Goal: Information Seeking & Learning: Compare options

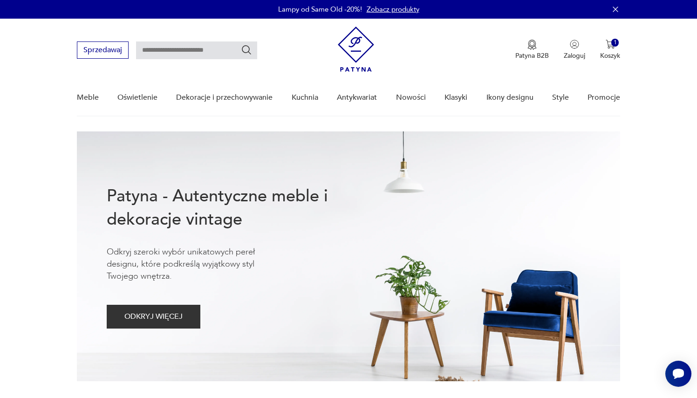
click at [227, 48] on input "text" at bounding box center [196, 50] width 121 height 18
type input "******"
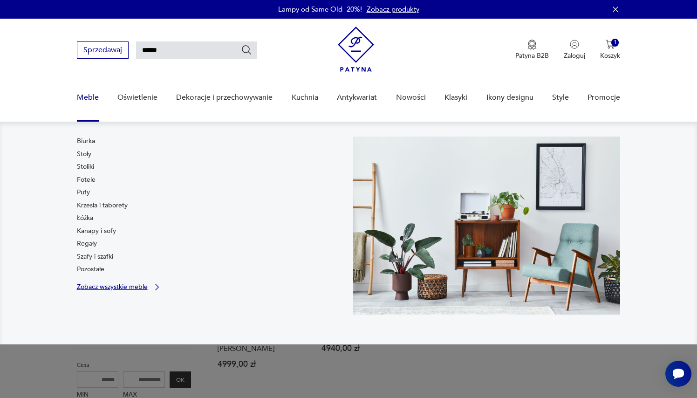
click at [105, 286] on p "Zobacz wszystkie meble" at bounding box center [112, 287] width 71 height 6
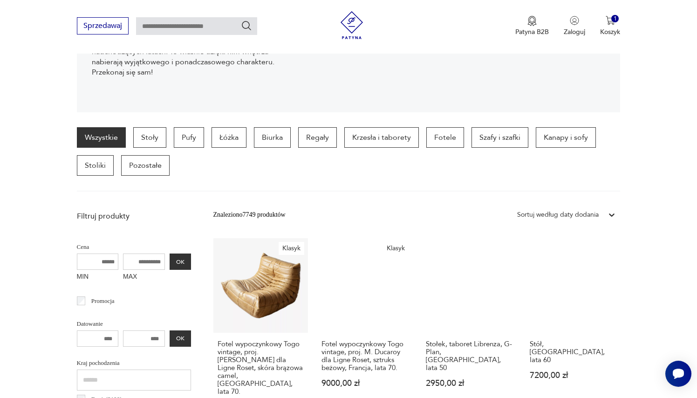
scroll to position [178, 0]
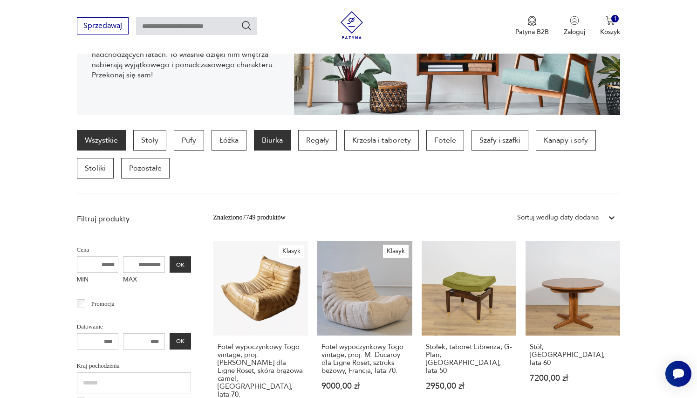
click at [266, 145] on p "Biurka" at bounding box center [272, 140] width 37 height 21
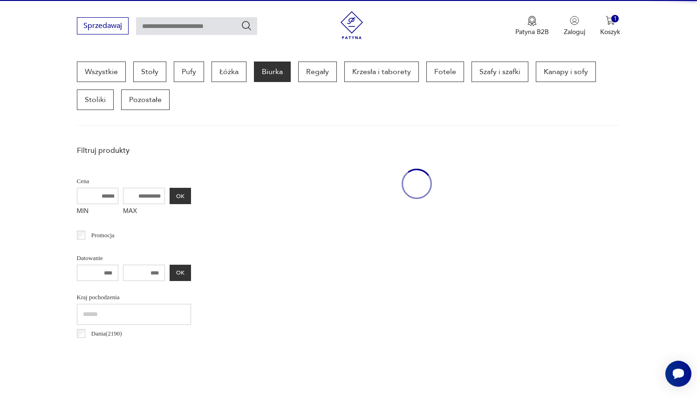
scroll to position [248, 0]
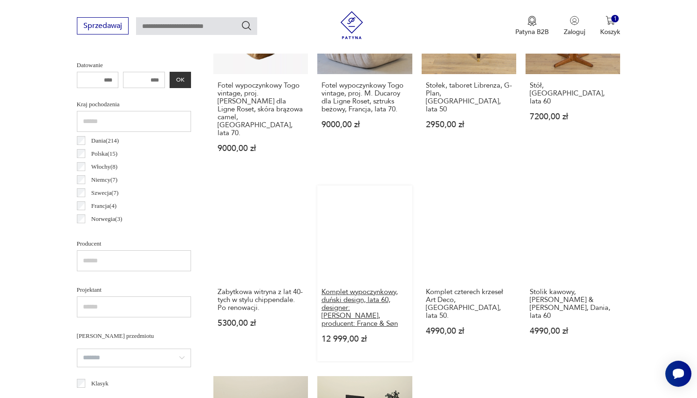
scroll to position [418, 0]
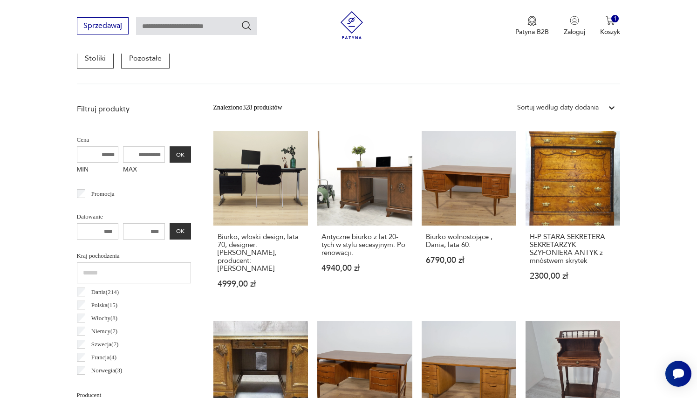
scroll to position [299, 0]
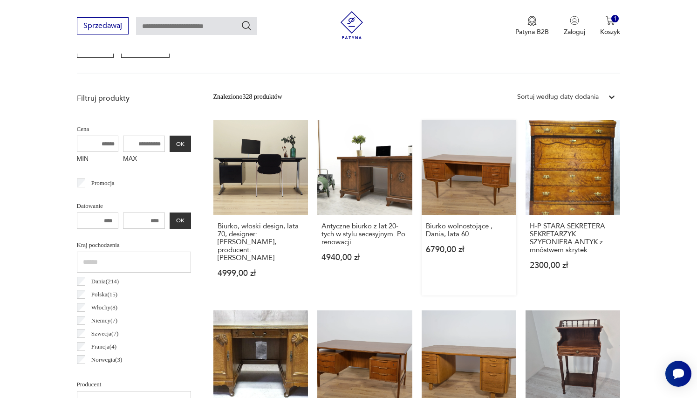
click at [450, 173] on link "Biurko wolnostojące , Dania, lata 60. 6790,00 zł" at bounding box center [469, 207] width 95 height 175
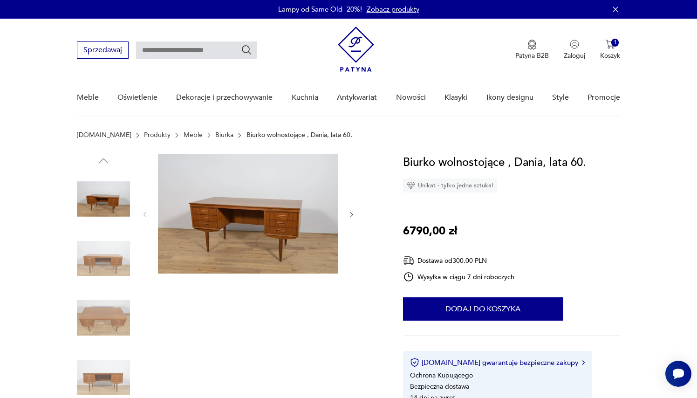
click at [101, 269] on img at bounding box center [103, 258] width 53 height 53
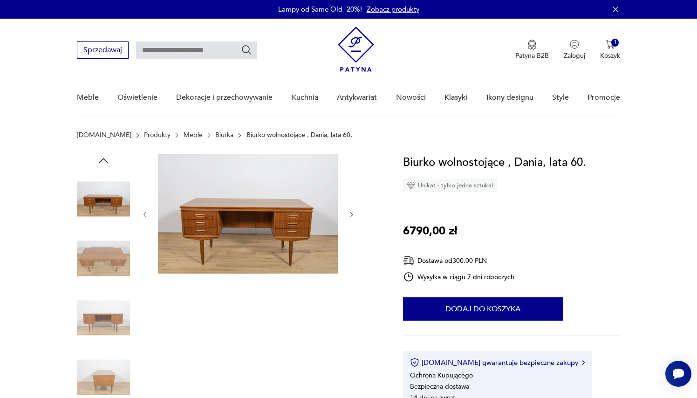
click at [101, 269] on img at bounding box center [103, 258] width 53 height 53
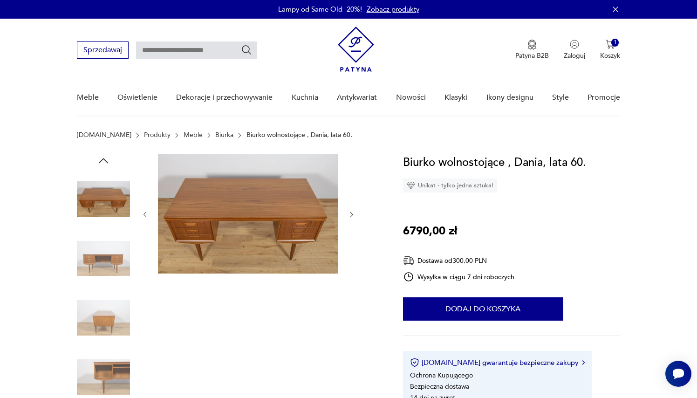
click at [101, 269] on img at bounding box center [103, 258] width 53 height 53
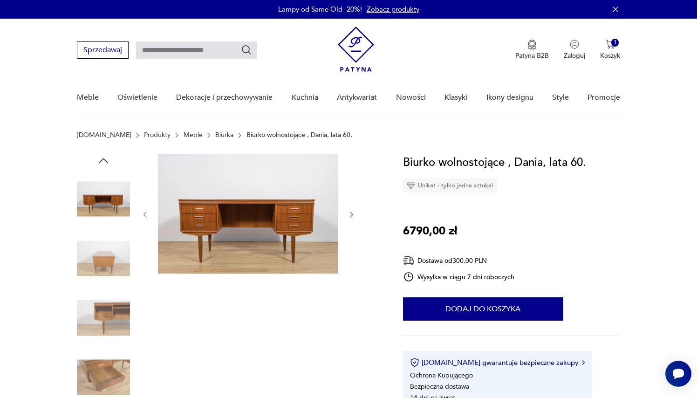
click at [101, 269] on img at bounding box center [103, 258] width 53 height 53
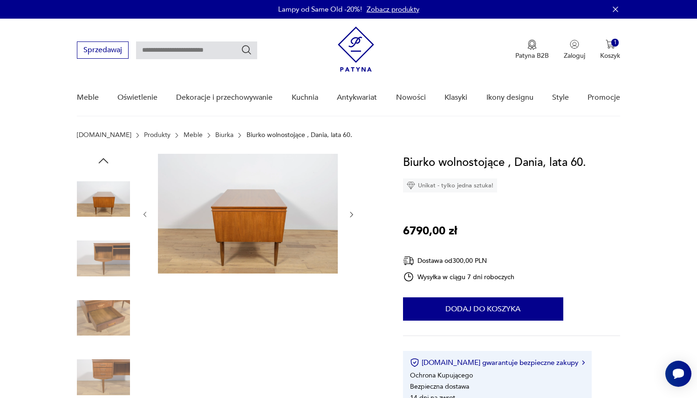
click at [108, 322] on img at bounding box center [103, 317] width 53 height 53
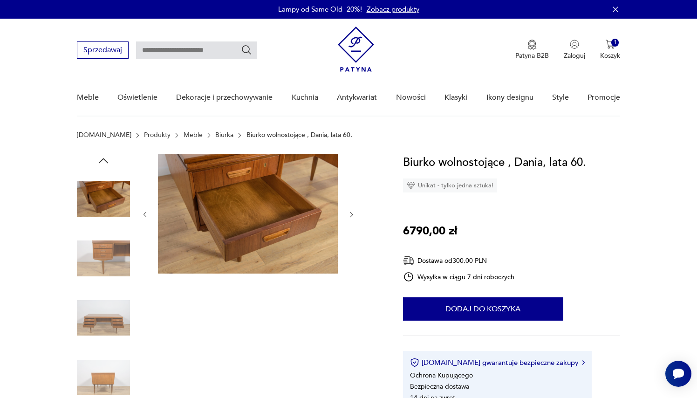
click at [108, 322] on img at bounding box center [103, 317] width 53 height 53
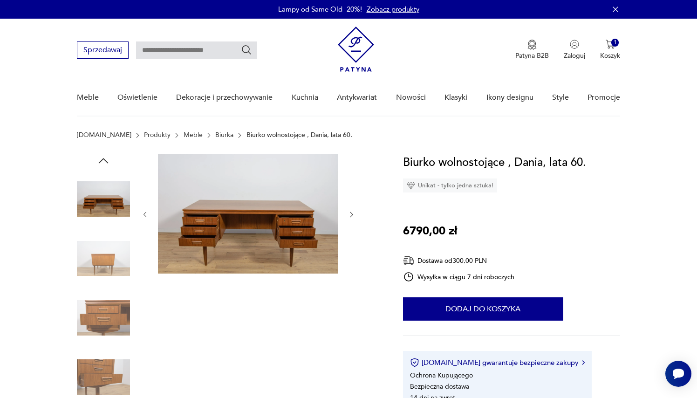
click at [106, 369] on img at bounding box center [103, 377] width 53 height 53
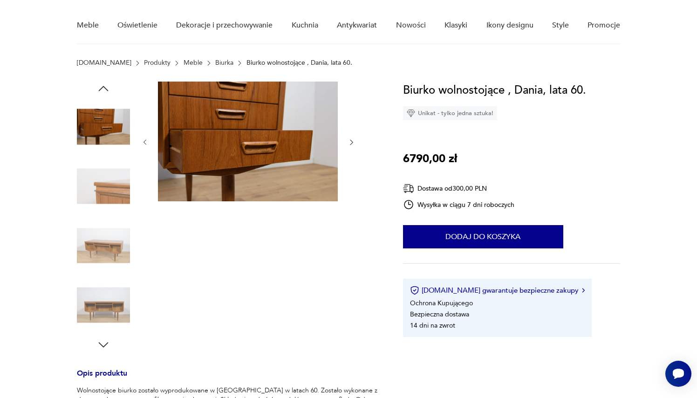
scroll to position [81, 0]
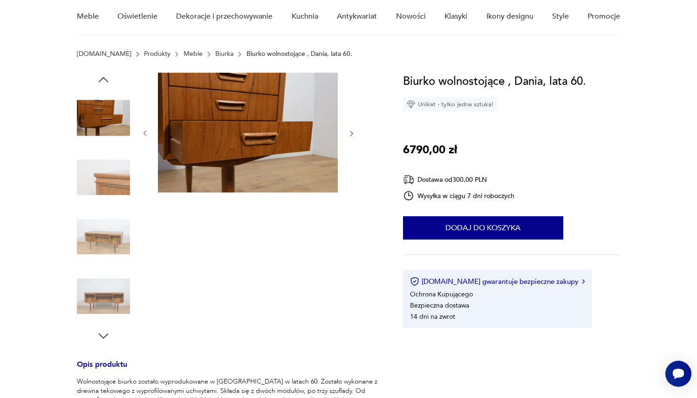
click at [107, 298] on img at bounding box center [103, 296] width 53 height 53
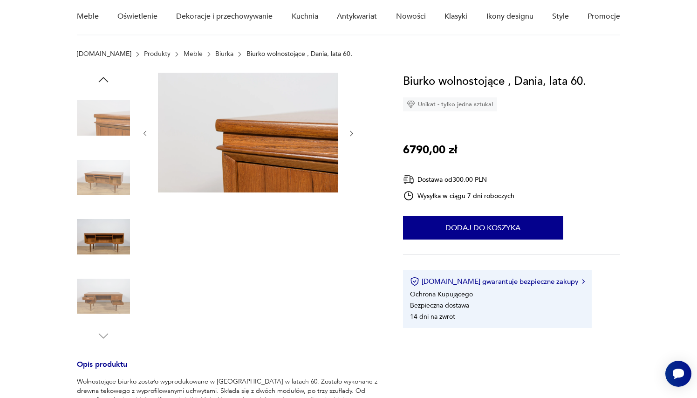
click at [107, 298] on img at bounding box center [103, 296] width 53 height 53
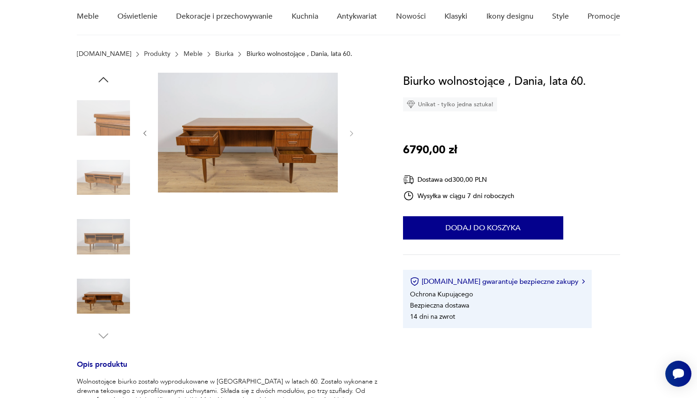
click at [97, 237] on img at bounding box center [103, 236] width 53 height 53
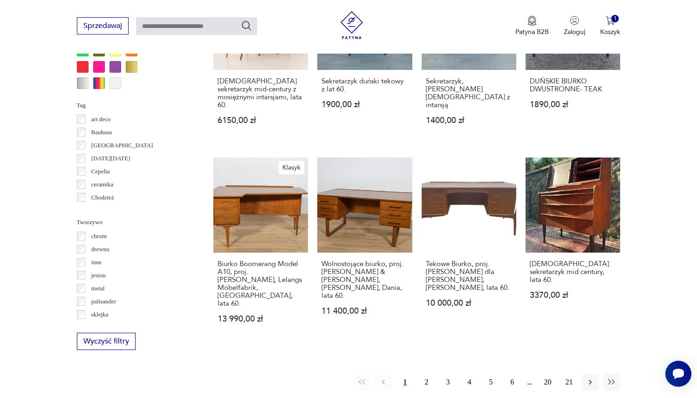
scroll to position [840, 0]
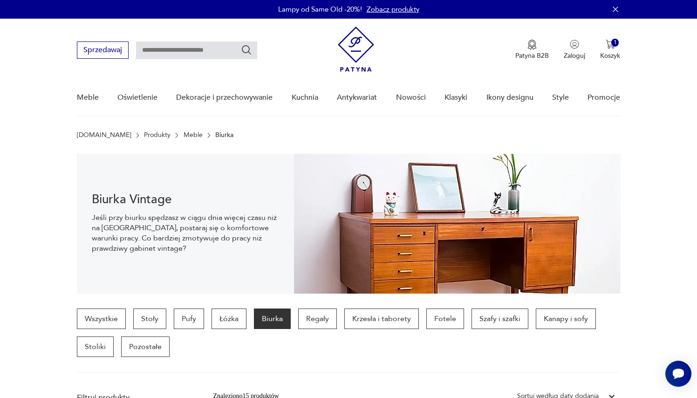
click at [184, 135] on link "Meble" at bounding box center [193, 134] width 19 height 7
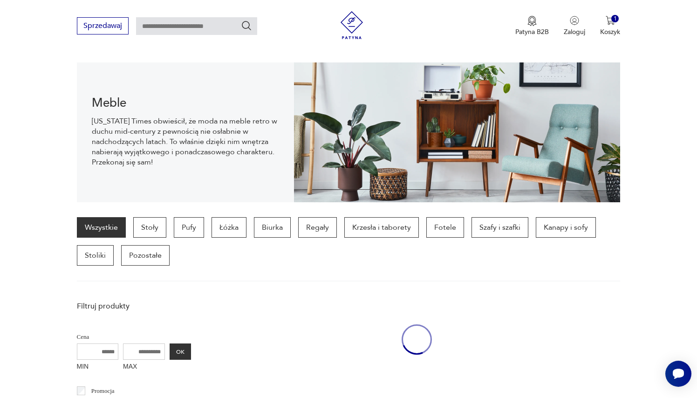
scroll to position [93, 0]
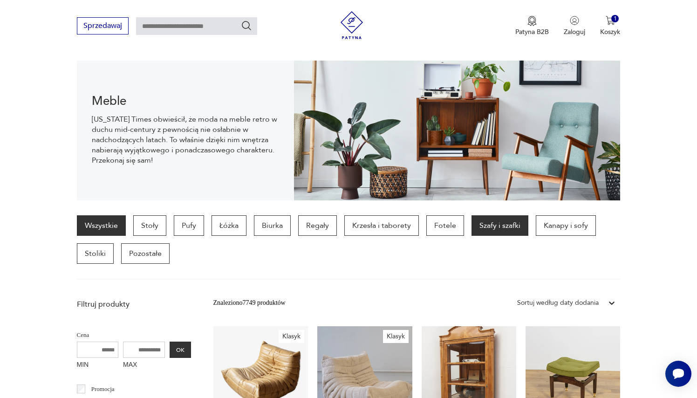
click at [490, 227] on p "Szafy i szafki" at bounding box center [500, 225] width 57 height 21
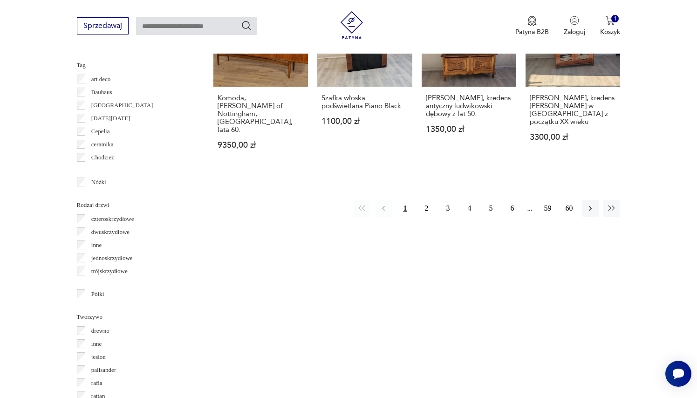
scroll to position [989, 0]
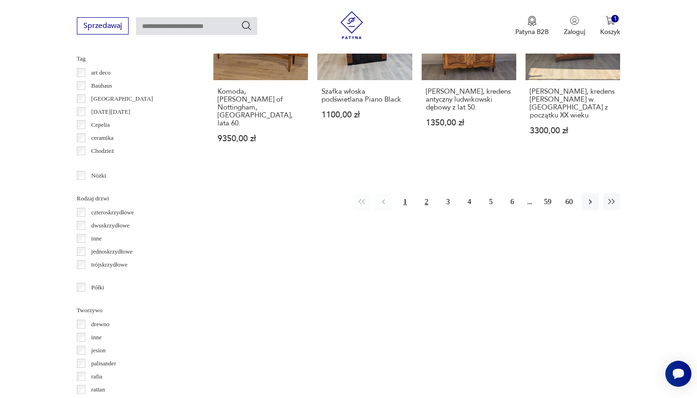
click at [426, 197] on button "2" at bounding box center [426, 201] width 17 height 17
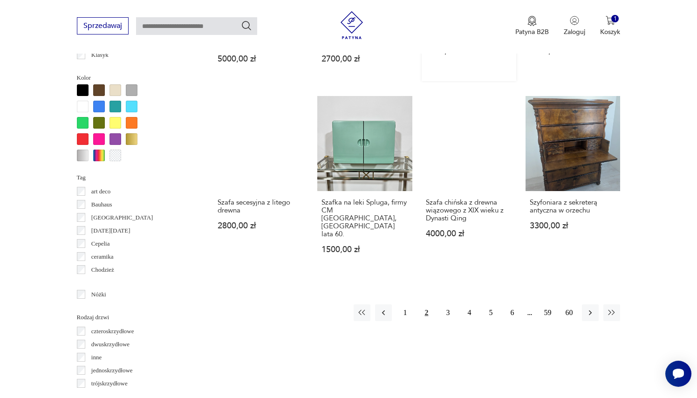
scroll to position [871, 0]
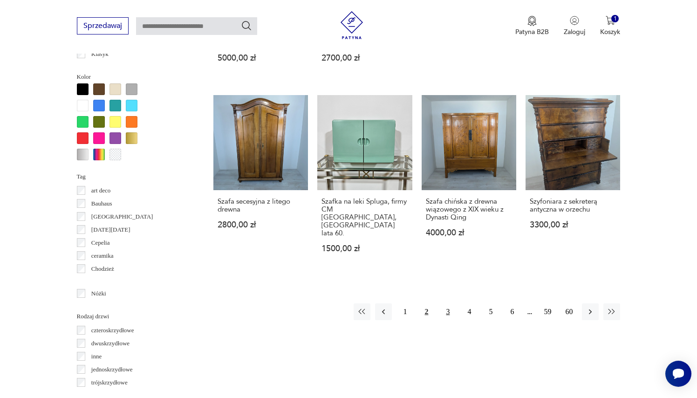
click at [447, 303] on button "3" at bounding box center [447, 311] width 17 height 17
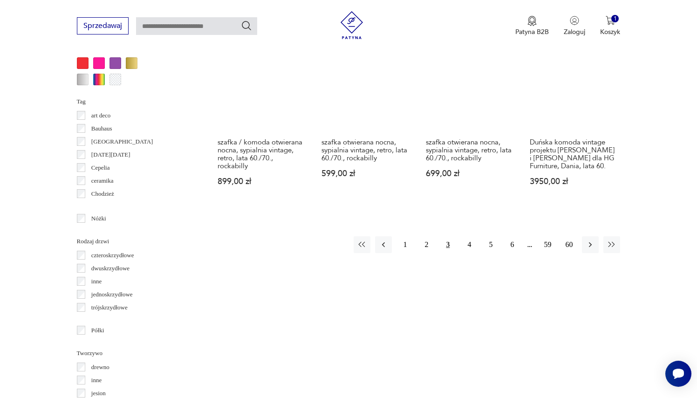
scroll to position [933, 0]
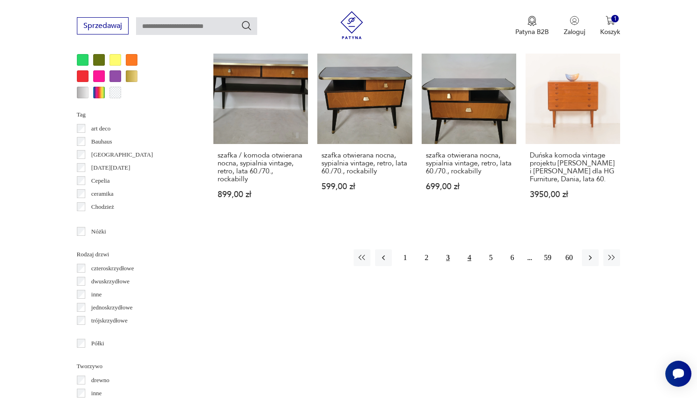
click at [466, 266] on button "4" at bounding box center [469, 257] width 17 height 17
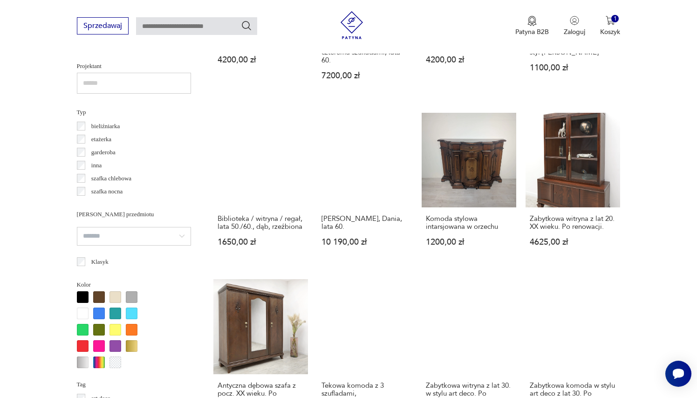
scroll to position [659, 0]
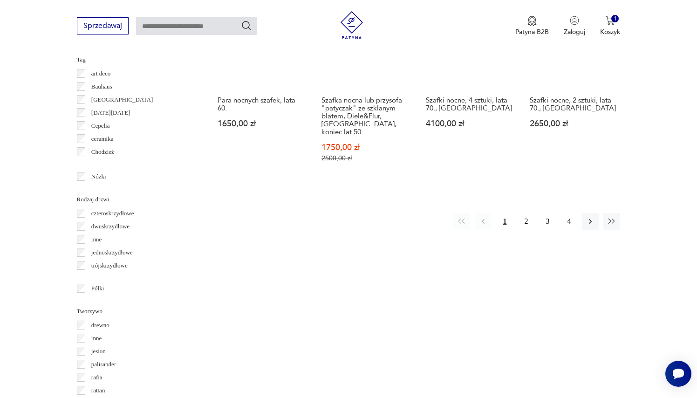
scroll to position [990, 0]
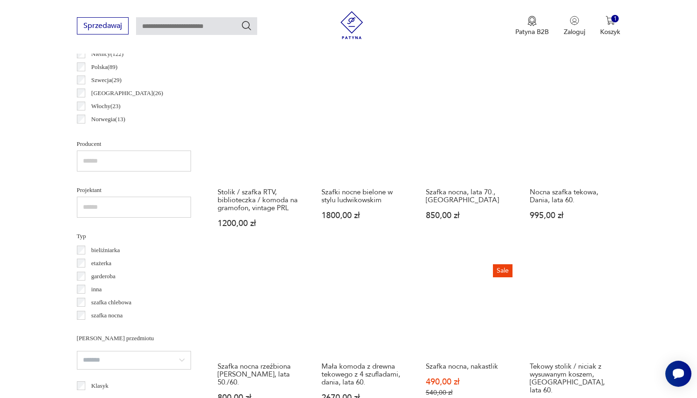
scroll to position [478, 0]
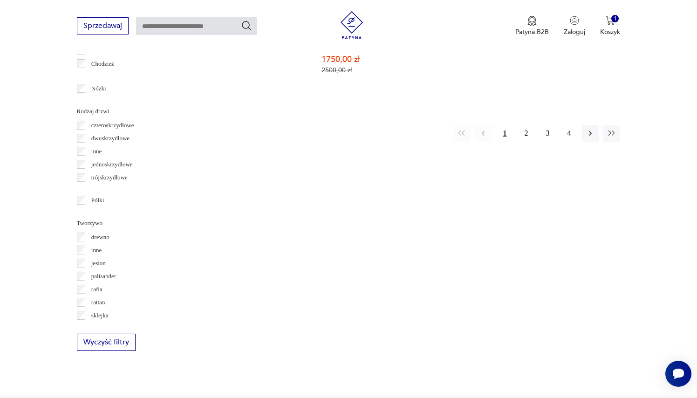
scroll to position [1079, 0]
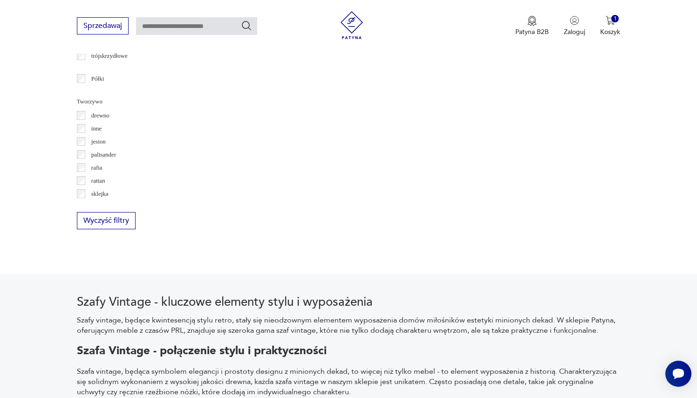
scroll to position [1198, 0]
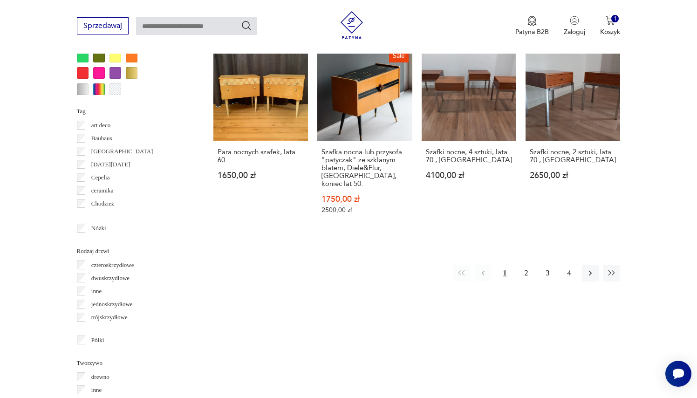
scroll to position [1005, 0]
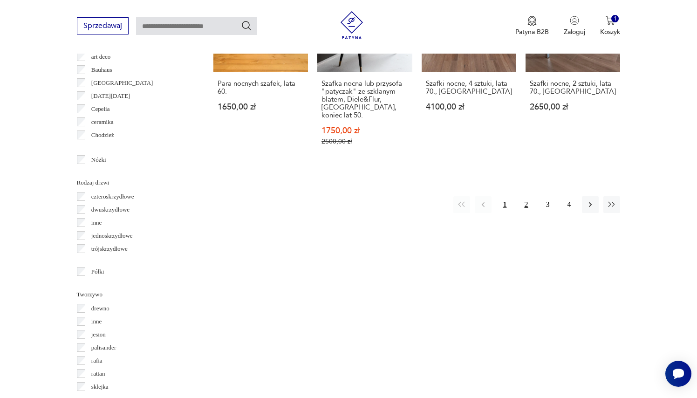
click at [526, 213] on button "2" at bounding box center [526, 204] width 17 height 17
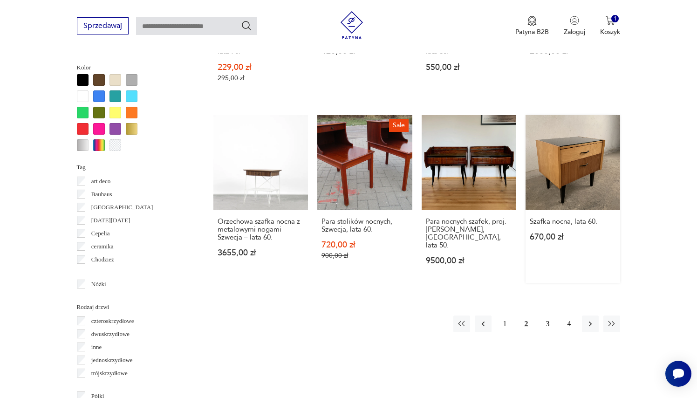
scroll to position [904, 0]
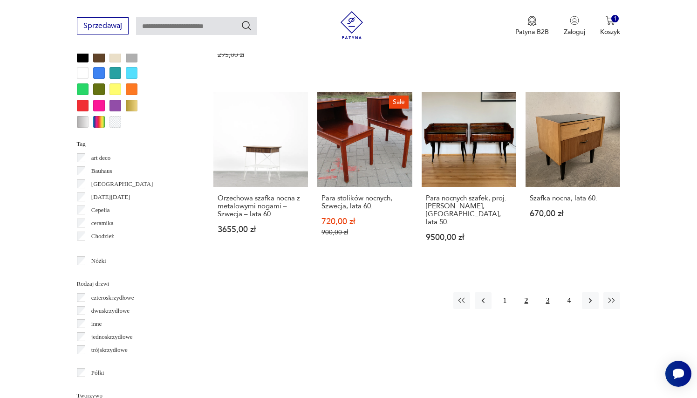
click at [545, 292] on button "3" at bounding box center [547, 300] width 17 height 17
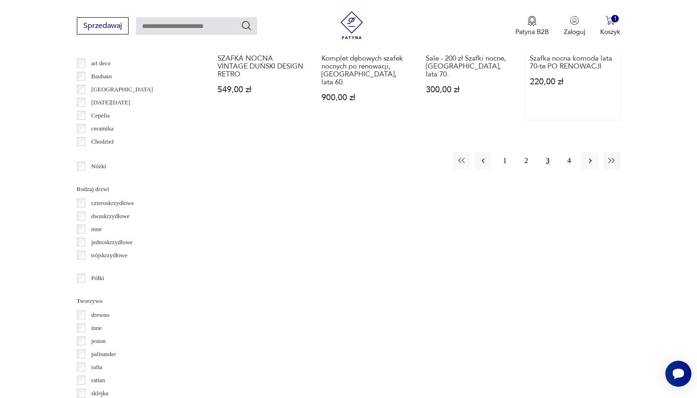
scroll to position [1027, 0]
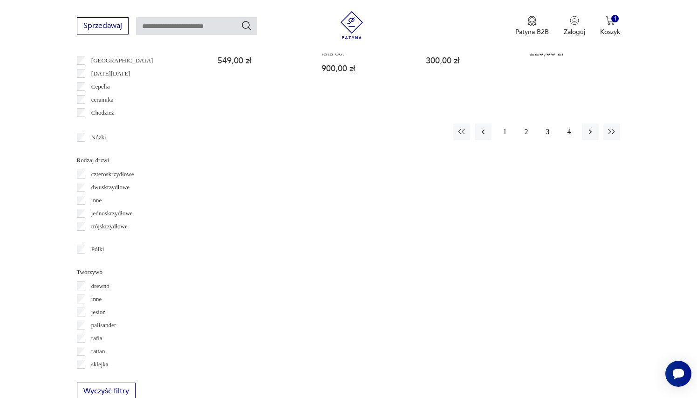
click at [568, 127] on button "4" at bounding box center [569, 131] width 17 height 17
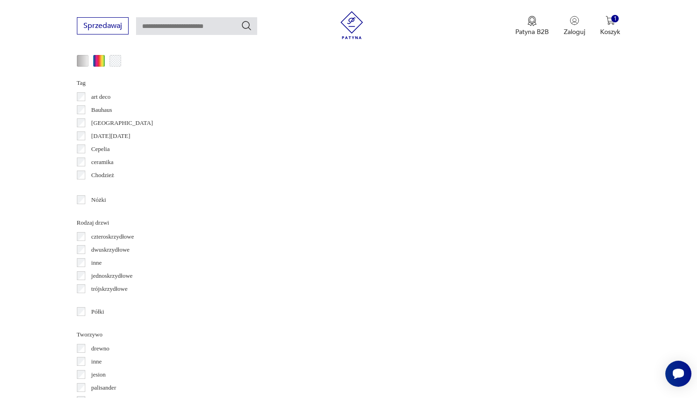
scroll to position [1015, 0]
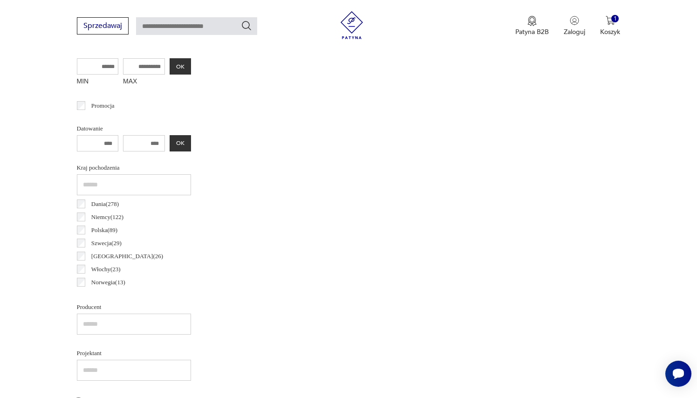
scroll to position [248, 0]
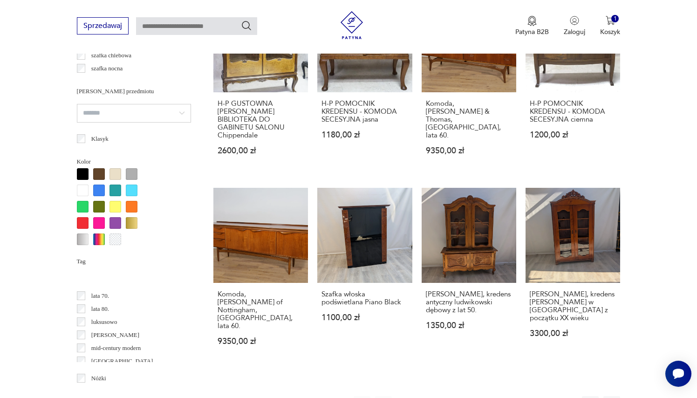
scroll to position [343, 0]
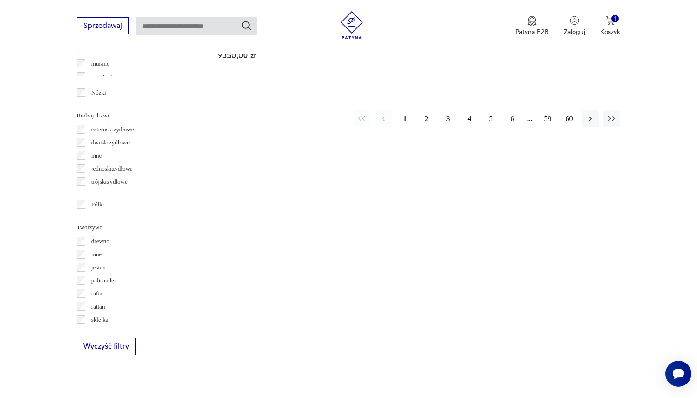
click at [425, 114] on button "2" at bounding box center [426, 118] width 17 height 17
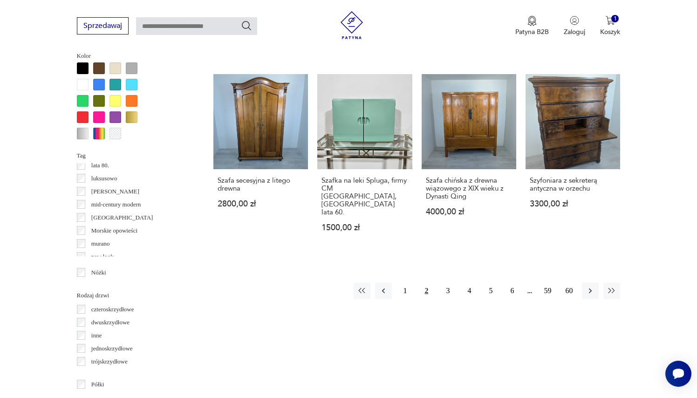
scroll to position [893, 0]
click at [450, 282] on button "3" at bounding box center [447, 290] width 17 height 17
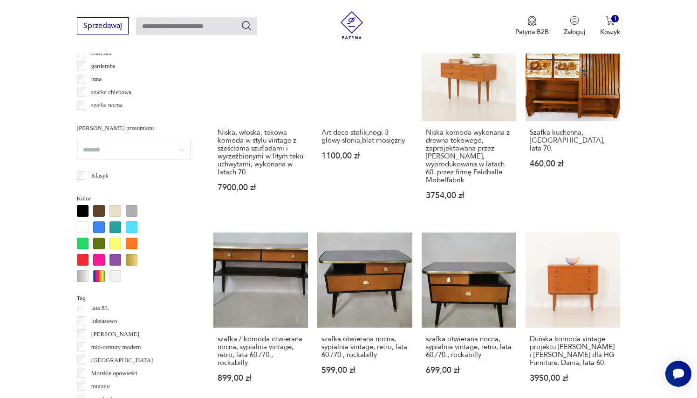
scroll to position [735, 0]
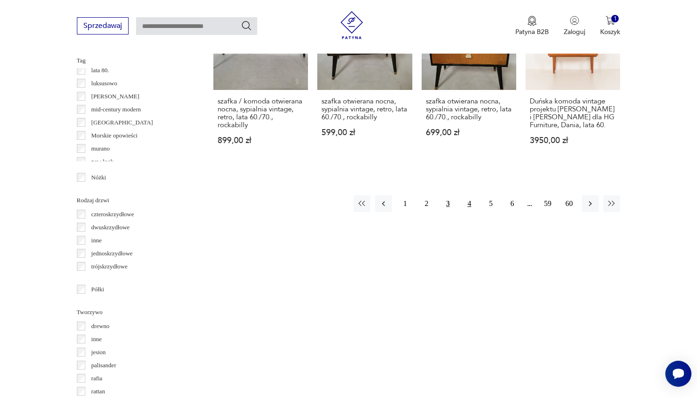
click at [468, 212] on button "4" at bounding box center [469, 203] width 17 height 17
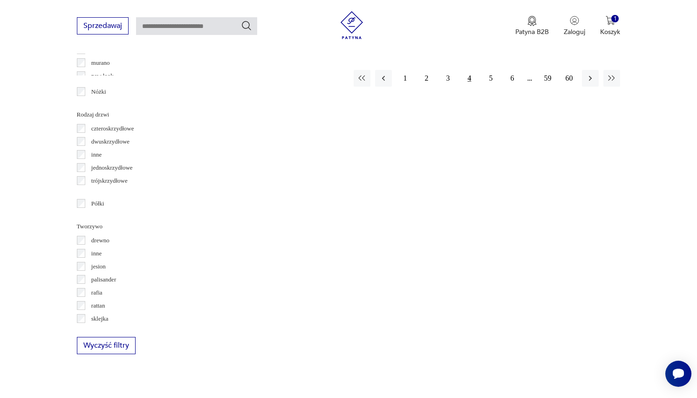
scroll to position [1076, 0]
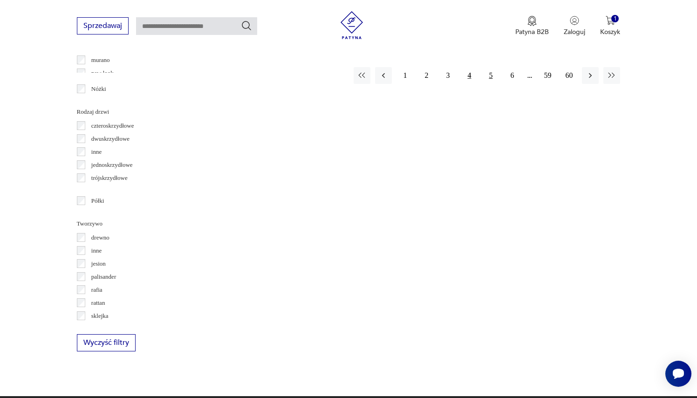
click at [488, 84] on button "5" at bounding box center [490, 75] width 17 height 17
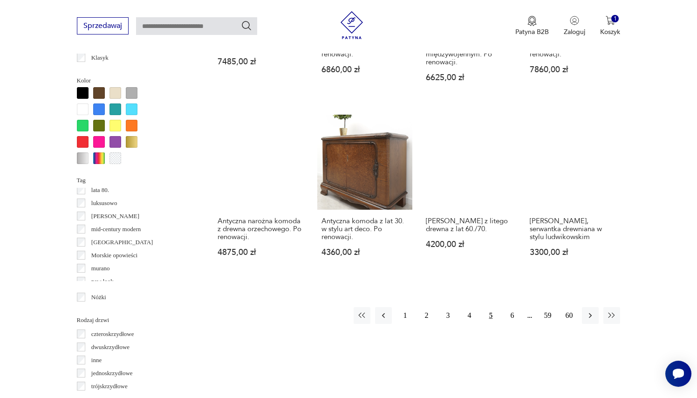
scroll to position [872, 0]
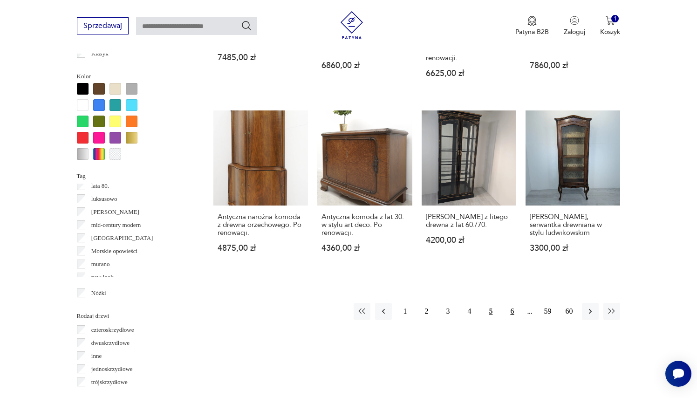
click at [512, 303] on button "6" at bounding box center [512, 311] width 17 height 17
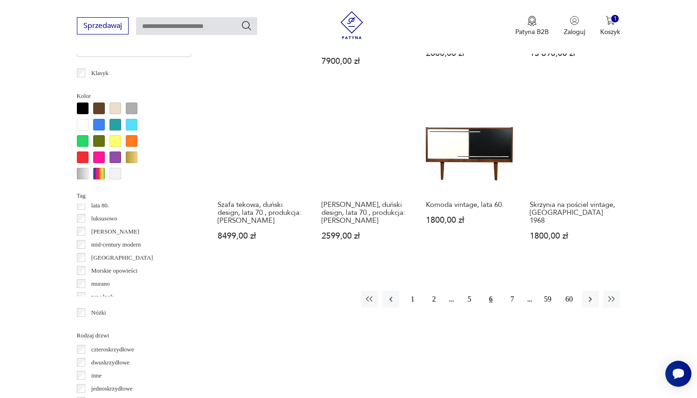
scroll to position [855, 0]
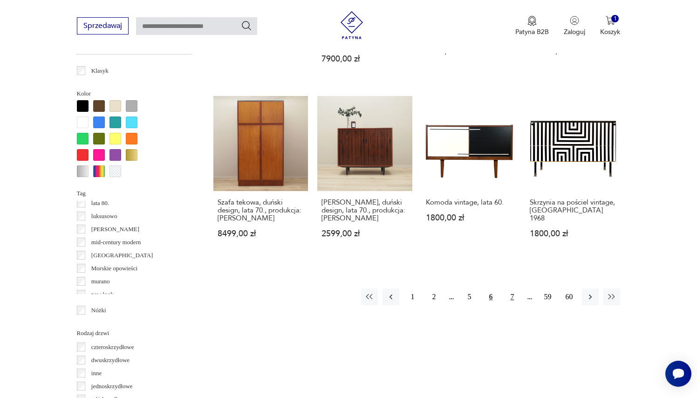
click at [514, 305] on button "7" at bounding box center [512, 296] width 17 height 17
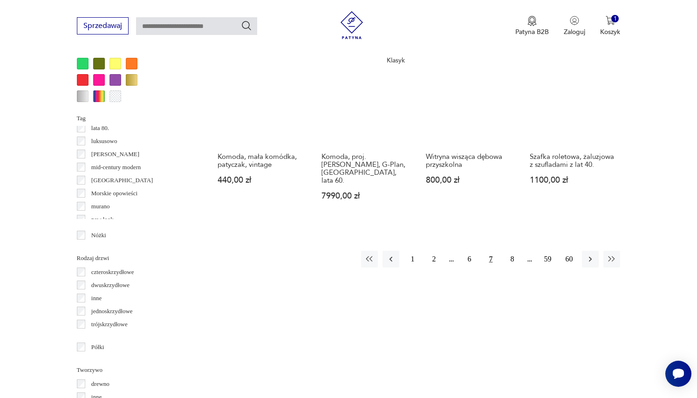
scroll to position [911, 0]
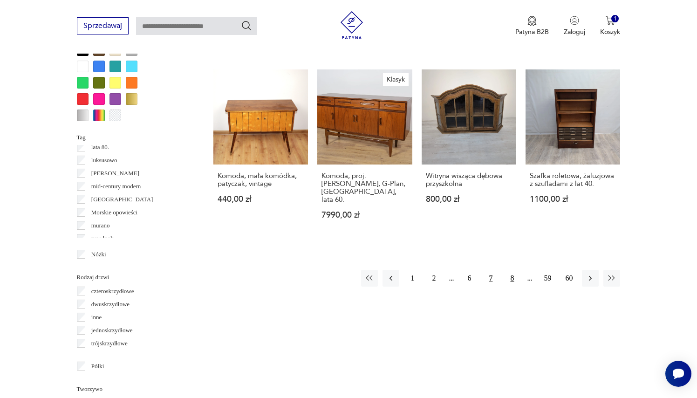
click at [515, 280] on button "8" at bounding box center [512, 278] width 17 height 17
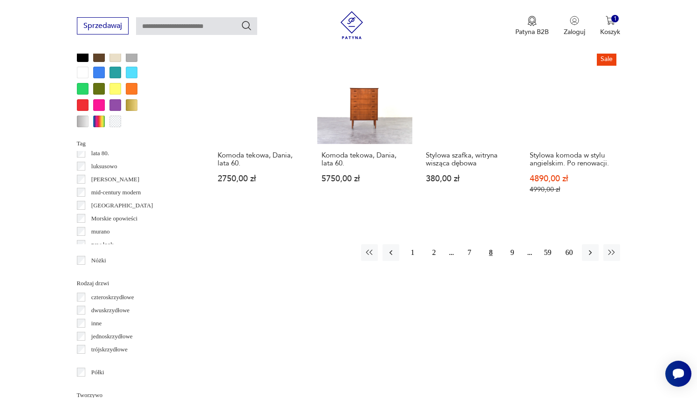
scroll to position [923, 0]
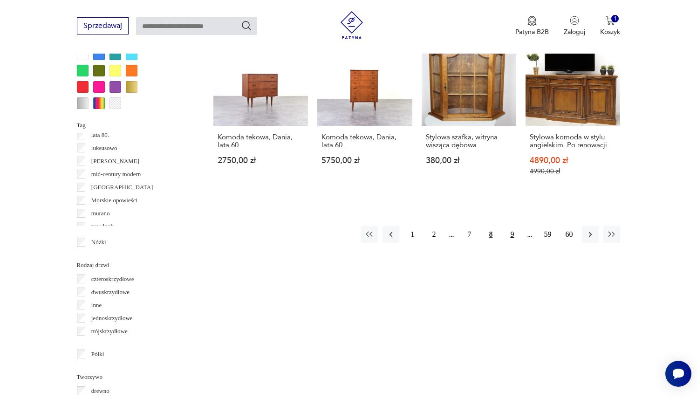
click at [513, 243] on button "9" at bounding box center [512, 234] width 17 height 17
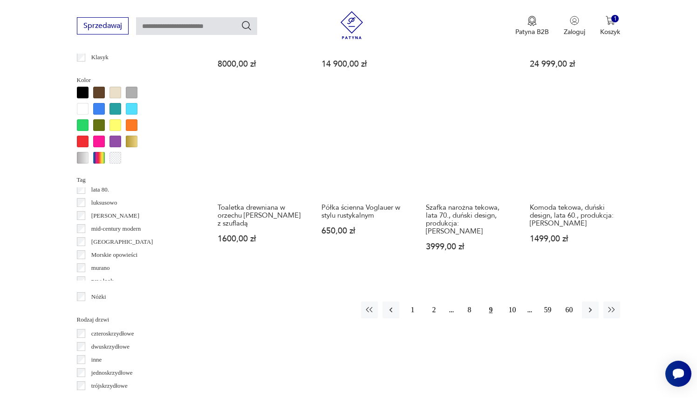
scroll to position [870, 0]
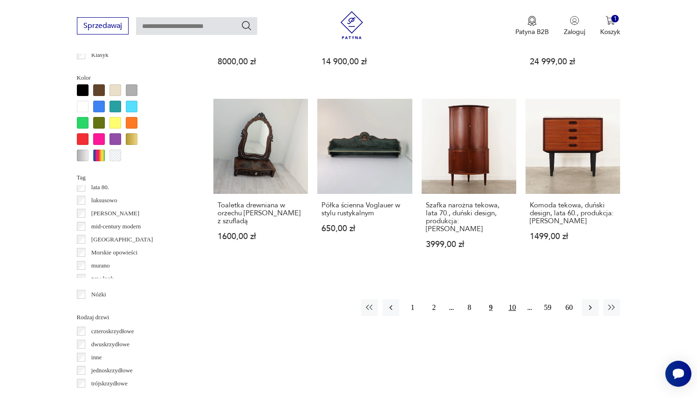
click at [513, 304] on button "10" at bounding box center [512, 307] width 17 height 17
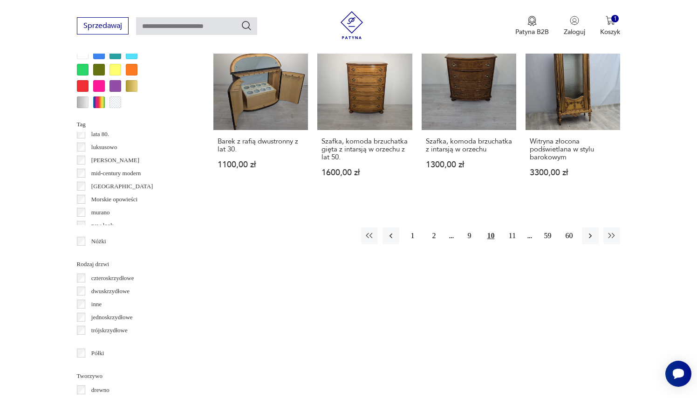
scroll to position [931, 0]
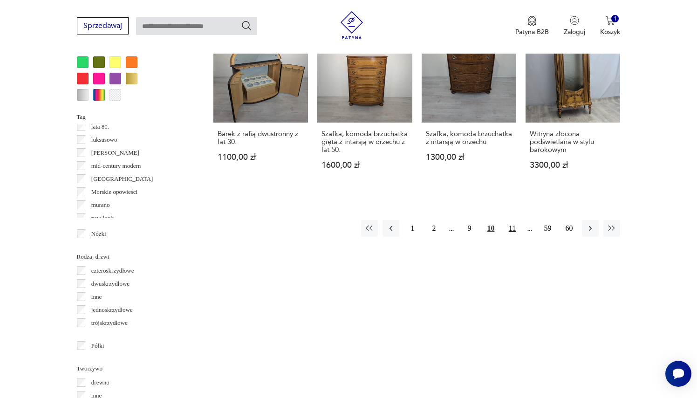
click at [511, 237] on button "11" at bounding box center [512, 228] width 17 height 17
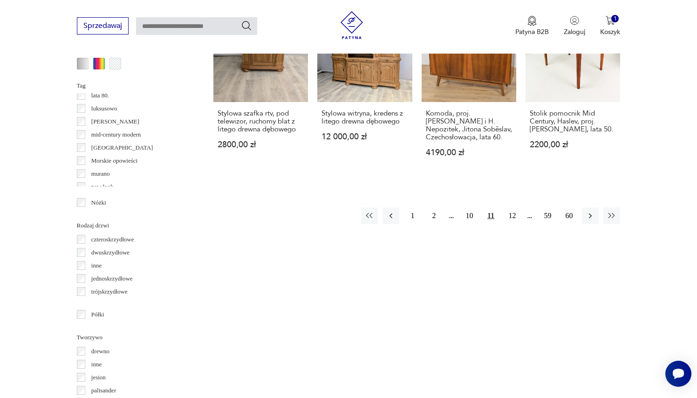
scroll to position [975, 0]
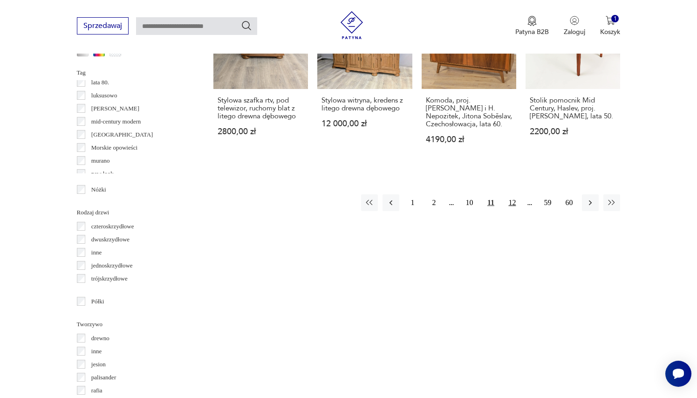
click at [509, 211] on button "12" at bounding box center [512, 202] width 17 height 17
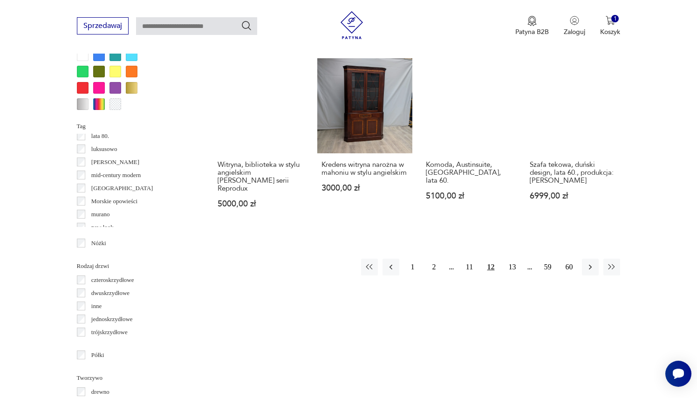
scroll to position [924, 0]
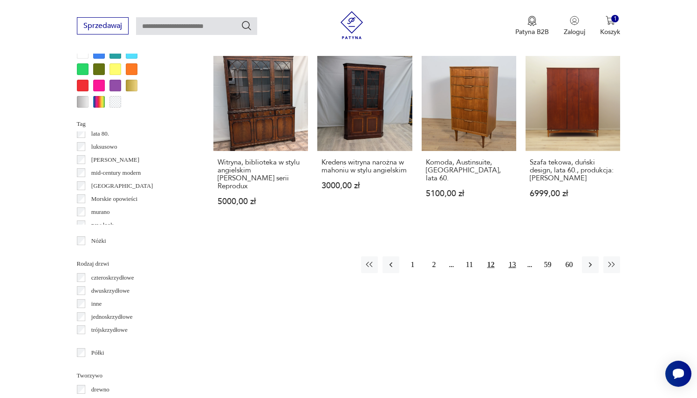
click at [514, 271] on button "13" at bounding box center [512, 264] width 17 height 17
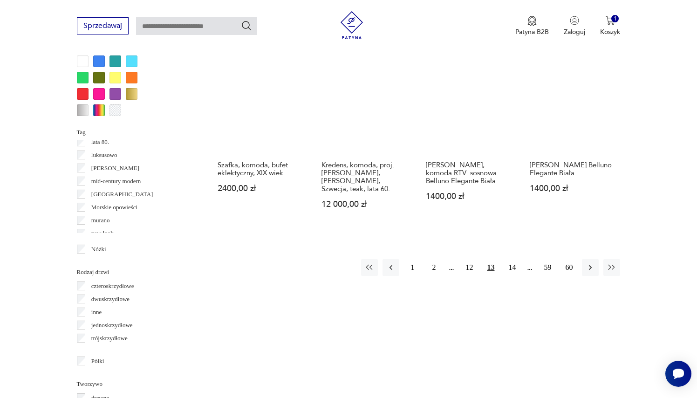
scroll to position [919, 0]
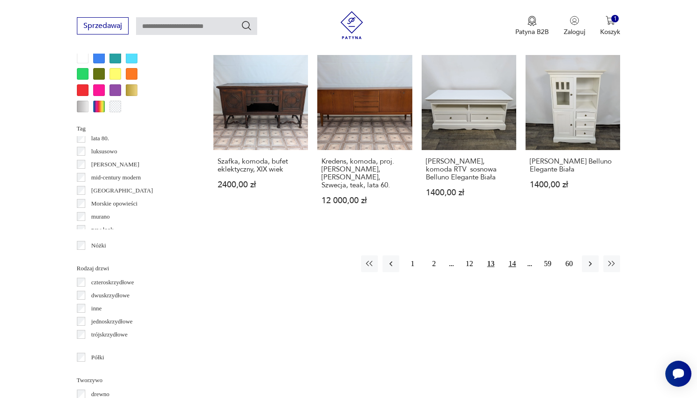
click at [514, 256] on button "14" at bounding box center [512, 263] width 17 height 17
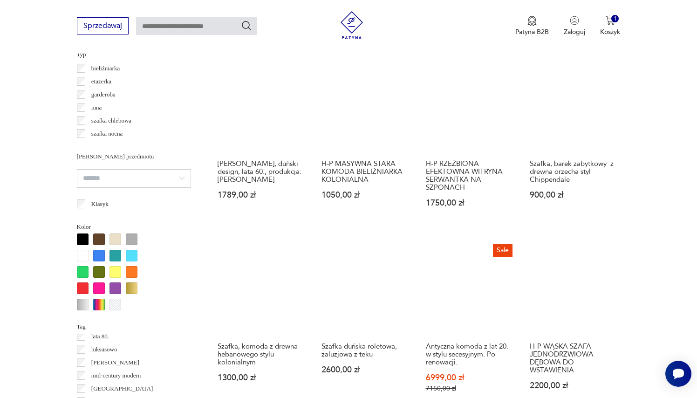
scroll to position [723, 0]
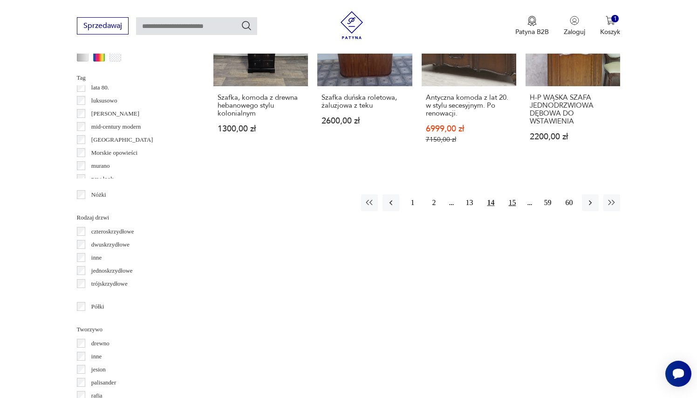
click at [514, 211] on button "15" at bounding box center [512, 202] width 17 height 17
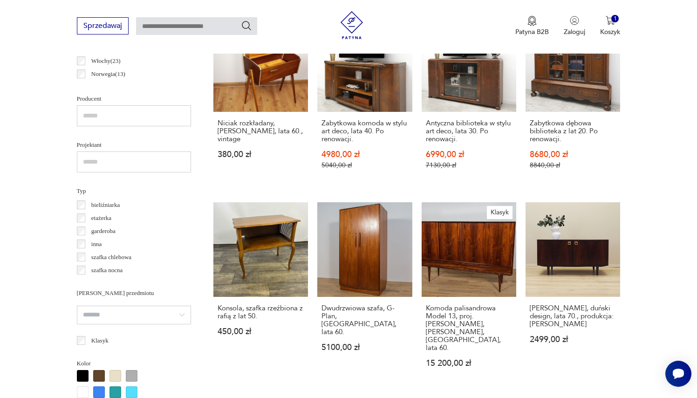
scroll to position [583, 0]
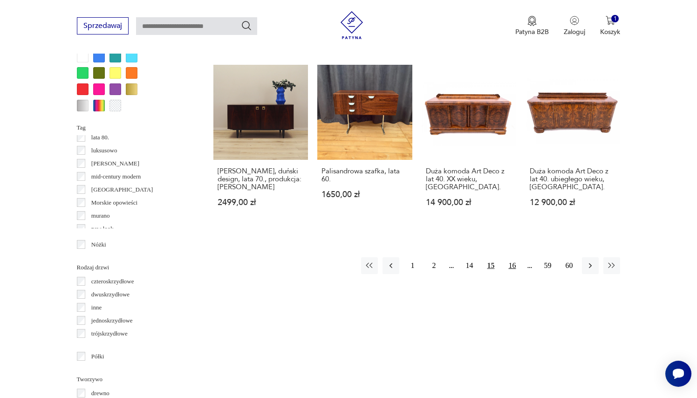
click at [512, 267] on button "16" at bounding box center [512, 265] width 17 height 17
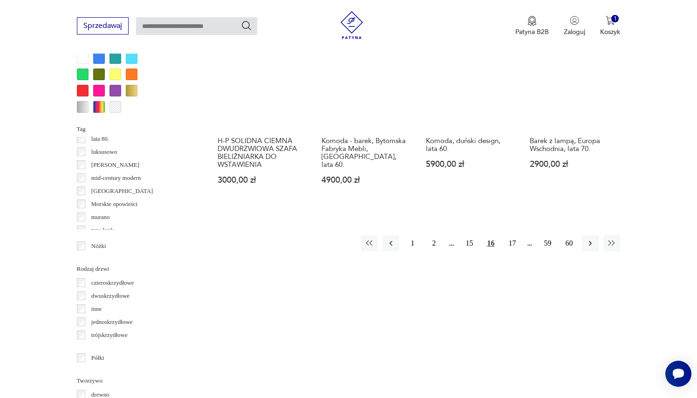
scroll to position [932, 0]
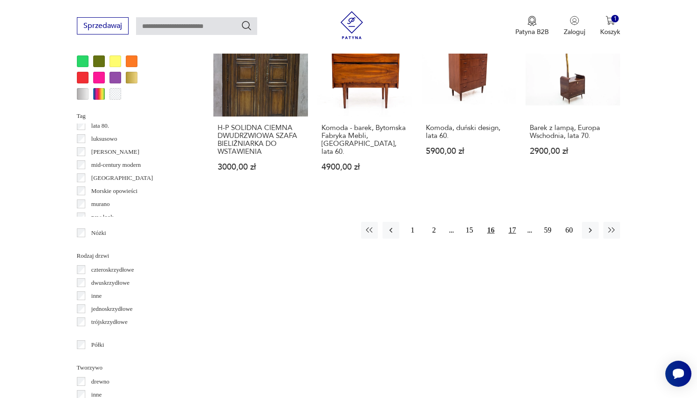
click at [513, 238] on button "17" at bounding box center [512, 230] width 17 height 17
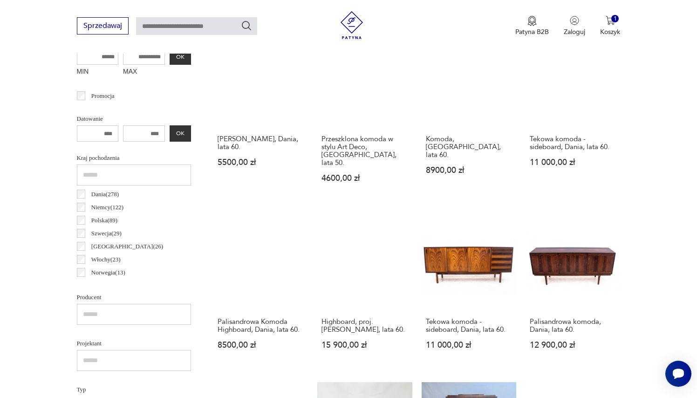
scroll to position [385, 0]
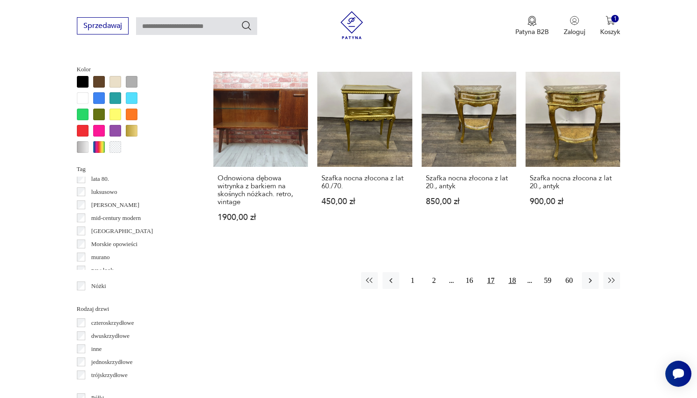
click at [514, 280] on button "18" at bounding box center [512, 280] width 17 height 17
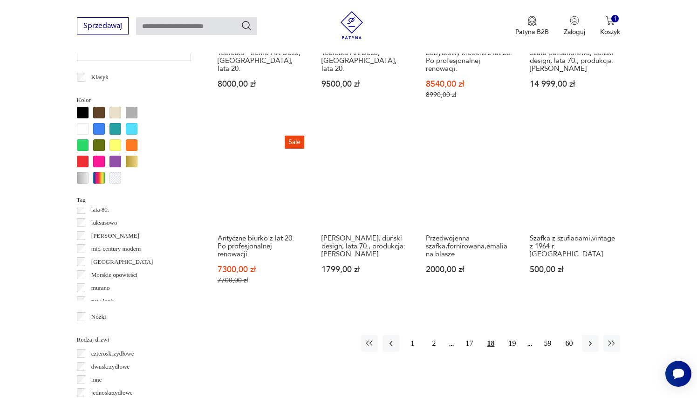
scroll to position [849, 0]
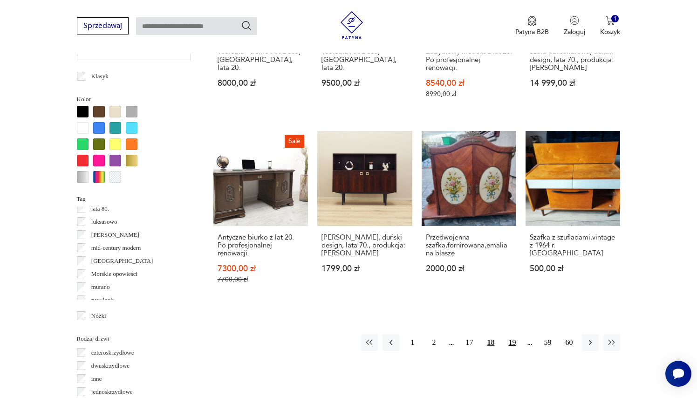
click at [511, 338] on button "19" at bounding box center [512, 342] width 17 height 17
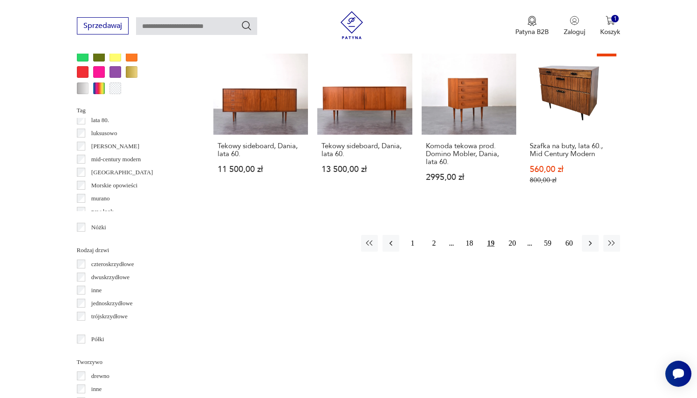
scroll to position [945, 0]
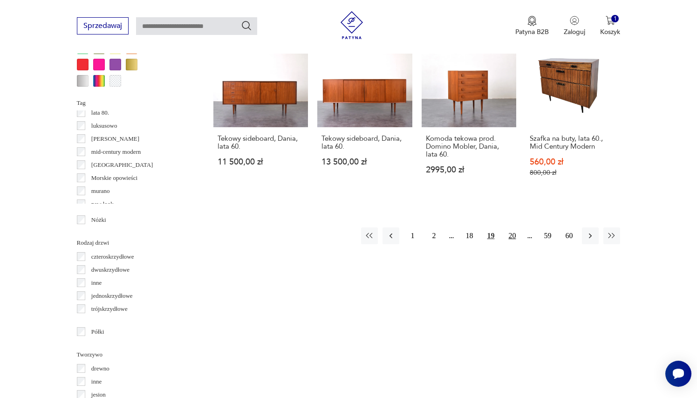
click at [511, 238] on button "20" at bounding box center [512, 235] width 17 height 17
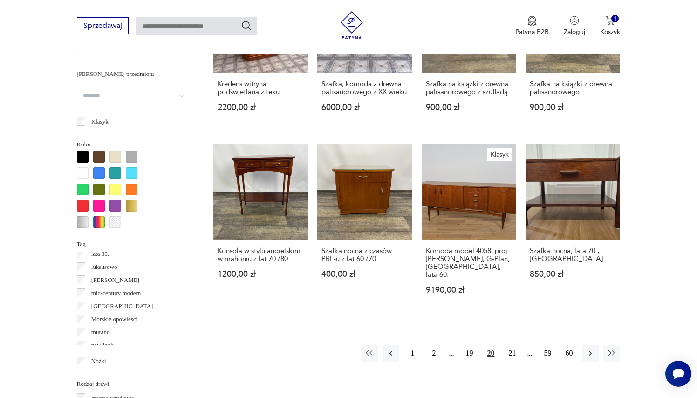
scroll to position [806, 0]
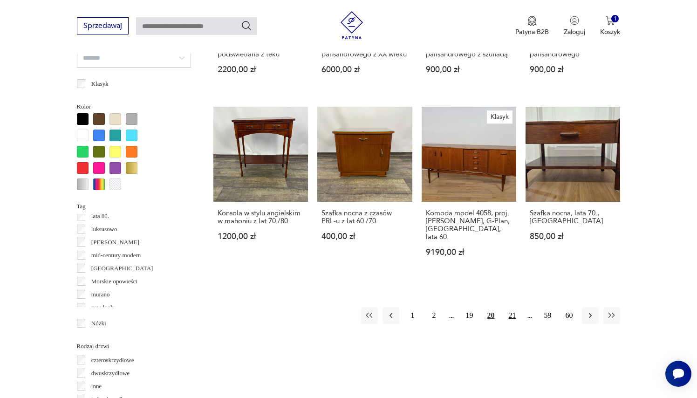
click at [512, 324] on button "21" at bounding box center [512, 315] width 17 height 17
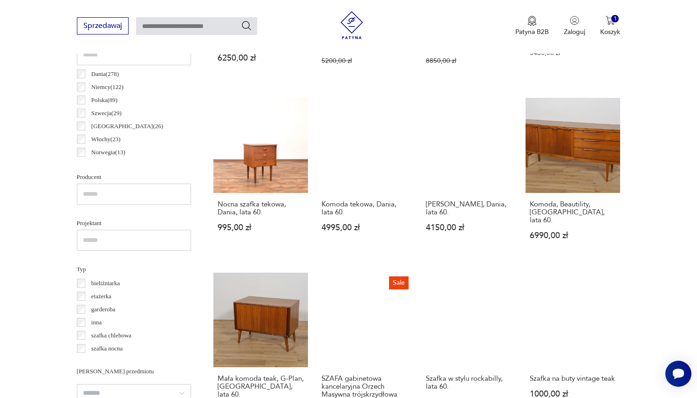
scroll to position [507, 0]
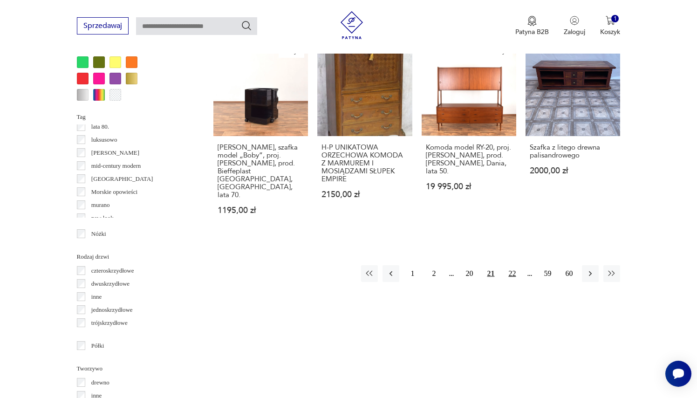
click at [510, 267] on button "22" at bounding box center [512, 273] width 17 height 17
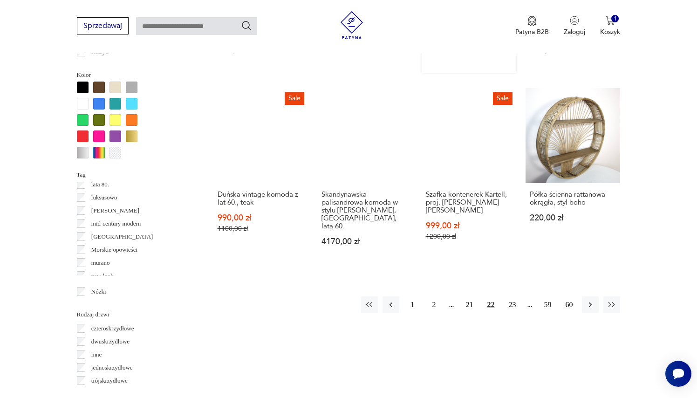
scroll to position [874, 0]
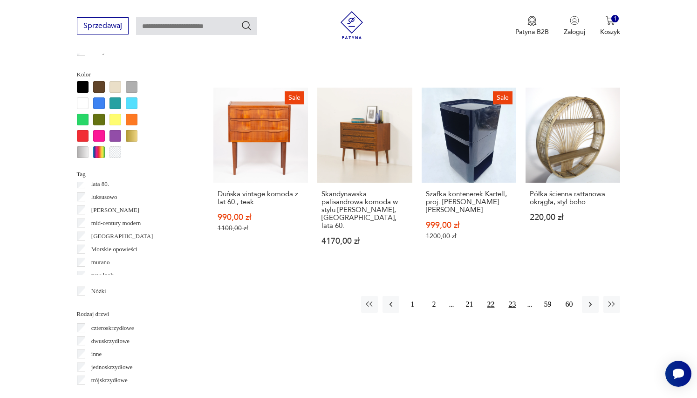
click at [514, 307] on button "23" at bounding box center [512, 304] width 17 height 17
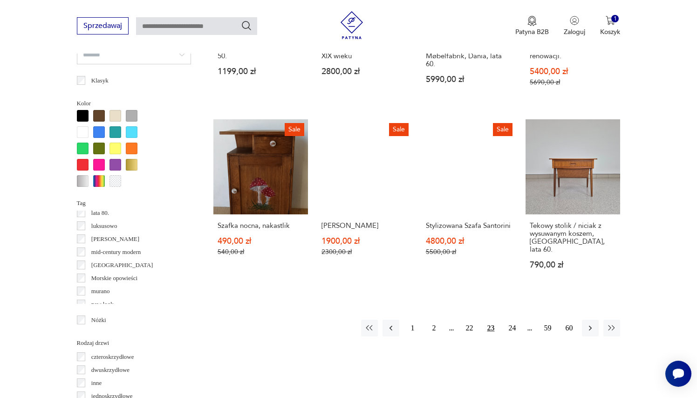
scroll to position [847, 0]
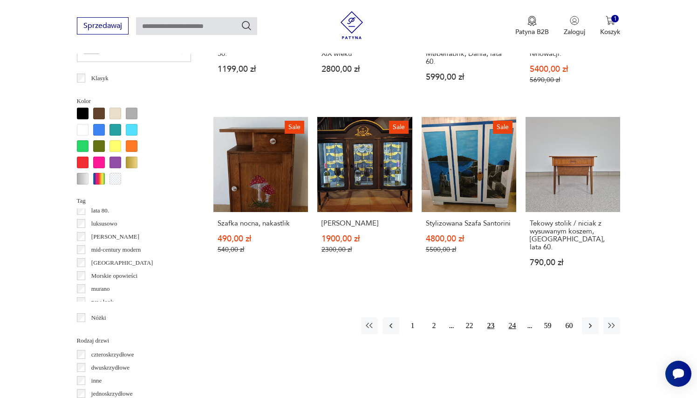
click at [514, 334] on button "24" at bounding box center [512, 325] width 17 height 17
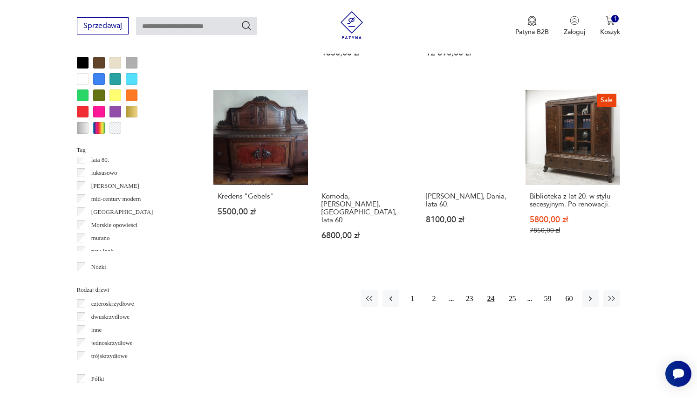
scroll to position [900, 0]
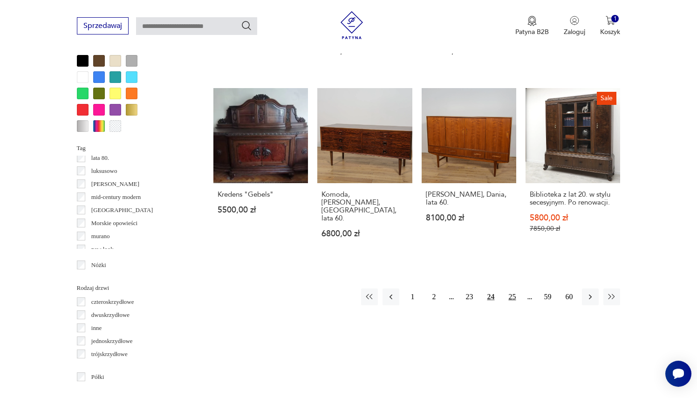
click at [514, 301] on button "25" at bounding box center [512, 296] width 17 height 17
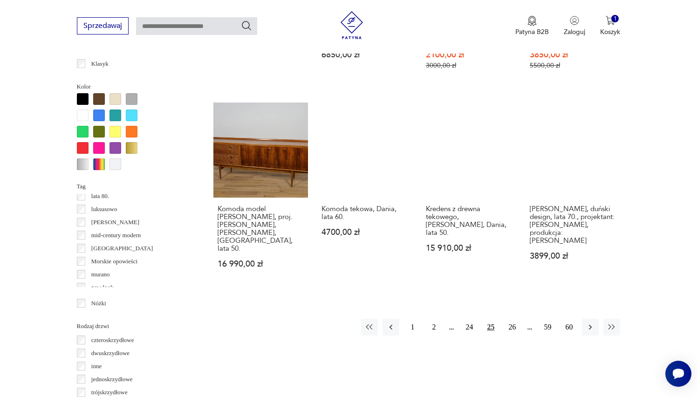
scroll to position [867, 0]
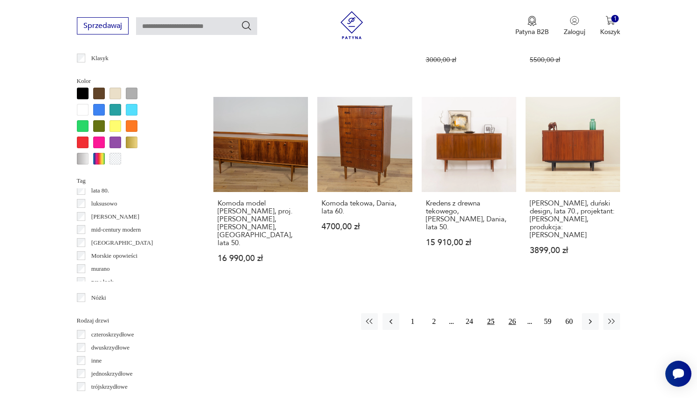
click at [514, 316] on button "26" at bounding box center [512, 321] width 17 height 17
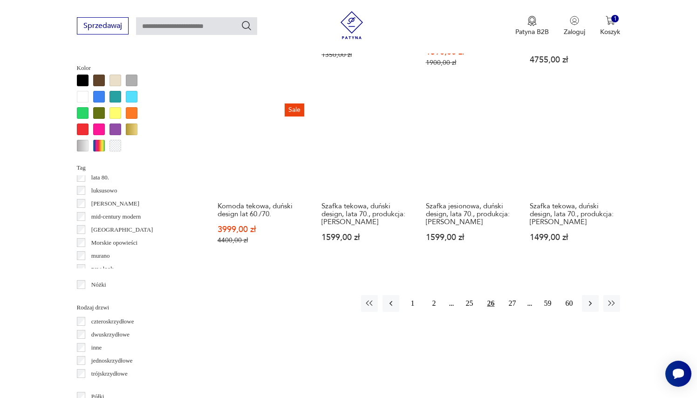
scroll to position [881, 0]
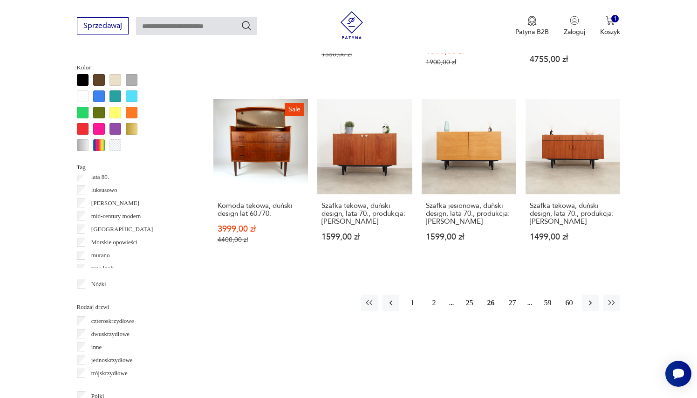
click at [514, 311] on button "27" at bounding box center [512, 302] width 17 height 17
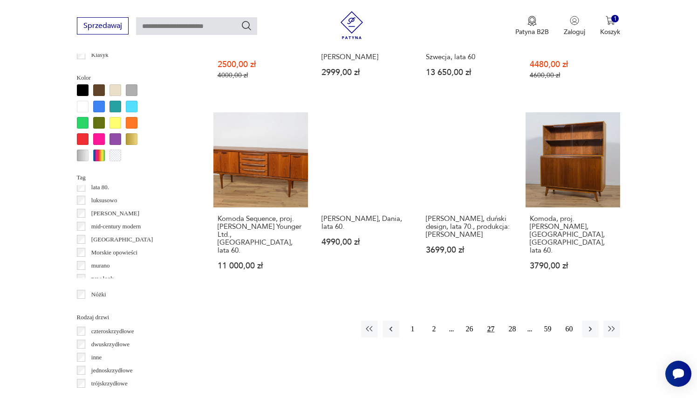
scroll to position [871, 0]
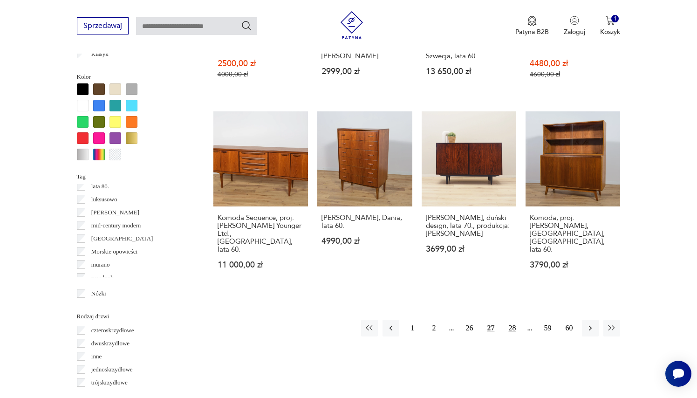
click at [515, 320] on button "28" at bounding box center [512, 328] width 17 height 17
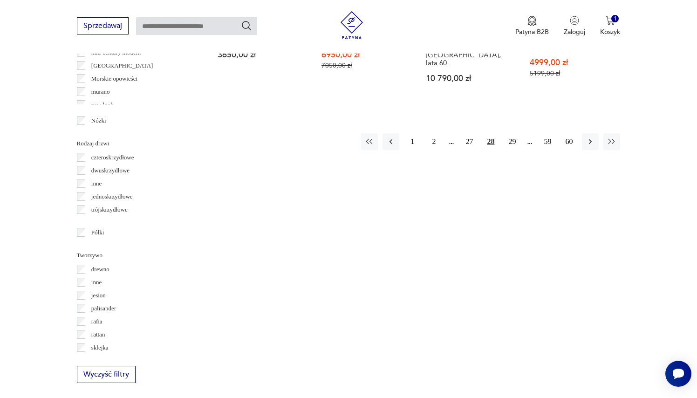
scroll to position [1055, 0]
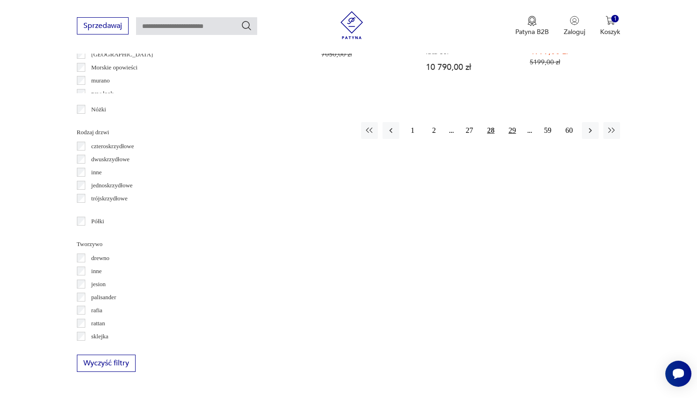
click at [513, 137] on button "29" at bounding box center [512, 130] width 17 height 17
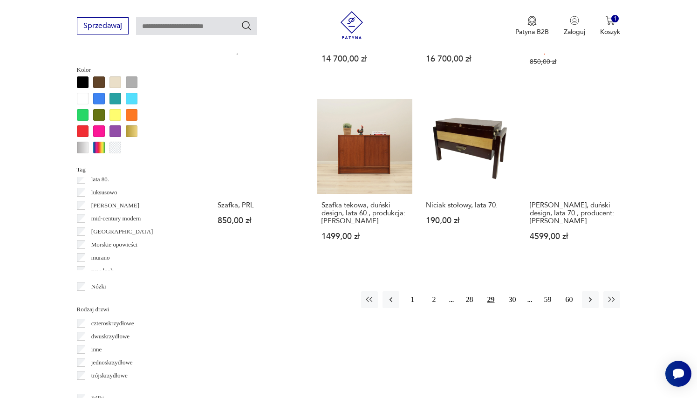
scroll to position [883, 0]
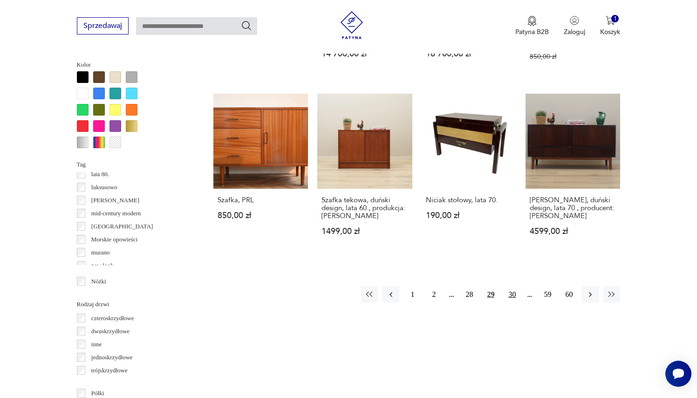
click at [511, 303] on button "30" at bounding box center [512, 294] width 17 height 17
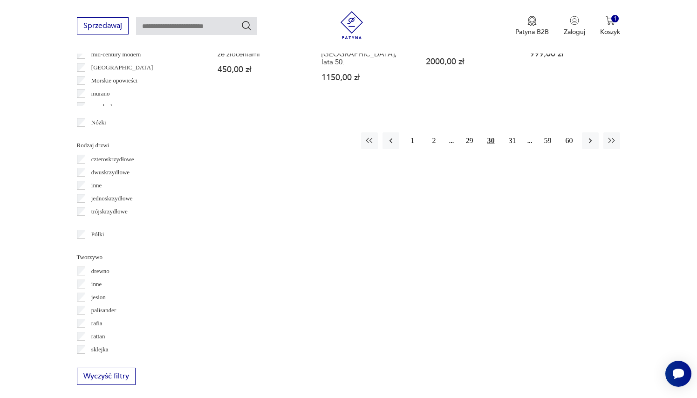
scroll to position [1064, 0]
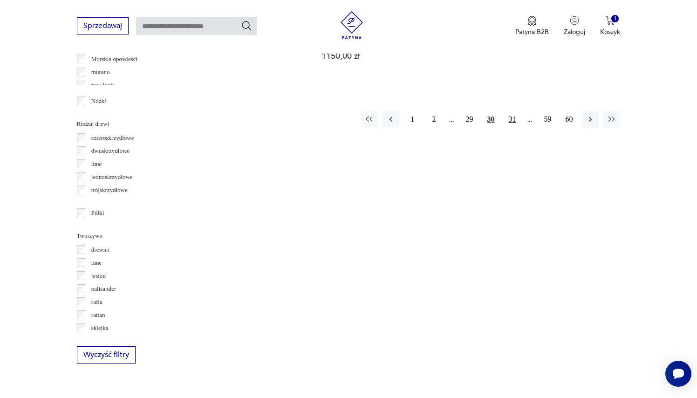
click at [510, 114] on button "31" at bounding box center [512, 119] width 17 height 17
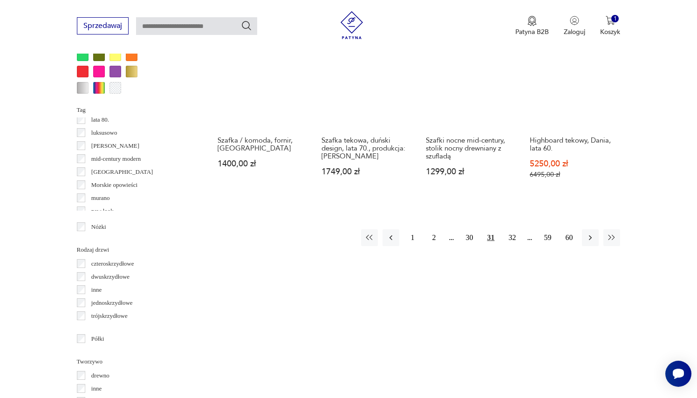
scroll to position [939, 0]
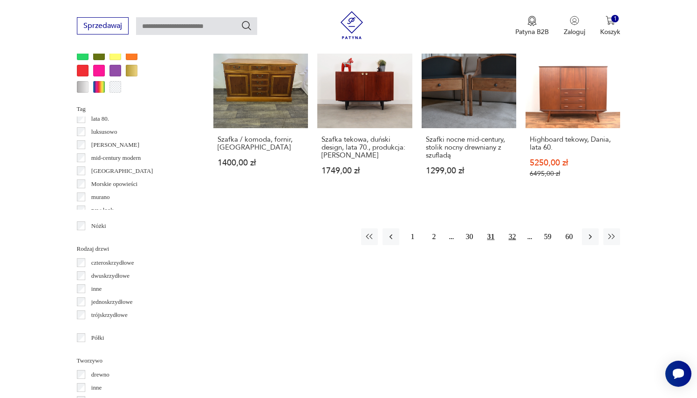
click at [515, 245] on button "32" at bounding box center [512, 236] width 17 height 17
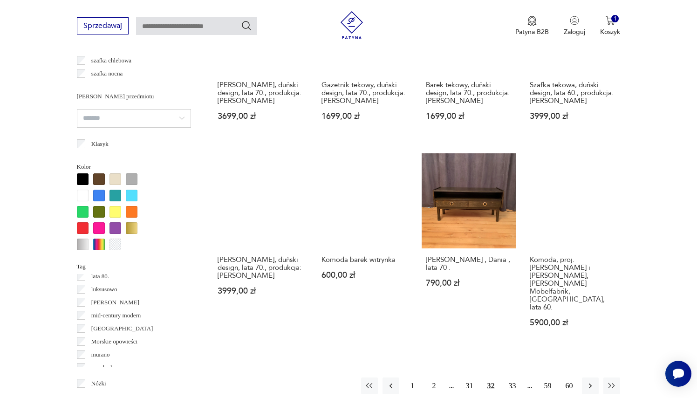
scroll to position [873, 0]
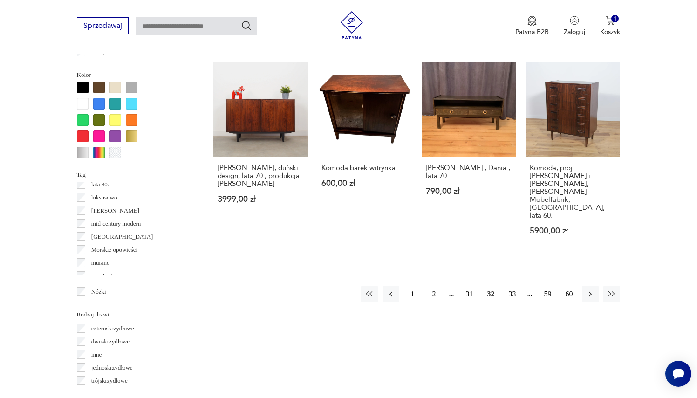
click at [515, 288] on button "33" at bounding box center [512, 294] width 17 height 17
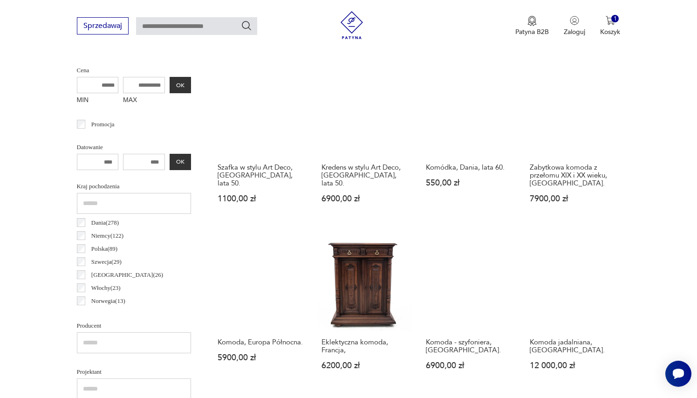
scroll to position [248, 0]
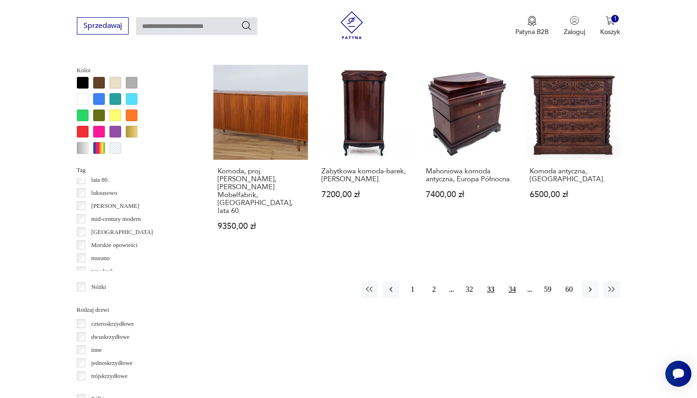
click at [514, 281] on button "34" at bounding box center [512, 289] width 17 height 17
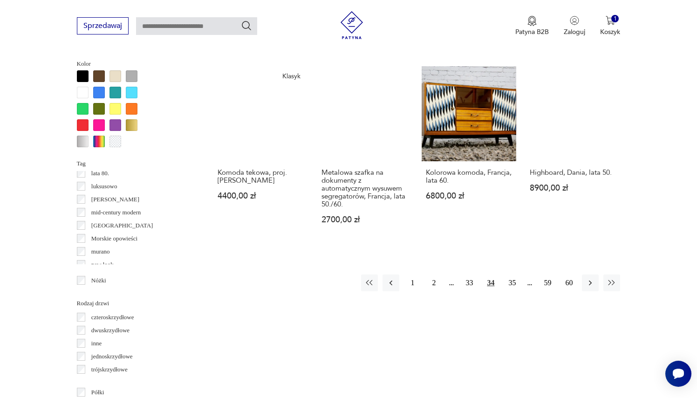
scroll to position [889, 0]
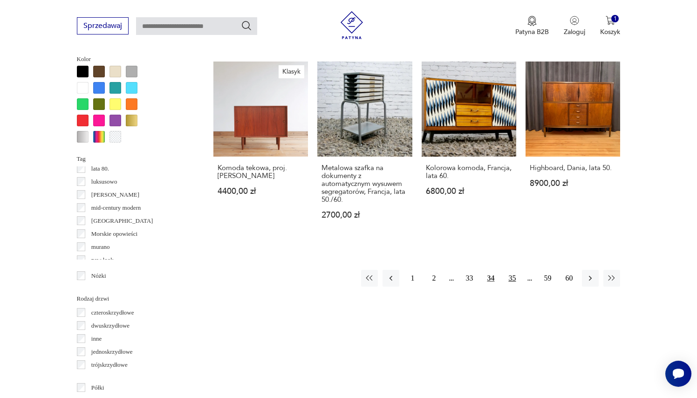
click at [513, 282] on button "35" at bounding box center [512, 278] width 17 height 17
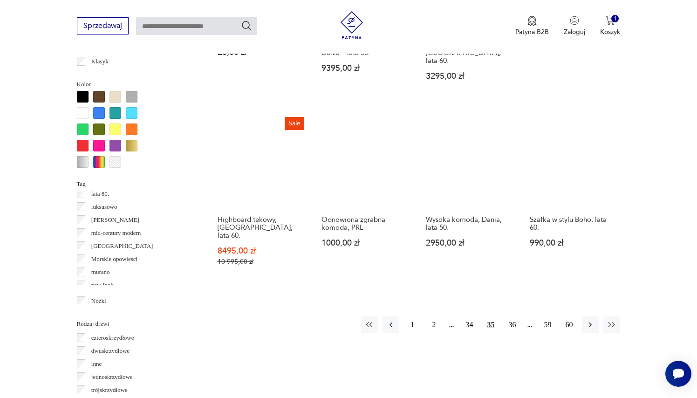
scroll to position [864, 0]
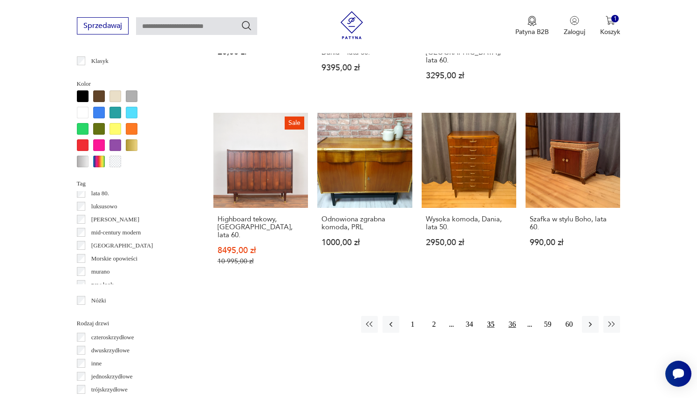
click at [514, 320] on button "36" at bounding box center [512, 324] width 17 height 17
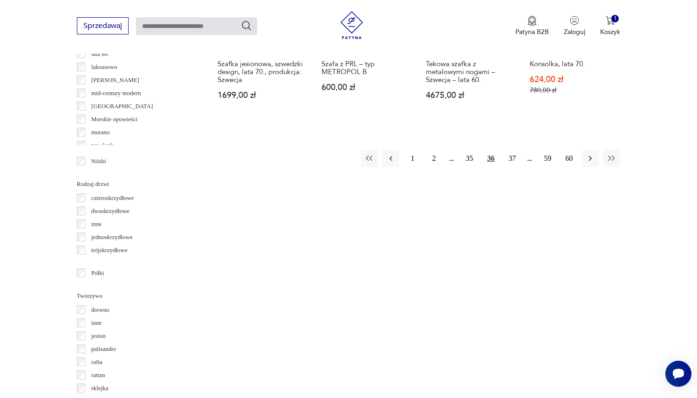
scroll to position [1000, 0]
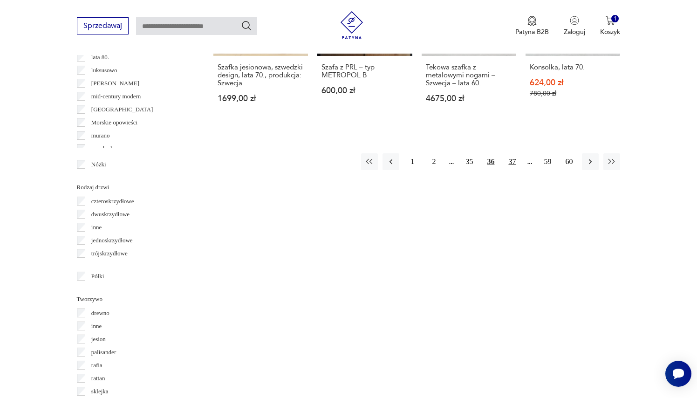
click at [514, 170] on button "37" at bounding box center [512, 161] width 17 height 17
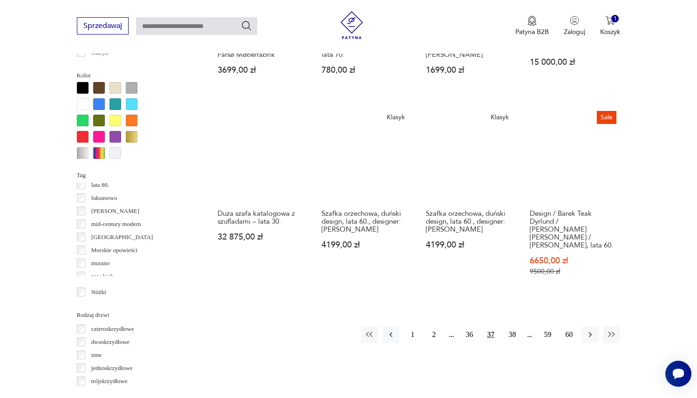
scroll to position [875, 0]
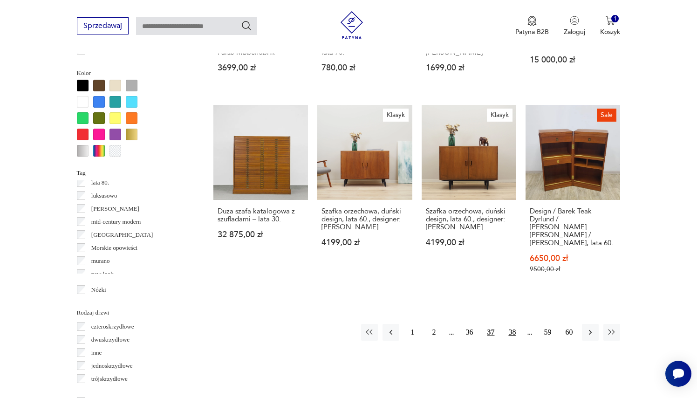
click at [512, 324] on button "38" at bounding box center [512, 332] width 17 height 17
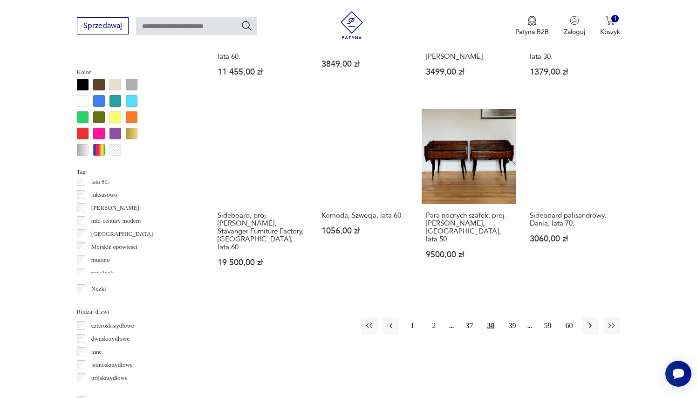
scroll to position [877, 0]
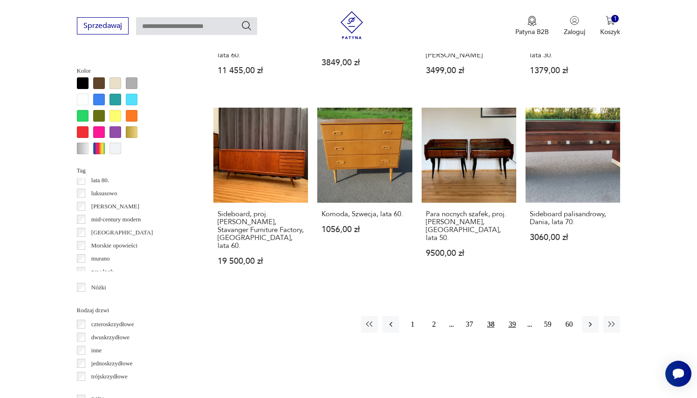
click at [512, 316] on button "39" at bounding box center [512, 324] width 17 height 17
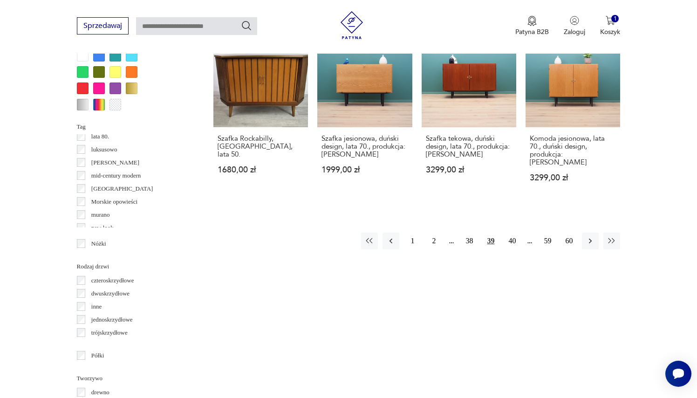
scroll to position [922, 0]
click at [511, 249] on button "40" at bounding box center [512, 240] width 17 height 17
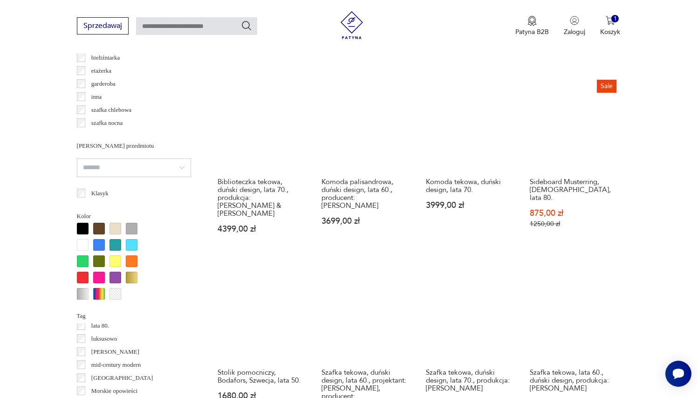
scroll to position [677, 0]
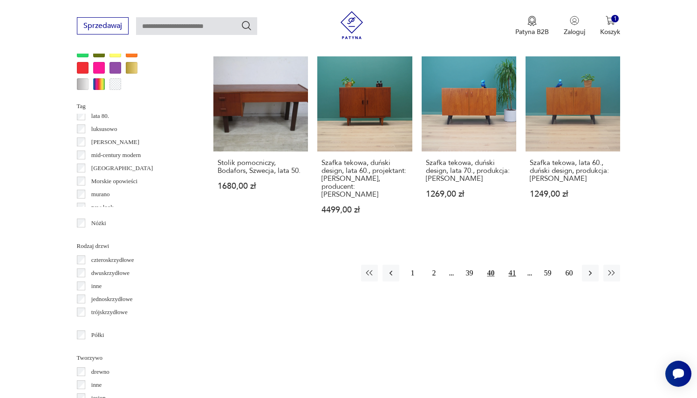
click at [513, 265] on button "41" at bounding box center [512, 273] width 17 height 17
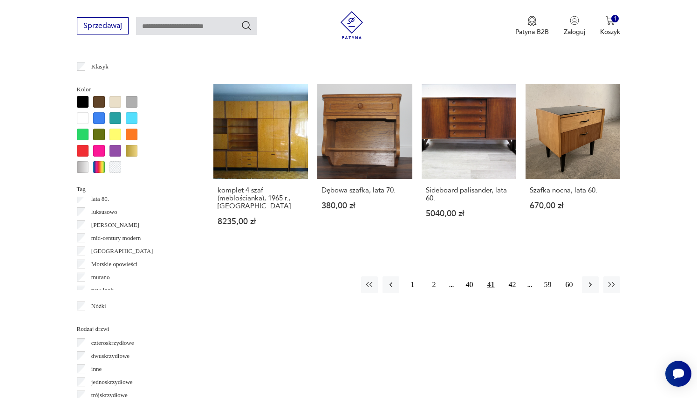
scroll to position [865, 0]
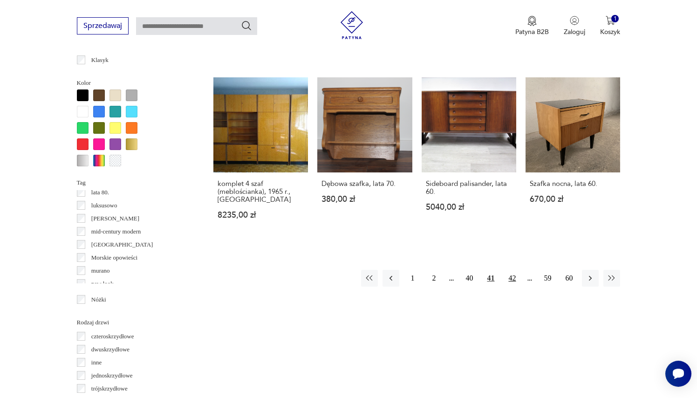
click at [517, 287] on button "42" at bounding box center [512, 278] width 17 height 17
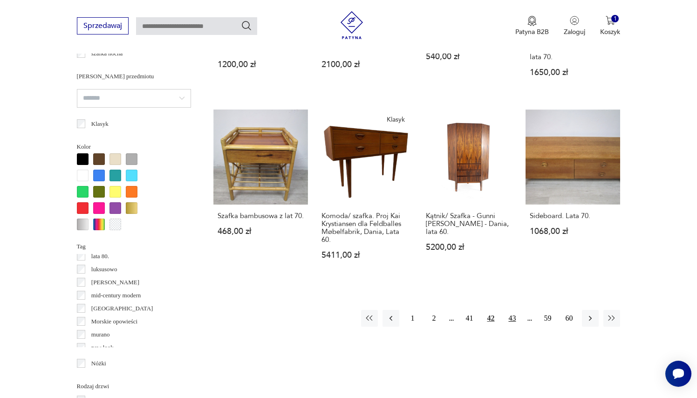
click at [514, 325] on button "43" at bounding box center [512, 318] width 17 height 17
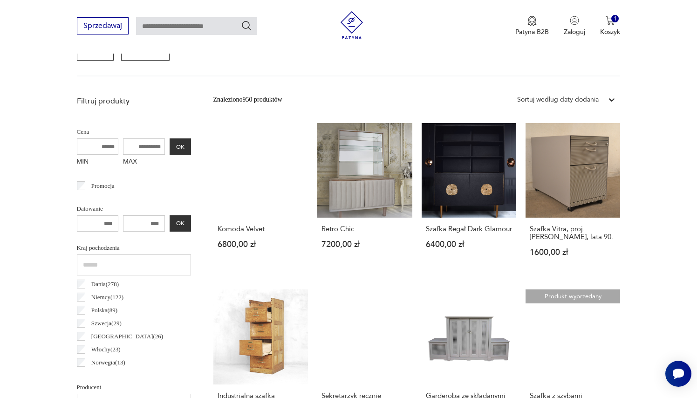
scroll to position [298, 0]
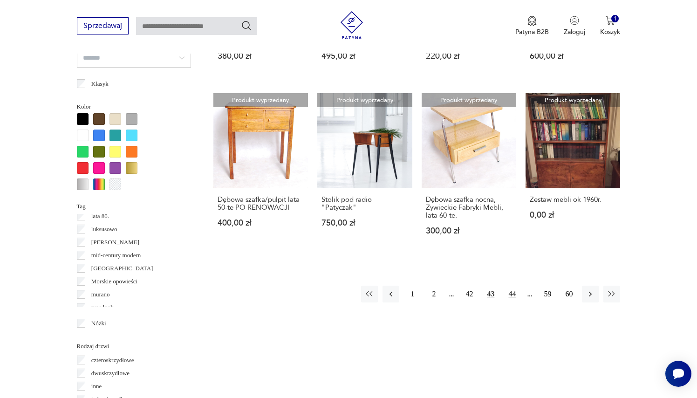
click at [513, 302] on button "44" at bounding box center [512, 294] width 17 height 17
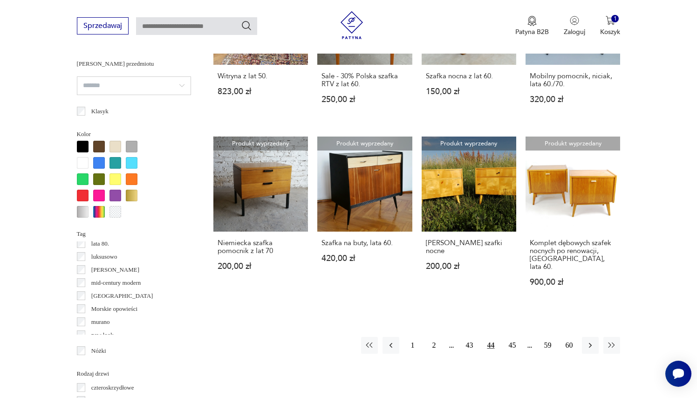
scroll to position [939, 0]
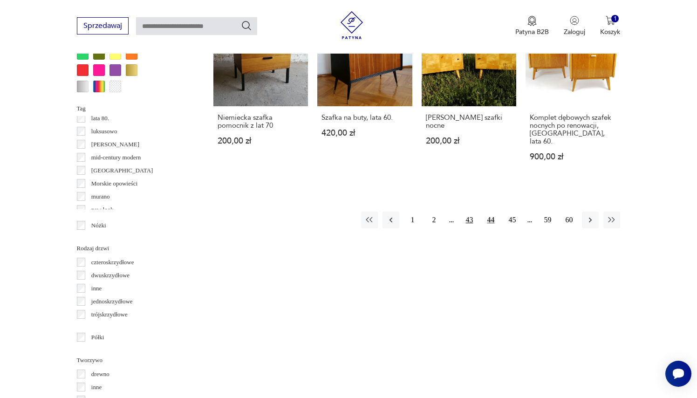
click at [471, 221] on button "43" at bounding box center [469, 220] width 17 height 17
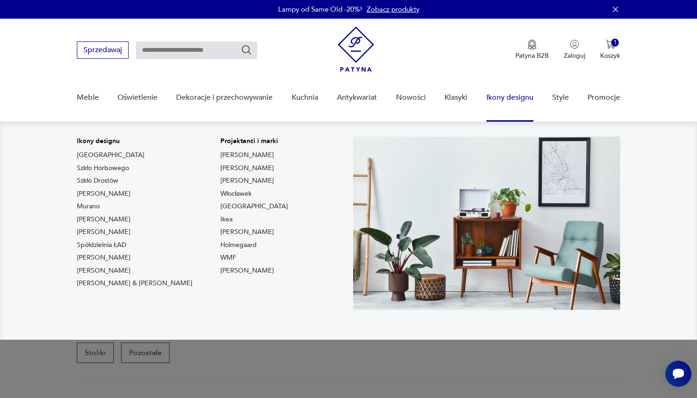
click at [506, 100] on link "Ikony designu" at bounding box center [509, 98] width 47 height 36
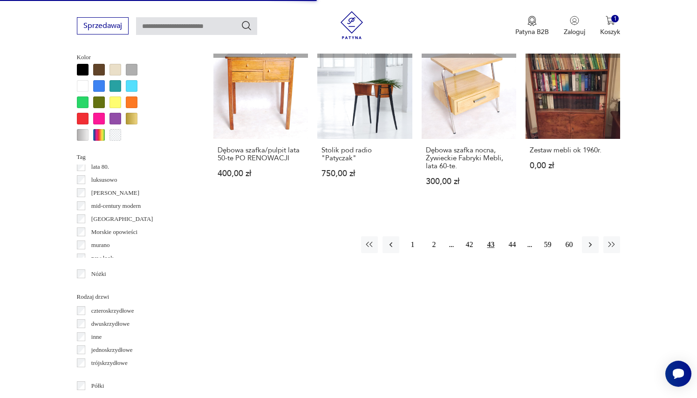
scroll to position [902, 0]
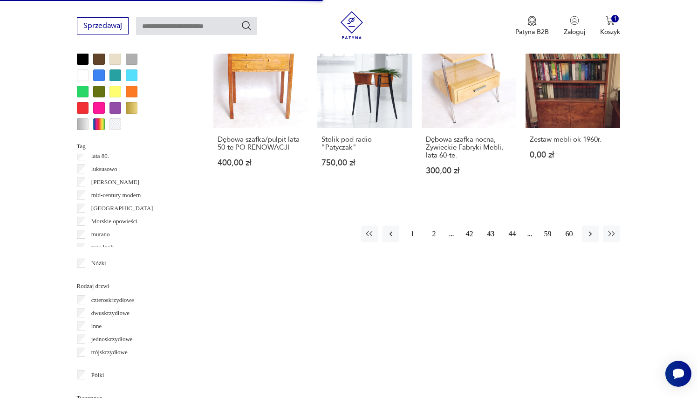
click at [513, 242] on button "44" at bounding box center [512, 234] width 17 height 17
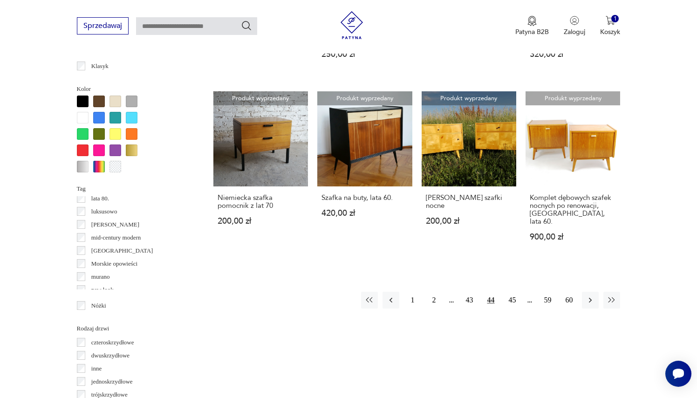
scroll to position [858, 0]
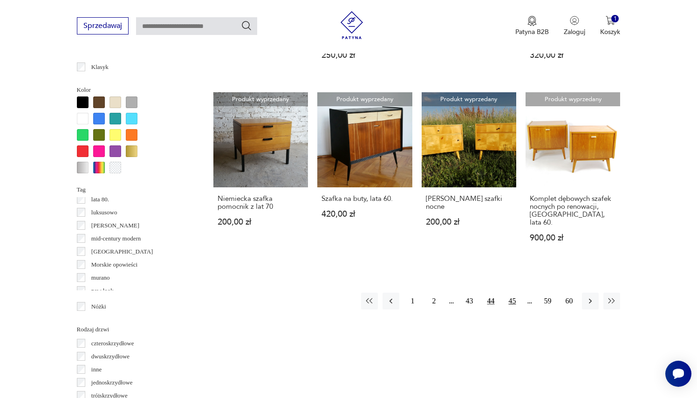
click at [514, 305] on button "45" at bounding box center [512, 301] width 17 height 17
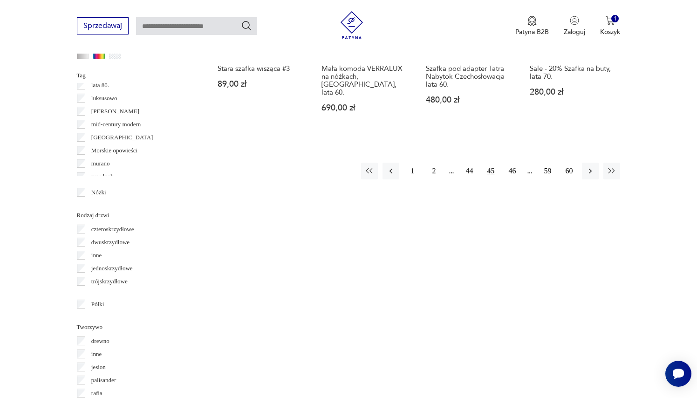
scroll to position [973, 0]
click at [511, 171] on button "46" at bounding box center [512, 170] width 17 height 17
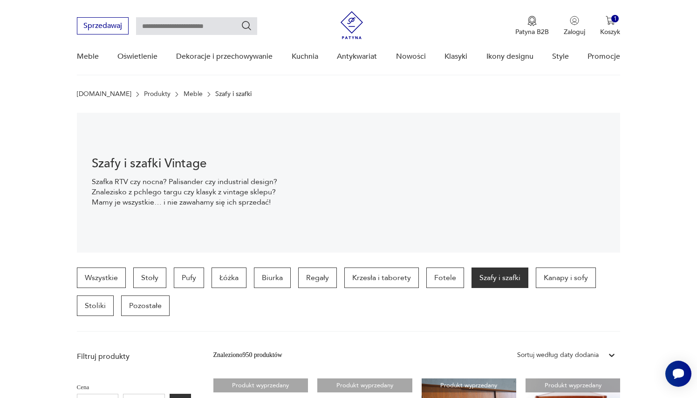
scroll to position [155, 0]
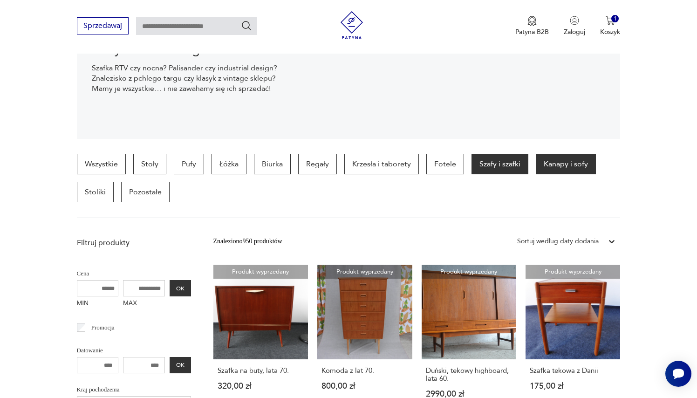
click at [570, 161] on p "Kanapy i sofy" at bounding box center [566, 164] width 60 height 21
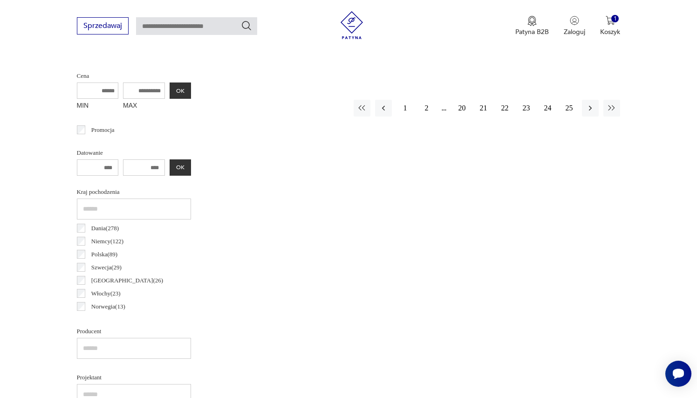
scroll to position [364, 0]
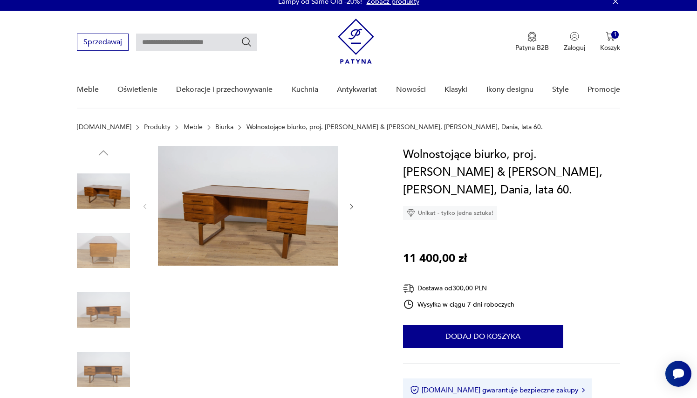
click at [105, 255] on img at bounding box center [103, 250] width 53 height 53
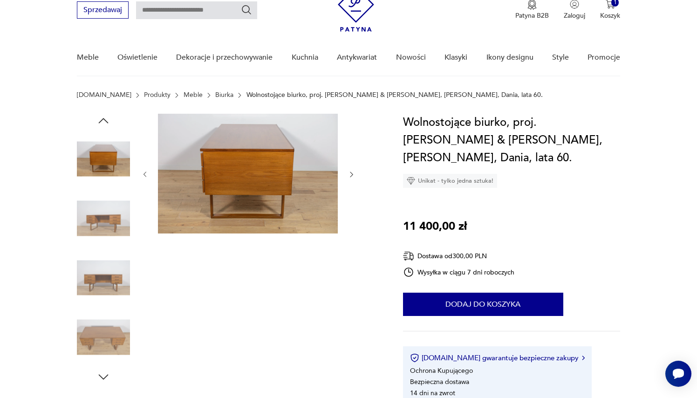
scroll to position [45, 0]
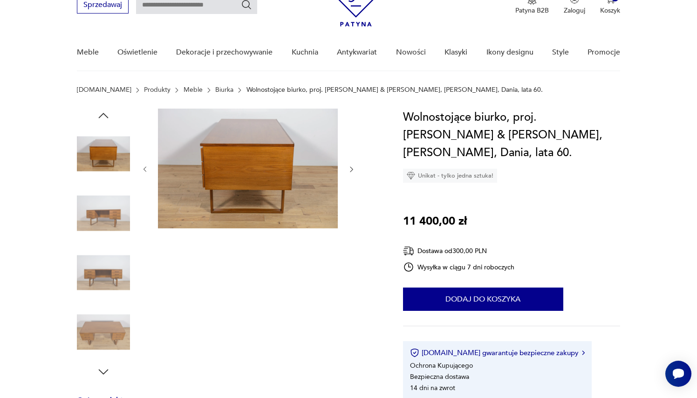
click at [105, 277] on img at bounding box center [103, 272] width 53 height 53
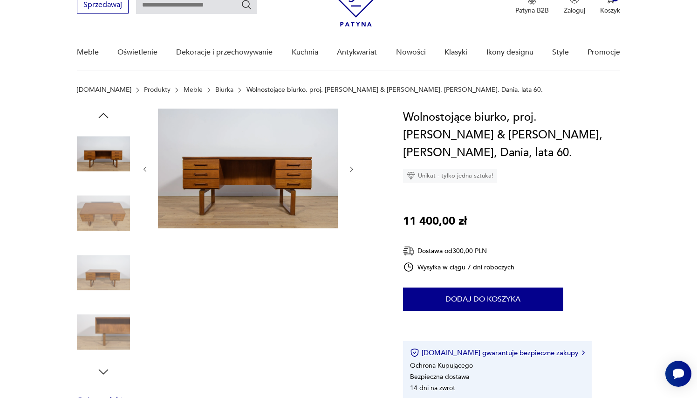
click at [105, 263] on img at bounding box center [103, 272] width 53 height 53
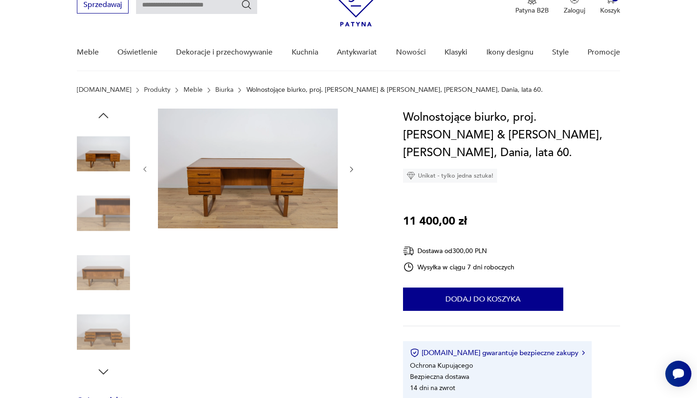
click at [105, 284] on img at bounding box center [103, 272] width 53 height 53
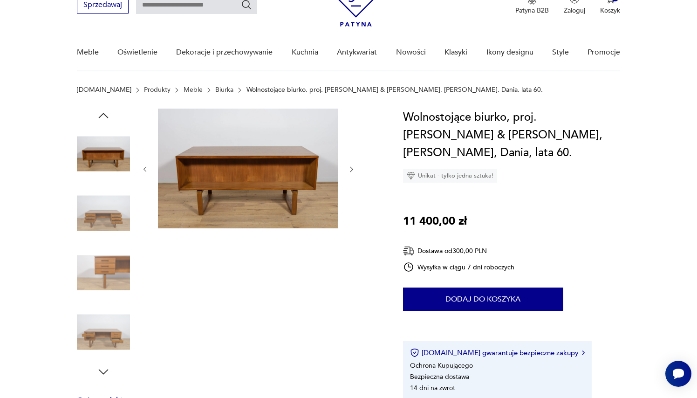
click at [116, 270] on img at bounding box center [103, 272] width 53 height 53
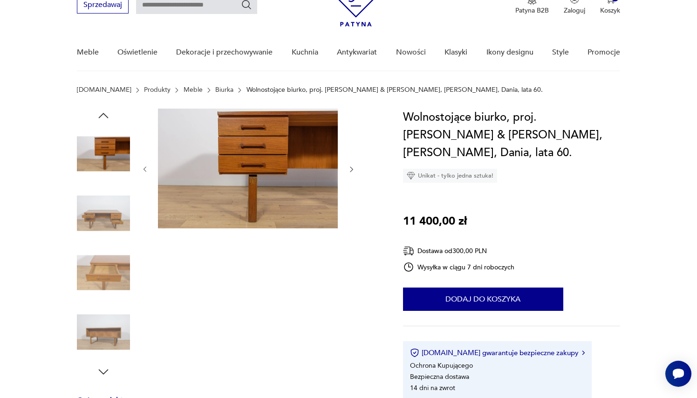
click at [112, 283] on img at bounding box center [103, 272] width 53 height 53
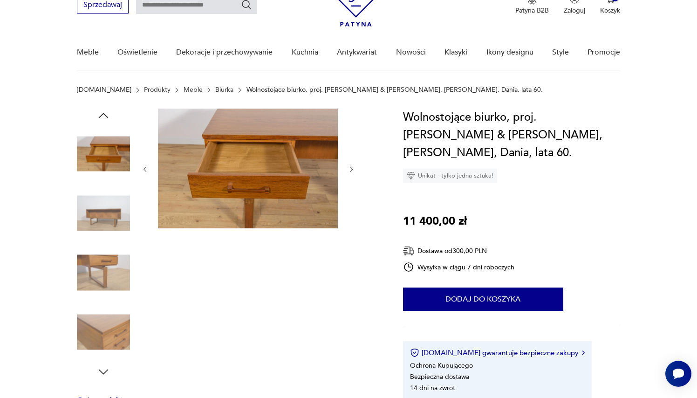
click at [112, 283] on img at bounding box center [103, 272] width 53 height 53
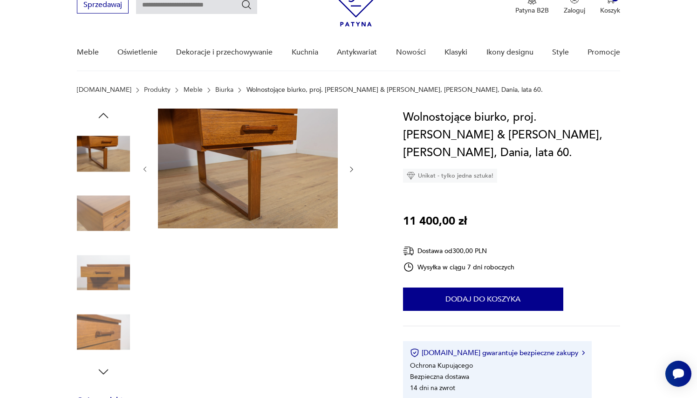
click at [110, 330] on img at bounding box center [103, 332] width 53 height 53
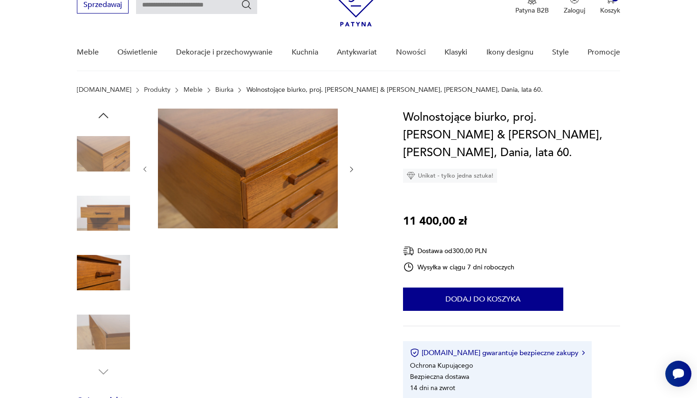
click at [114, 153] on img at bounding box center [103, 153] width 53 height 53
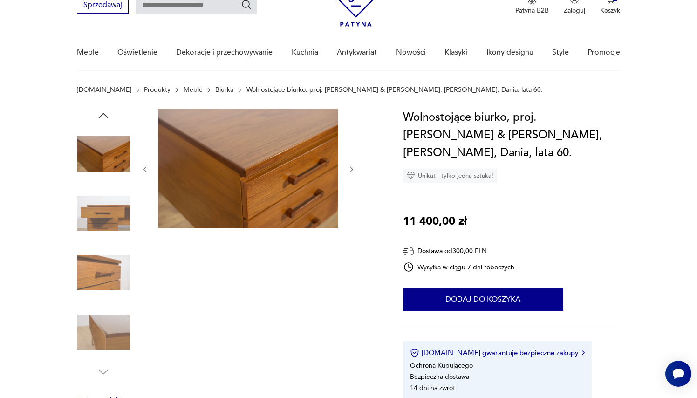
click at [117, 220] on img at bounding box center [103, 213] width 53 height 53
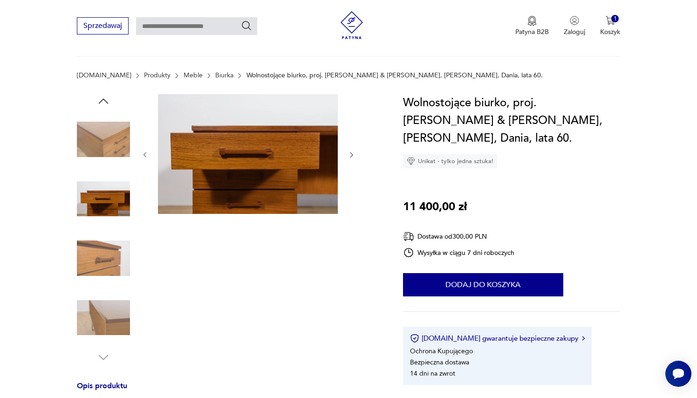
scroll to position [34, 0]
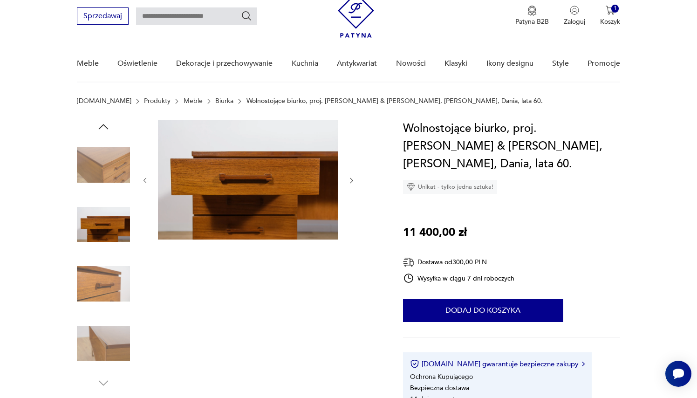
click at [105, 126] on icon "button" at bounding box center [103, 126] width 10 height 5
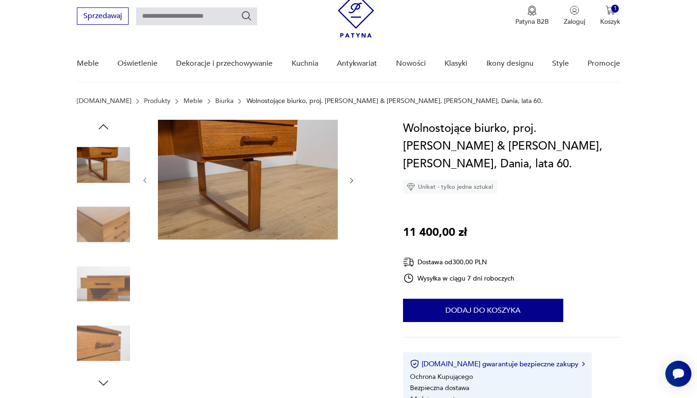
click at [105, 126] on icon "button" at bounding box center [103, 126] width 10 height 5
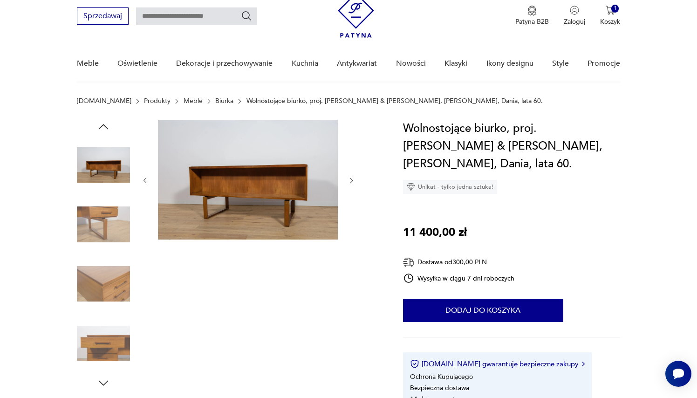
click at [105, 126] on icon "button" at bounding box center [103, 126] width 10 height 5
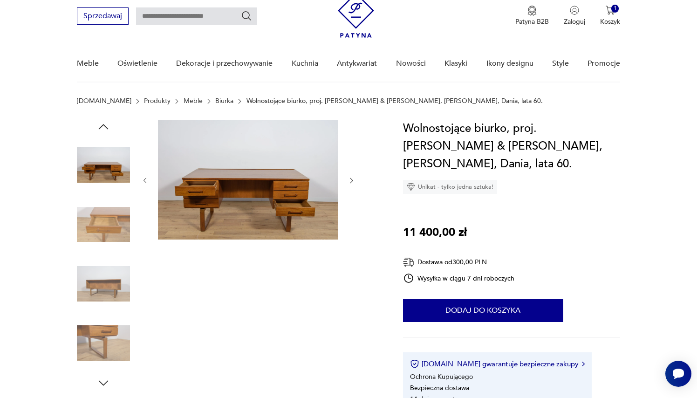
click at [105, 126] on icon "button" at bounding box center [103, 126] width 10 height 5
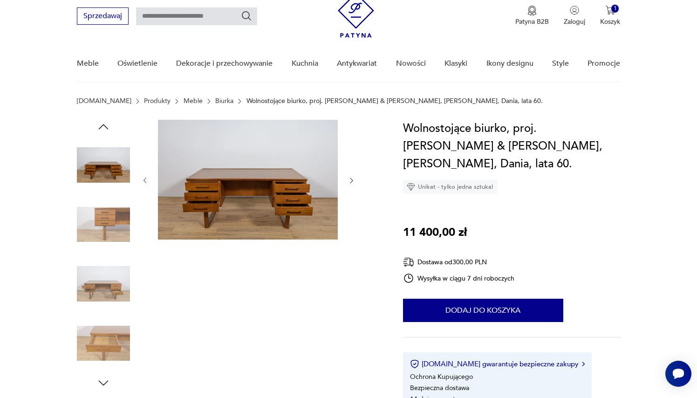
click at [105, 126] on icon "button" at bounding box center [103, 126] width 10 height 5
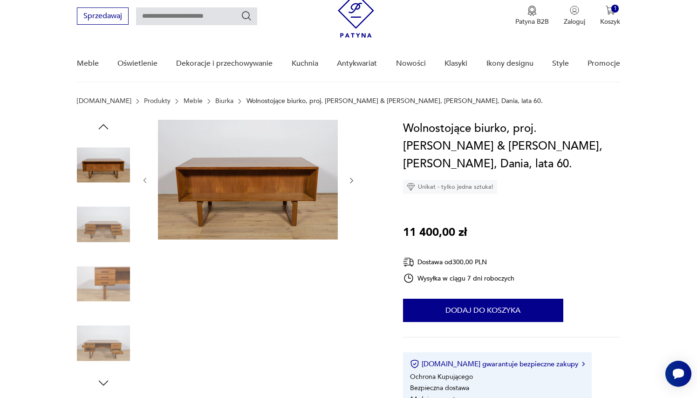
click at [105, 126] on icon "button" at bounding box center [103, 126] width 10 height 5
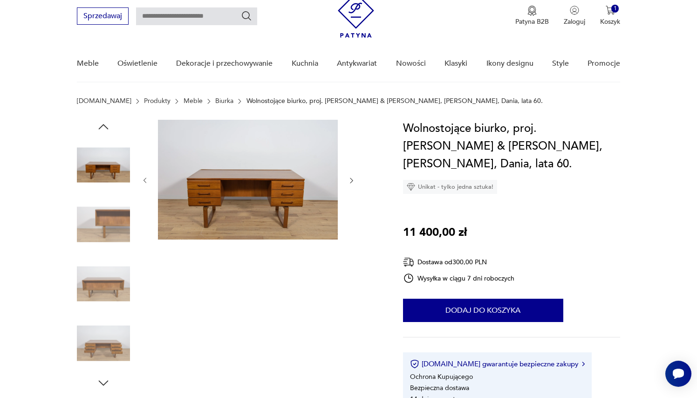
click at [105, 126] on icon "button" at bounding box center [103, 126] width 10 height 5
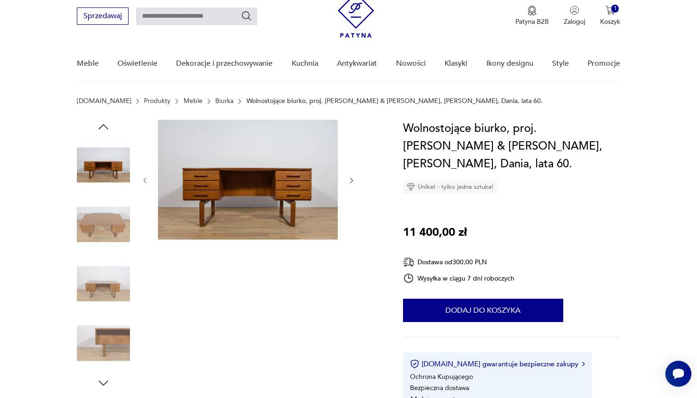
click at [105, 126] on icon "button" at bounding box center [103, 126] width 10 height 5
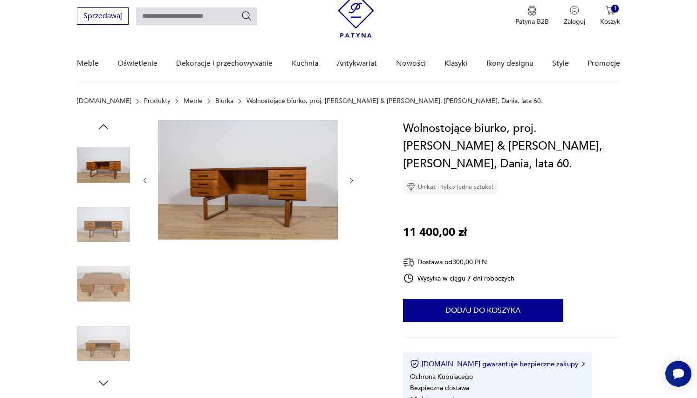
click at [105, 126] on icon "button" at bounding box center [103, 126] width 10 height 5
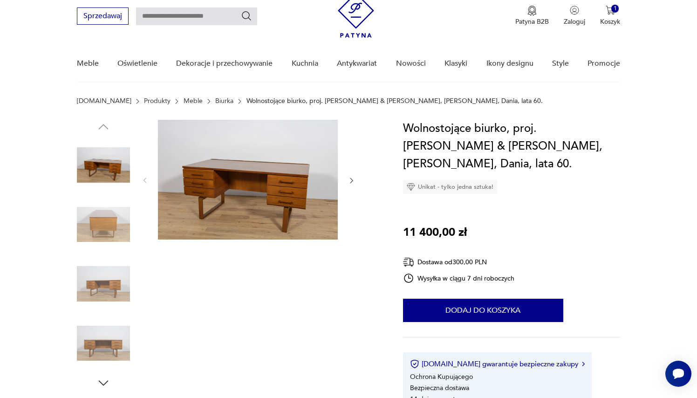
click at [105, 228] on img at bounding box center [103, 224] width 53 height 53
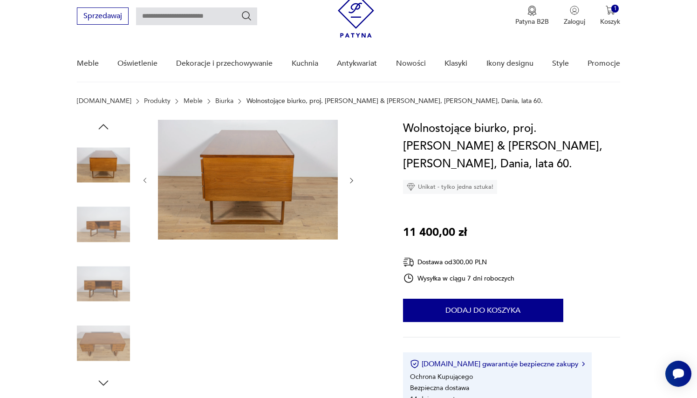
click at [240, 187] on img at bounding box center [248, 180] width 180 height 120
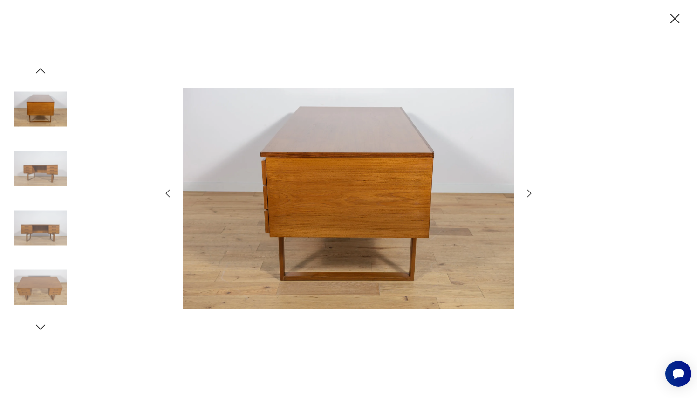
click at [530, 192] on icon "button" at bounding box center [529, 193] width 4 height 7
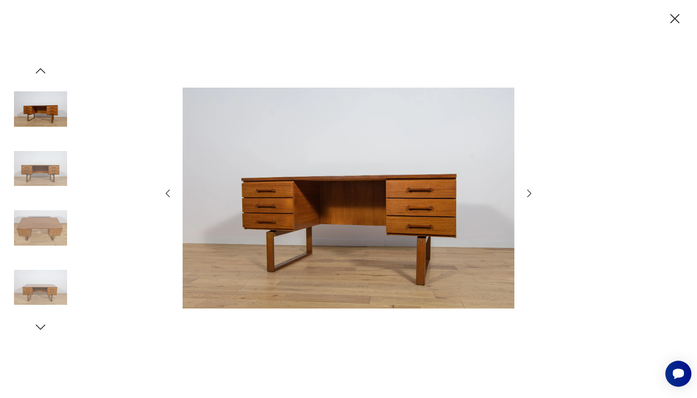
click at [530, 192] on icon "button" at bounding box center [529, 193] width 4 height 7
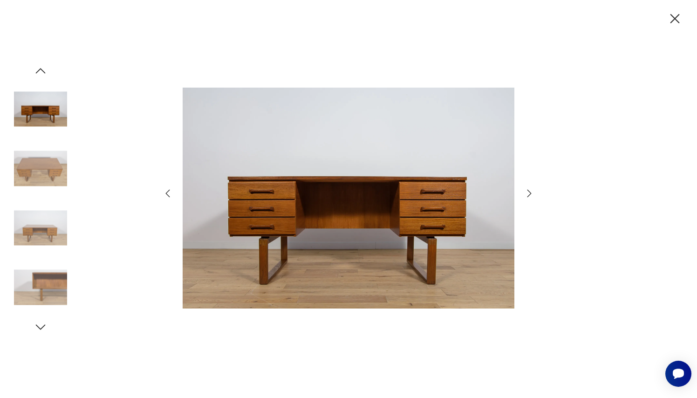
click at [672, 24] on icon "button" at bounding box center [675, 19] width 16 height 16
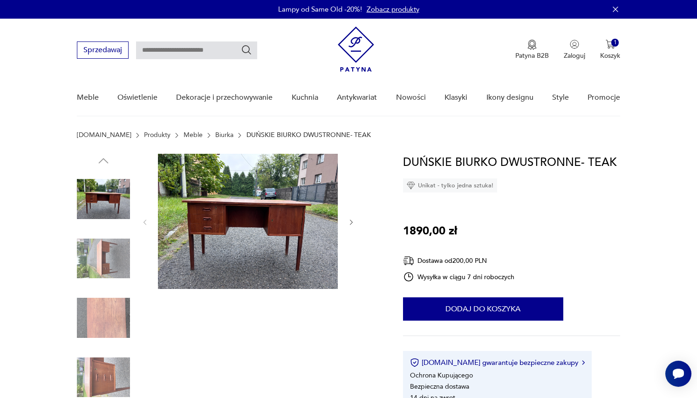
click at [98, 255] on img at bounding box center [103, 258] width 53 height 53
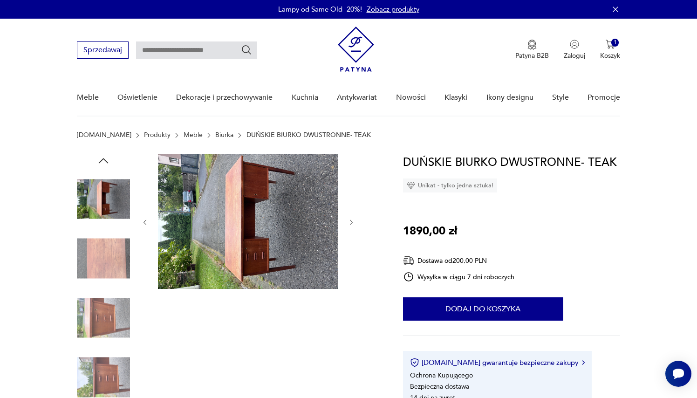
click at [103, 294] on img at bounding box center [103, 317] width 53 height 53
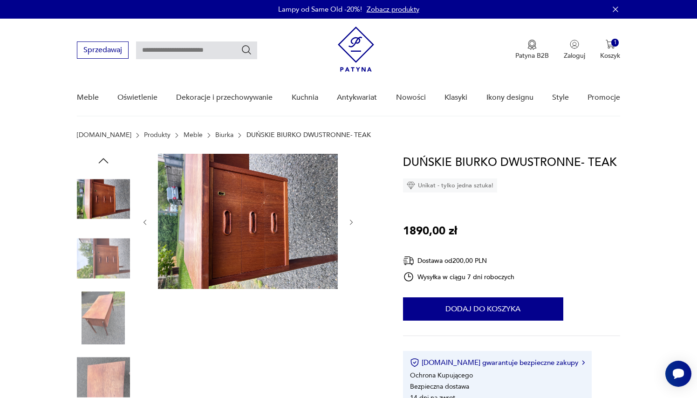
click at [97, 308] on img at bounding box center [103, 317] width 53 height 53
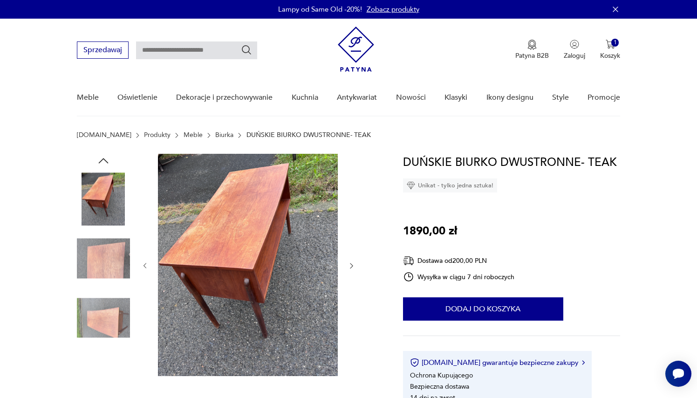
click at [82, 291] on img at bounding box center [103, 317] width 53 height 53
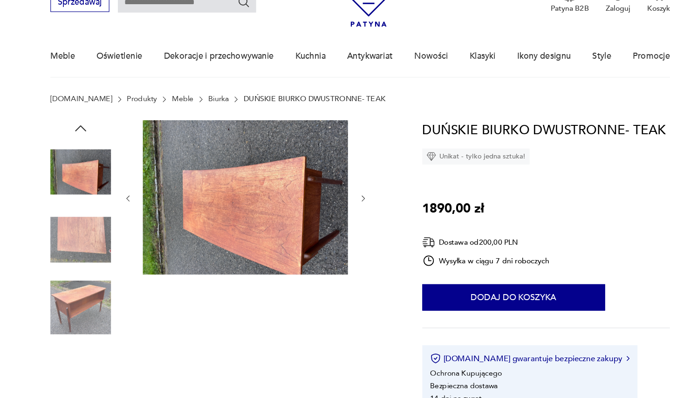
scroll to position [116, 0]
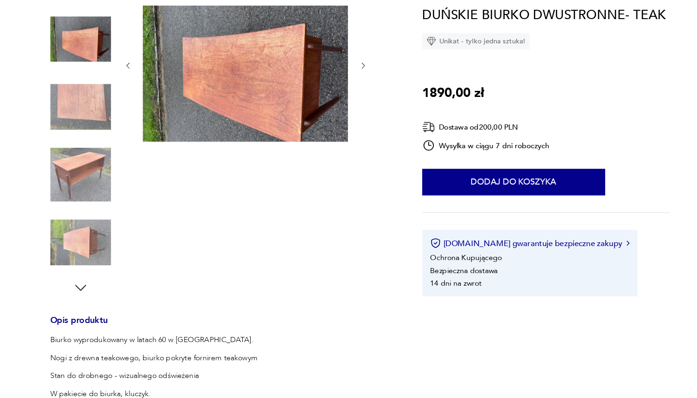
click at [77, 235] on img at bounding box center [103, 261] width 53 height 53
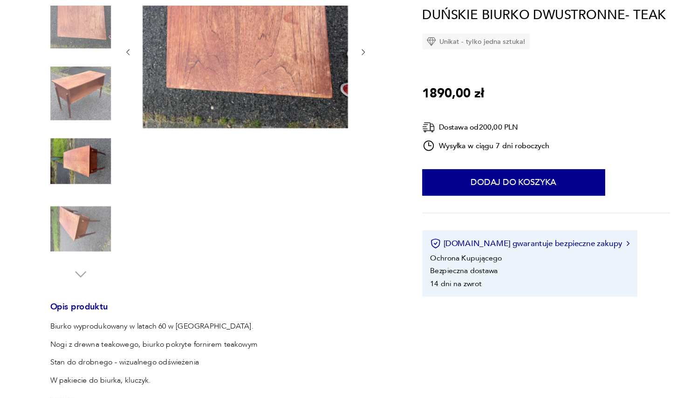
scroll to position [128, 0]
click at [77, 223] on img at bounding box center [103, 249] width 53 height 53
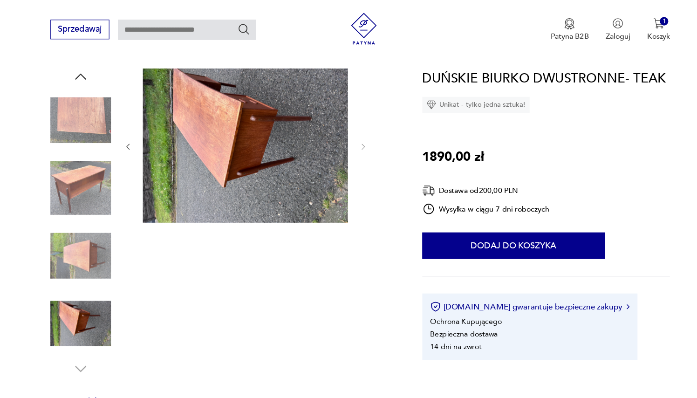
scroll to position [93, 0]
click at [77, 159] on img at bounding box center [103, 165] width 53 height 53
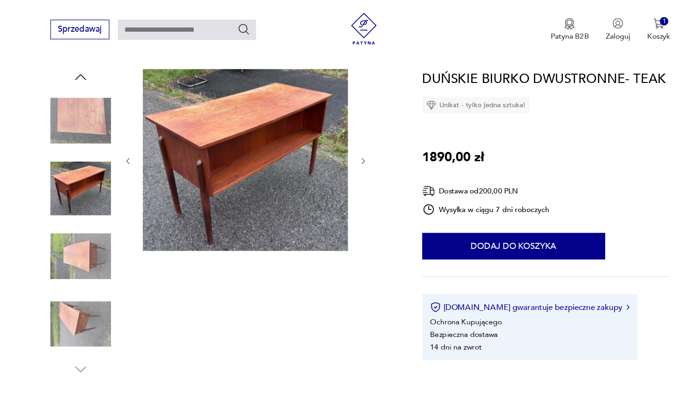
click at [77, 226] on img at bounding box center [103, 224] width 53 height 53
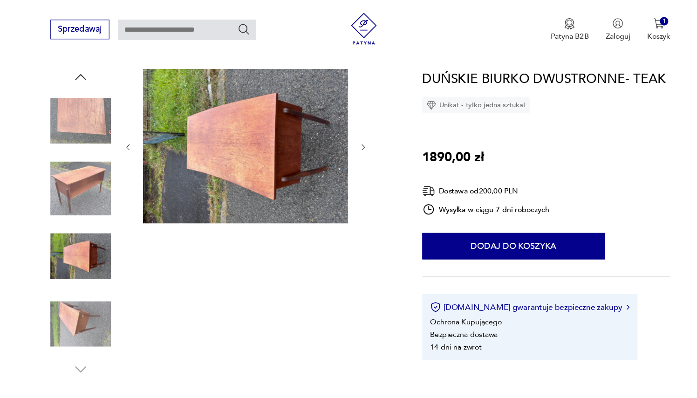
click at [77, 281] on img at bounding box center [103, 284] width 53 height 53
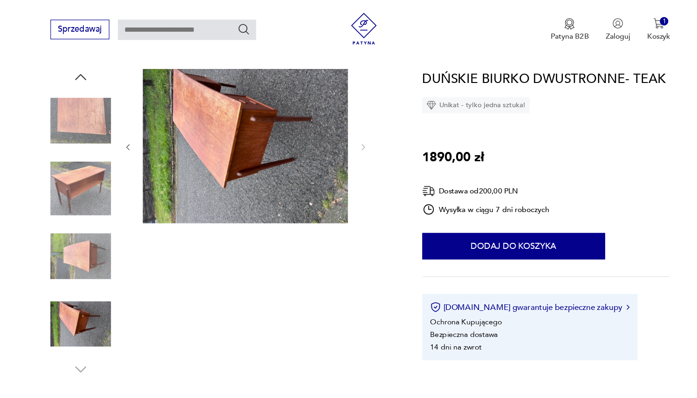
click at [77, 106] on img at bounding box center [103, 105] width 53 height 53
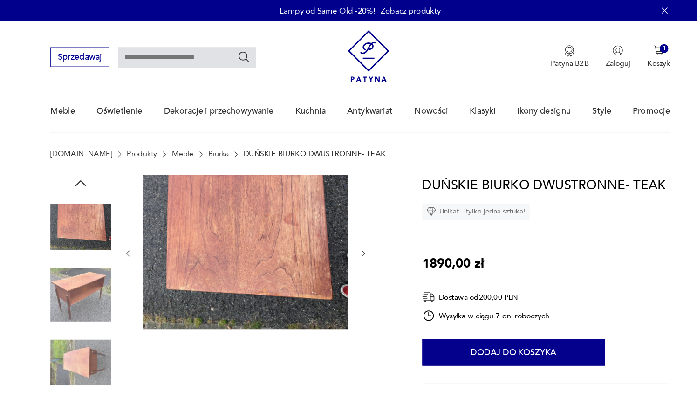
scroll to position [0, 0]
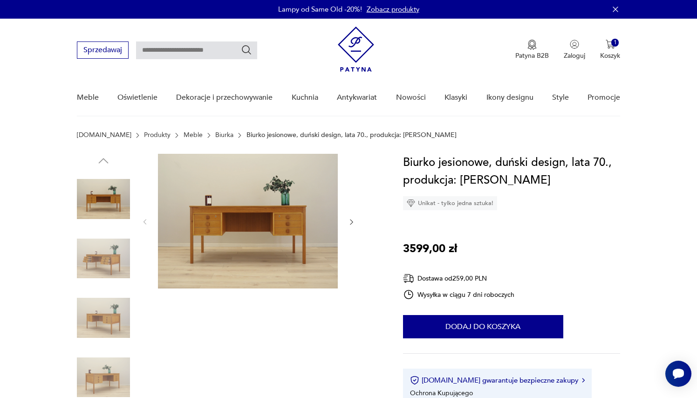
click at [616, 12] on icon "button" at bounding box center [615, 9] width 9 height 9
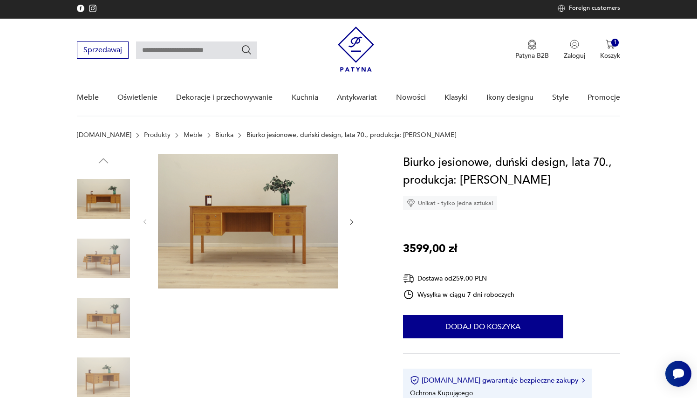
click at [100, 197] on img at bounding box center [103, 198] width 53 height 53
click at [104, 261] on img at bounding box center [103, 258] width 53 height 53
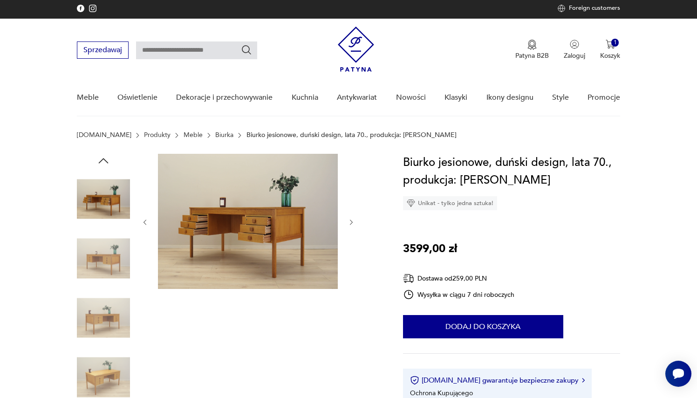
click at [98, 283] on img at bounding box center [103, 258] width 53 height 53
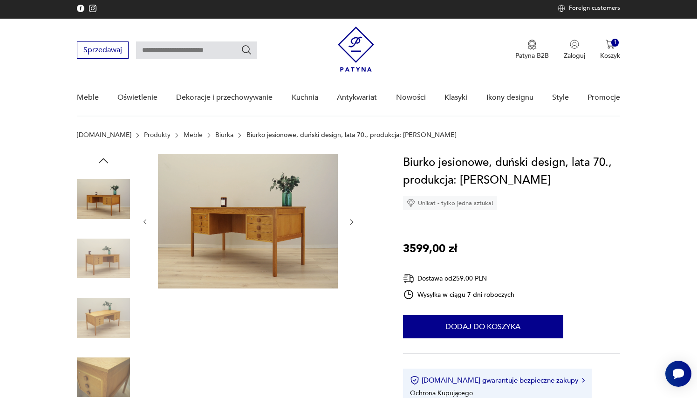
click at [98, 289] on div at bounding box center [103, 288] width 53 height 233
click at [103, 316] on img at bounding box center [103, 317] width 53 height 53
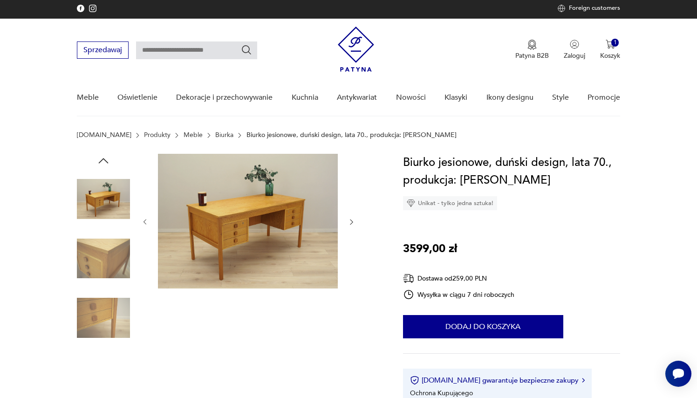
click at [103, 316] on img at bounding box center [103, 317] width 53 height 53
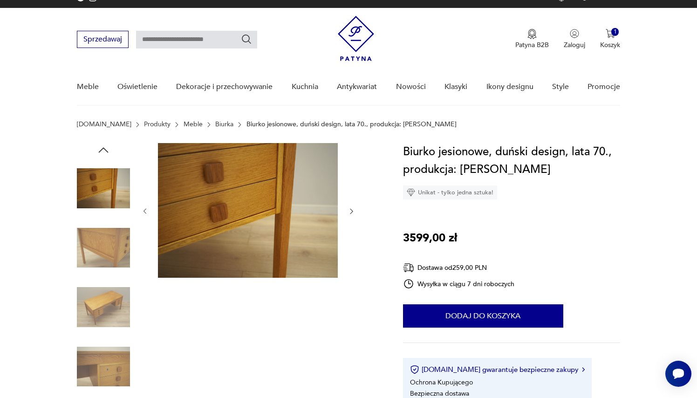
scroll to position [13, 0]
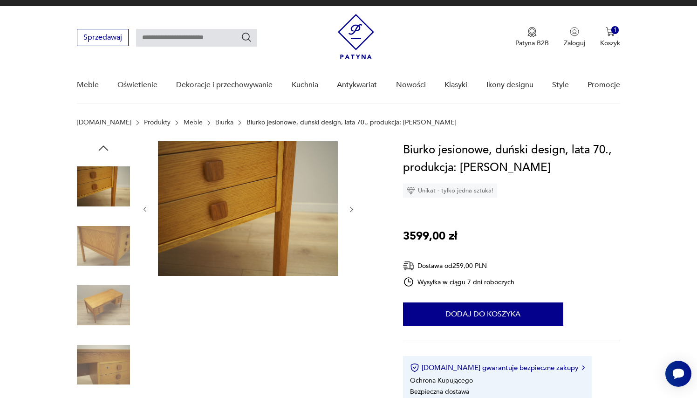
click at [103, 318] on img at bounding box center [103, 305] width 53 height 53
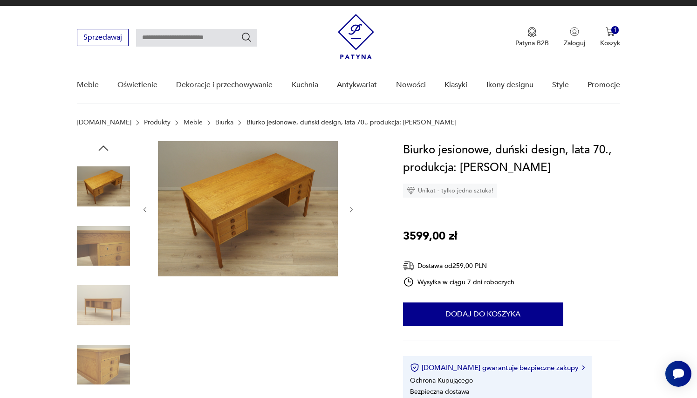
click at [103, 318] on img at bounding box center [103, 305] width 53 height 53
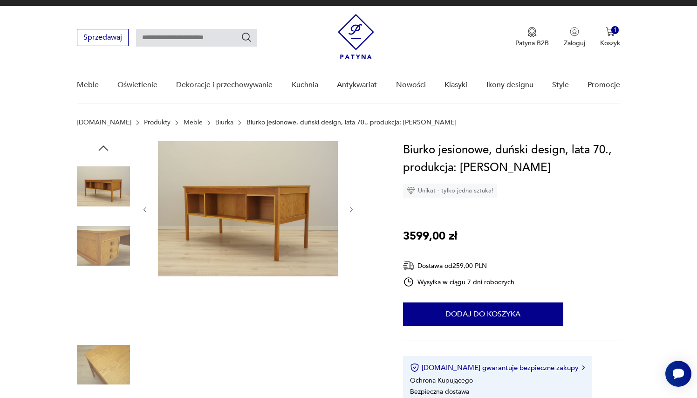
click at [103, 318] on img at bounding box center [103, 305] width 53 height 53
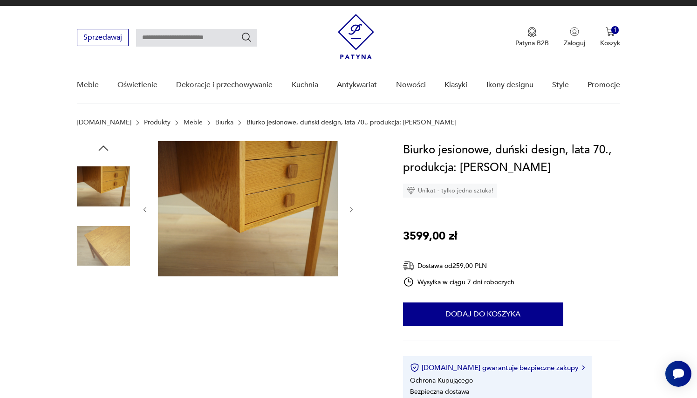
click at [103, 318] on img at bounding box center [103, 305] width 53 height 53
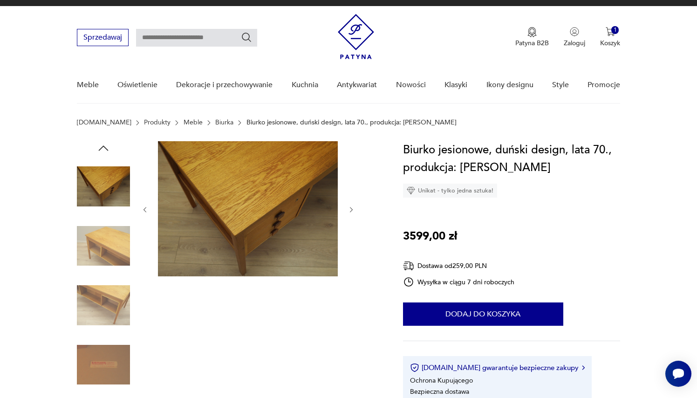
click at [103, 318] on img at bounding box center [103, 305] width 53 height 53
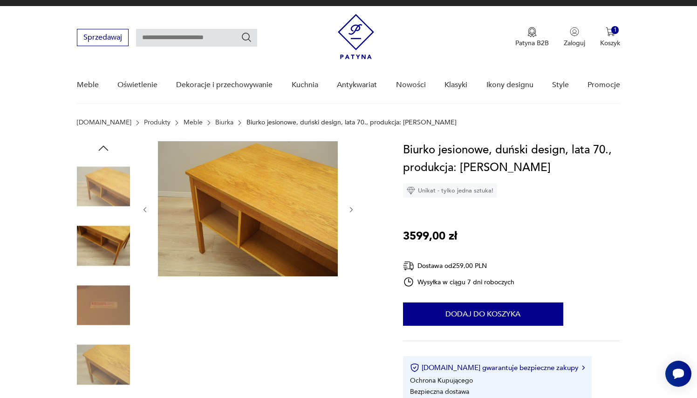
click at [103, 318] on img at bounding box center [103, 305] width 53 height 53
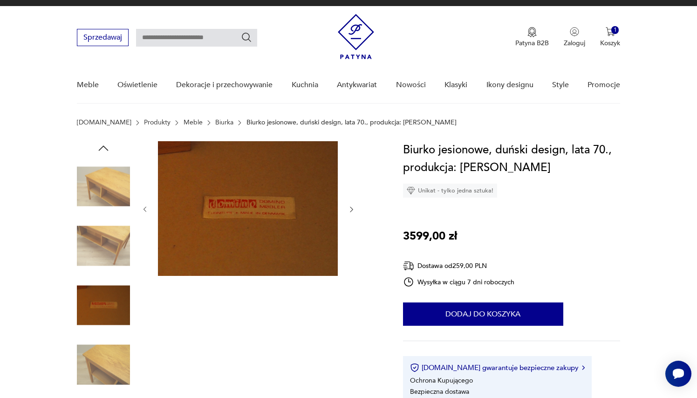
click at [102, 352] on img at bounding box center [103, 364] width 53 height 53
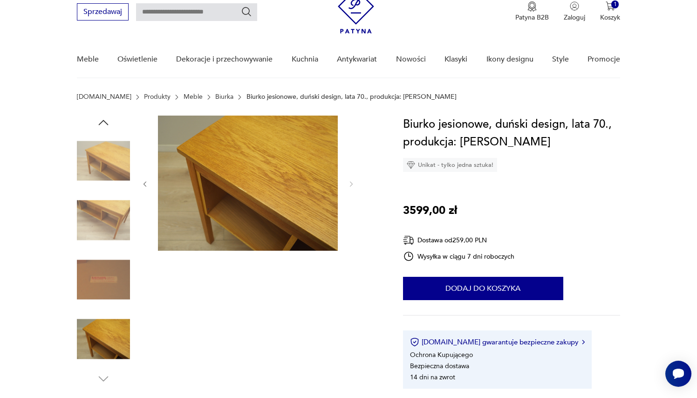
scroll to position [47, 0]
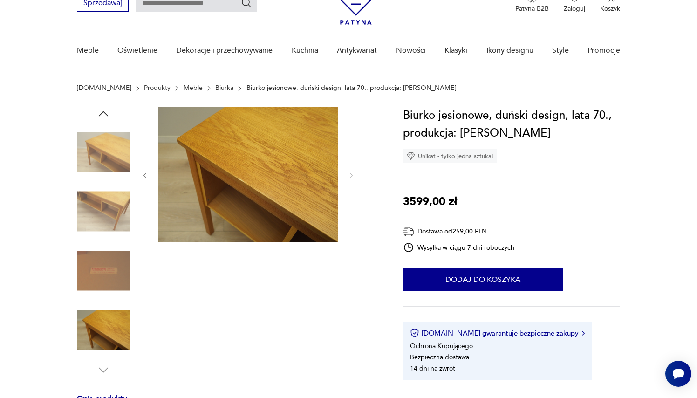
click at [105, 327] on img at bounding box center [103, 330] width 53 height 53
click at [115, 221] on img at bounding box center [103, 211] width 53 height 53
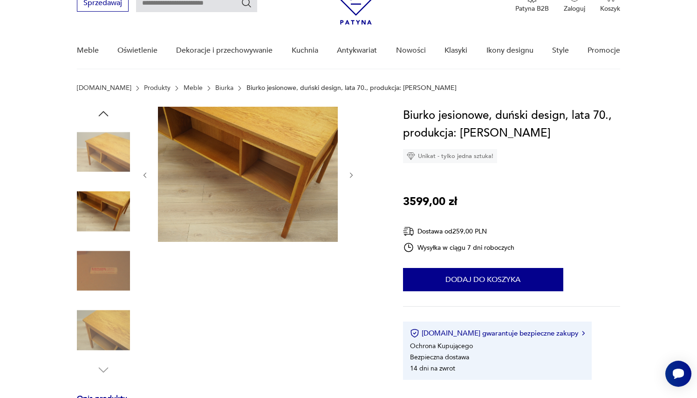
click at [113, 156] on img at bounding box center [103, 151] width 53 height 53
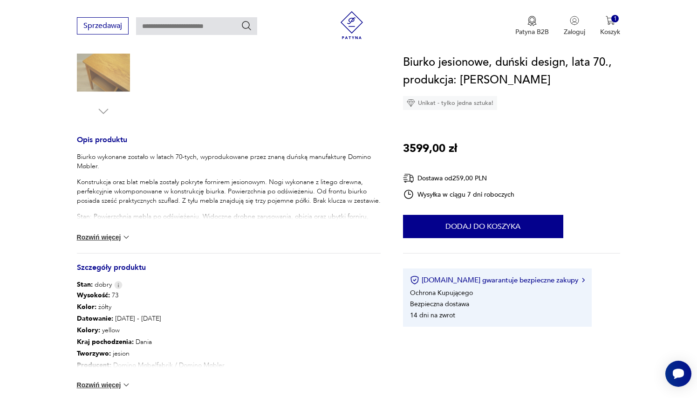
scroll to position [310, 0]
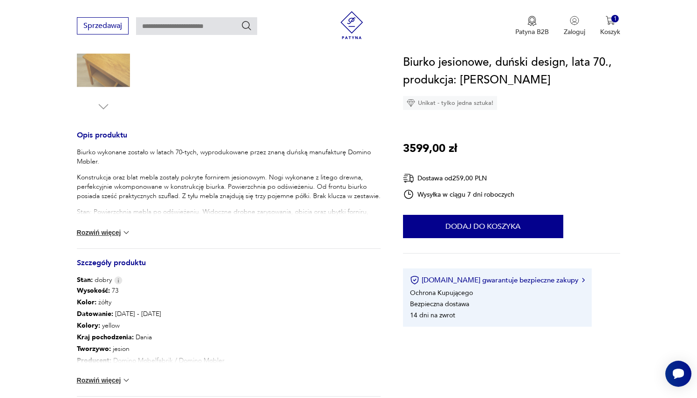
click at [104, 233] on button "Rozwiń więcej" at bounding box center [104, 232] width 54 height 9
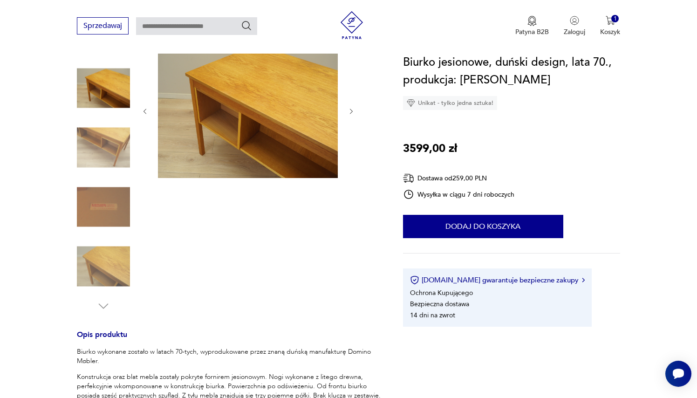
scroll to position [101, 0]
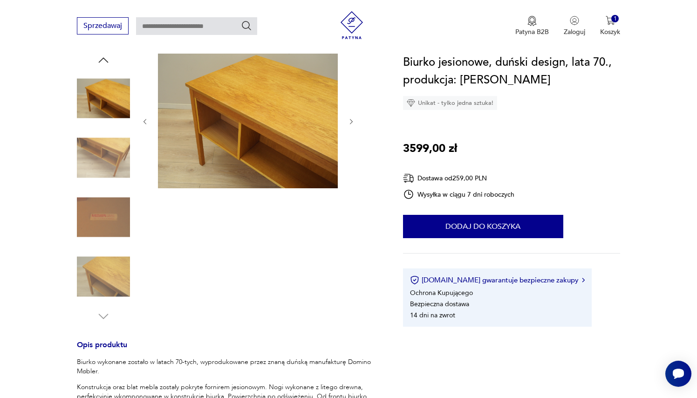
click at [108, 264] on img at bounding box center [103, 276] width 53 height 53
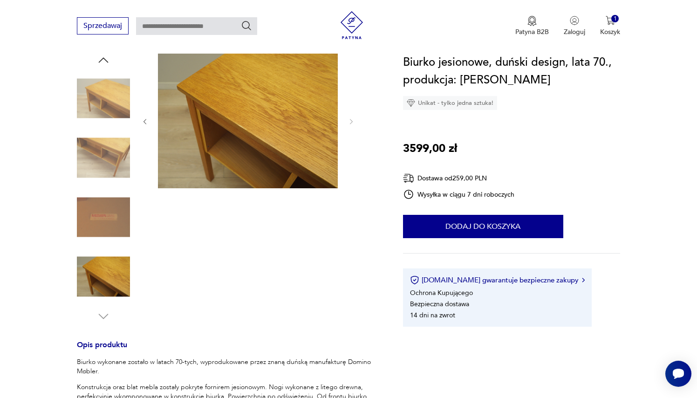
click at [108, 116] on img at bounding box center [103, 98] width 53 height 53
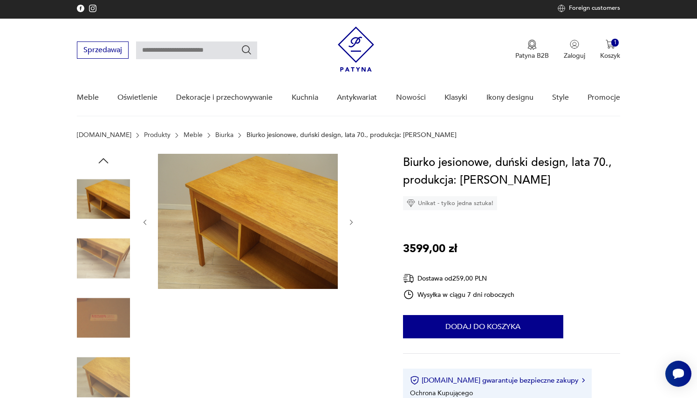
scroll to position [0, 0]
click at [100, 164] on icon "button" at bounding box center [103, 161] width 14 height 14
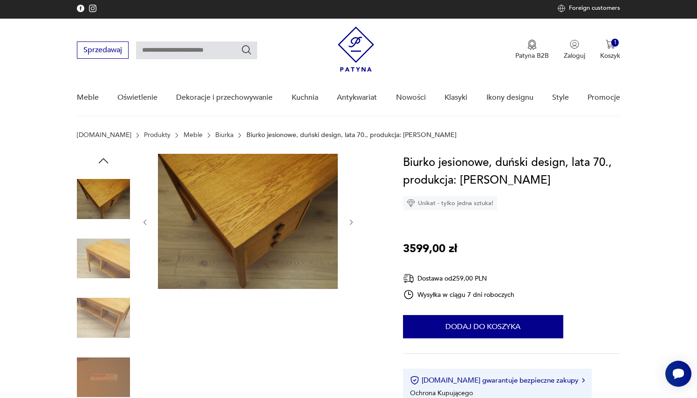
click at [101, 157] on icon "button" at bounding box center [103, 161] width 14 height 14
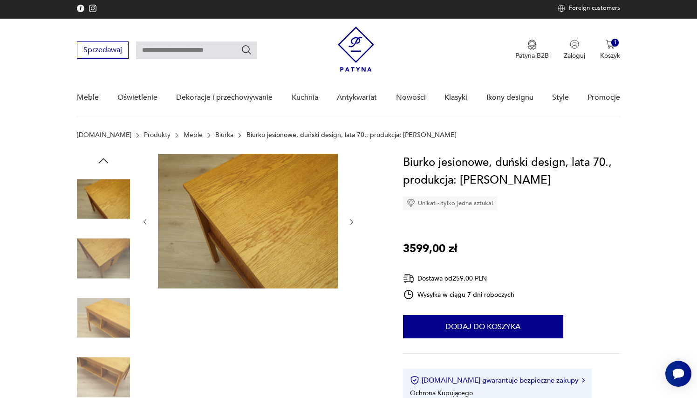
click at [101, 157] on icon "button" at bounding box center [103, 161] width 14 height 14
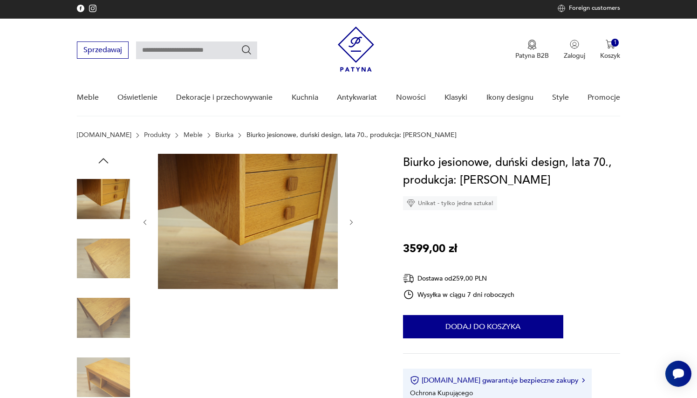
click at [101, 157] on icon "button" at bounding box center [103, 161] width 14 height 14
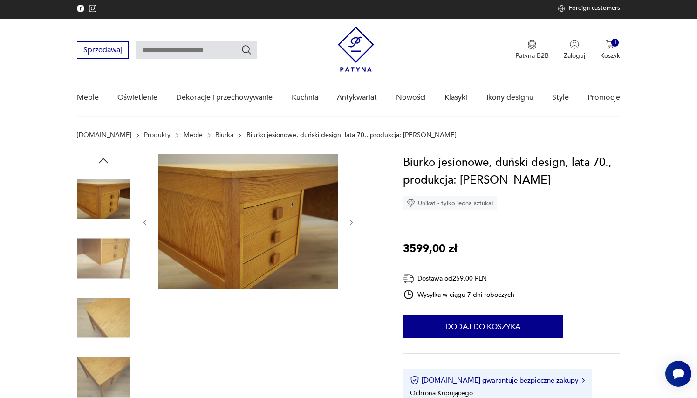
click at [101, 157] on icon "button" at bounding box center [103, 161] width 14 height 14
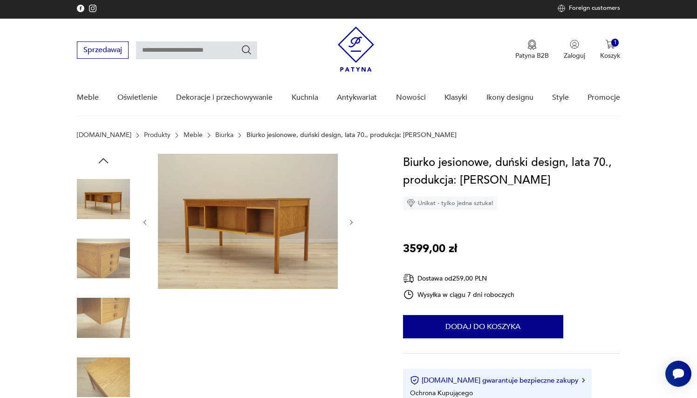
click at [101, 157] on icon "button" at bounding box center [103, 161] width 14 height 14
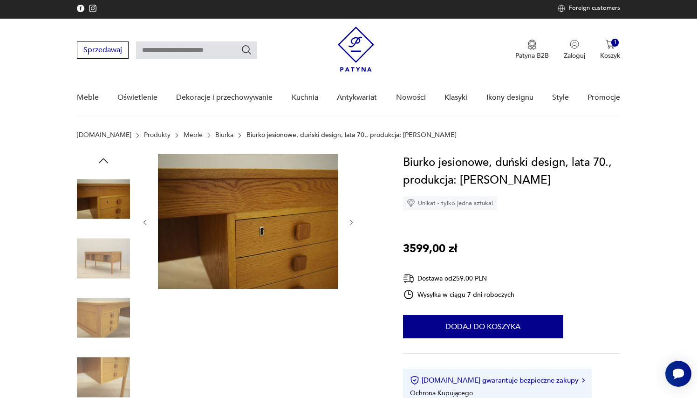
click at [101, 157] on icon "button" at bounding box center [103, 161] width 14 height 14
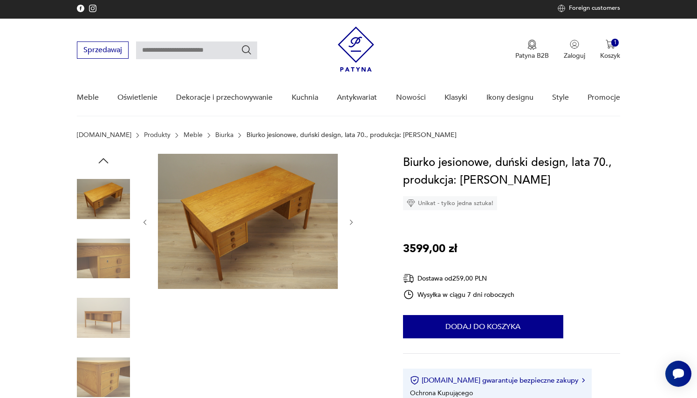
click at [270, 220] on img at bounding box center [248, 221] width 180 height 135
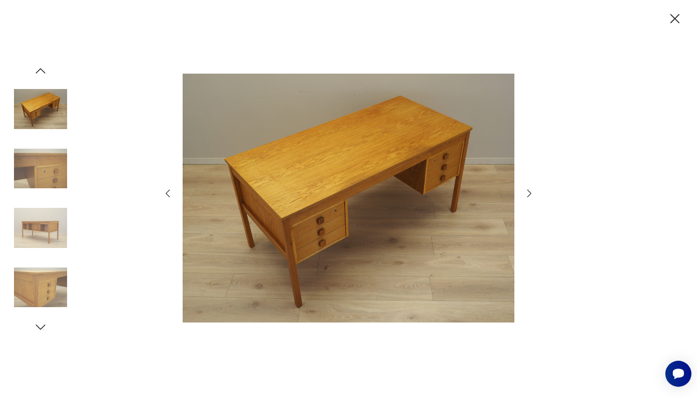
click at [41, 244] on img at bounding box center [40, 227] width 53 height 53
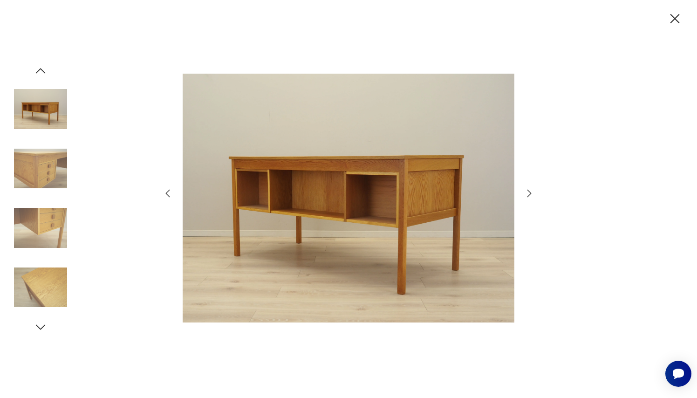
click at [41, 268] on img at bounding box center [40, 287] width 53 height 53
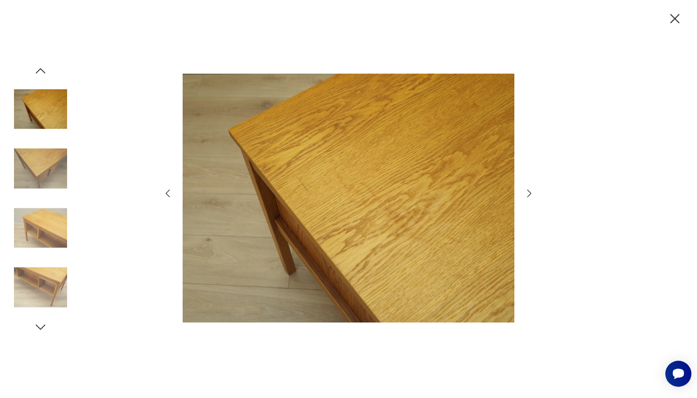
click at [682, 23] on icon "button" at bounding box center [675, 19] width 16 height 16
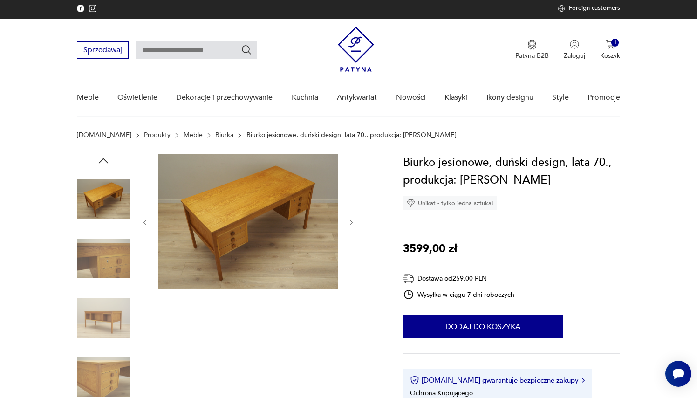
click at [241, 211] on img at bounding box center [248, 221] width 180 height 135
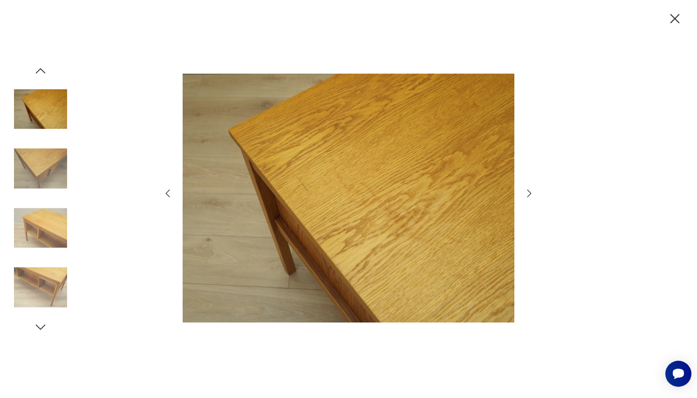
click at [30, 170] on img at bounding box center [40, 168] width 53 height 53
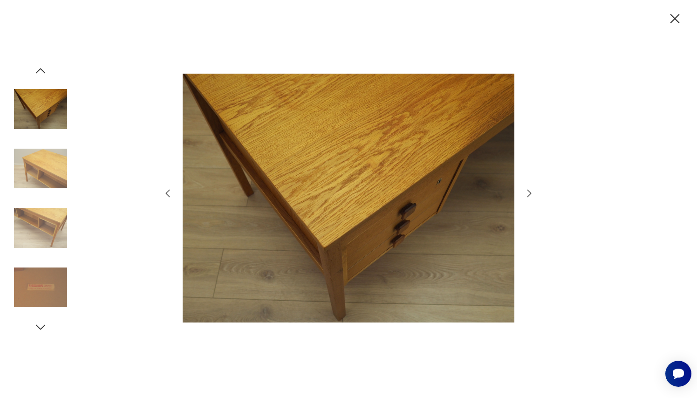
click at [45, 238] on img at bounding box center [40, 227] width 53 height 53
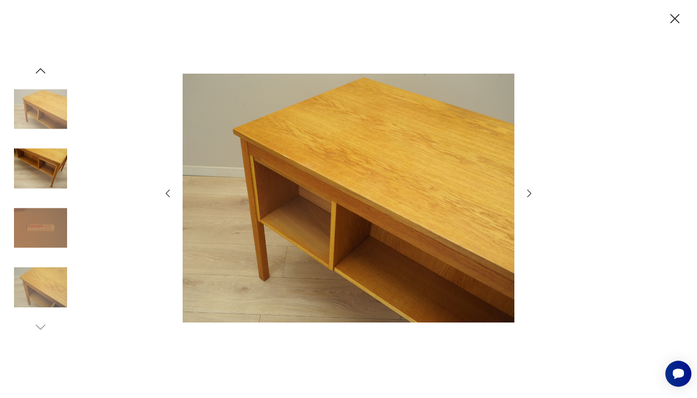
click at [45, 238] on img at bounding box center [40, 227] width 53 height 53
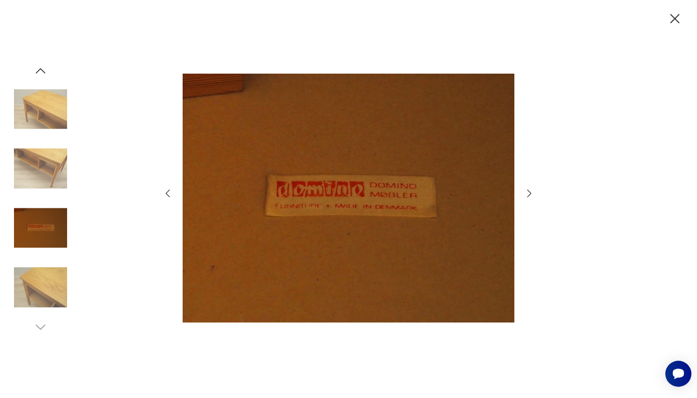
click at [41, 285] on img at bounding box center [40, 287] width 53 height 53
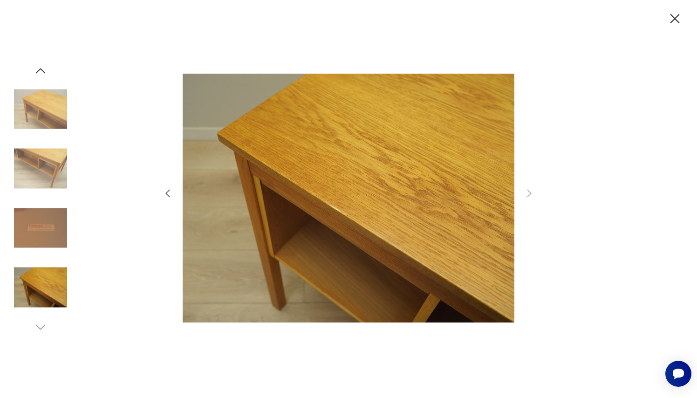
click at [52, 123] on img at bounding box center [40, 108] width 53 height 53
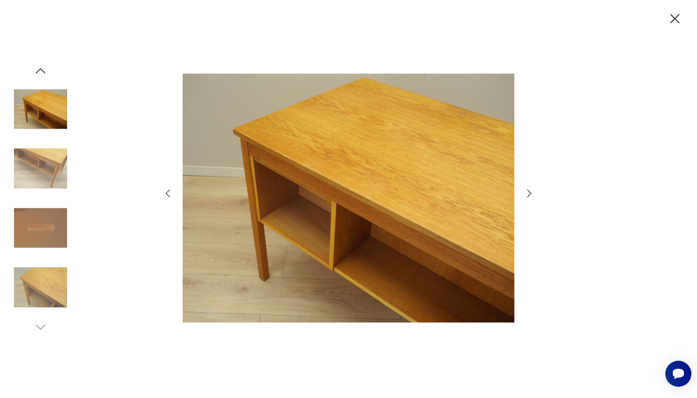
click at [673, 19] on icon "button" at bounding box center [675, 19] width 16 height 16
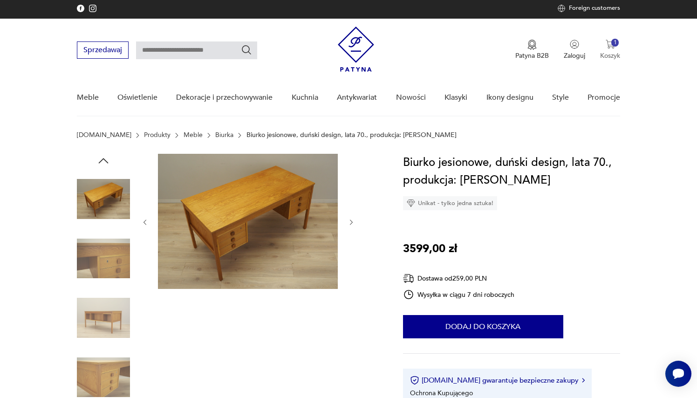
click at [615, 51] on button "1 Koszyk" at bounding box center [610, 50] width 20 height 21
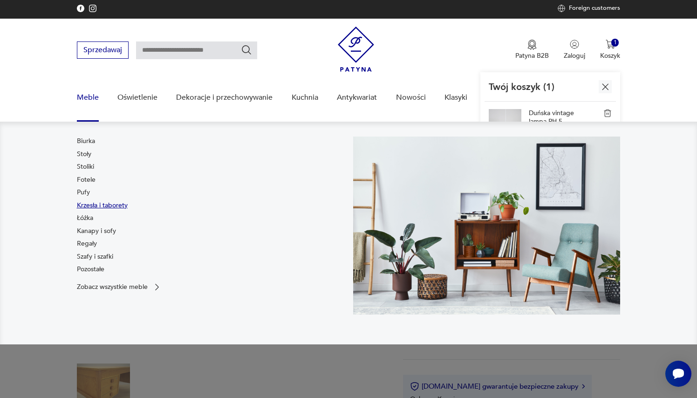
click at [91, 206] on link "Krzesła i taborety" at bounding box center [102, 205] width 51 height 9
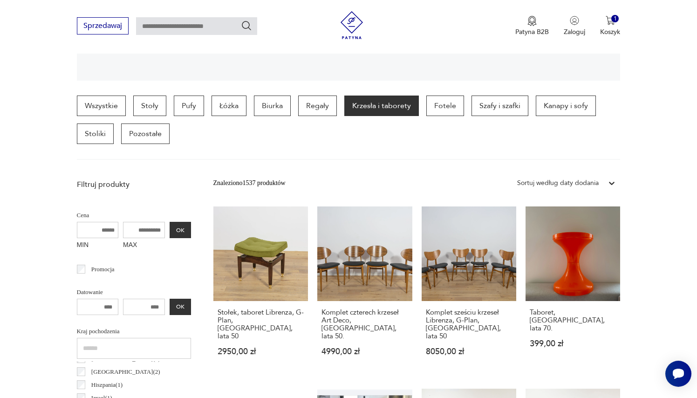
scroll to position [227, 0]
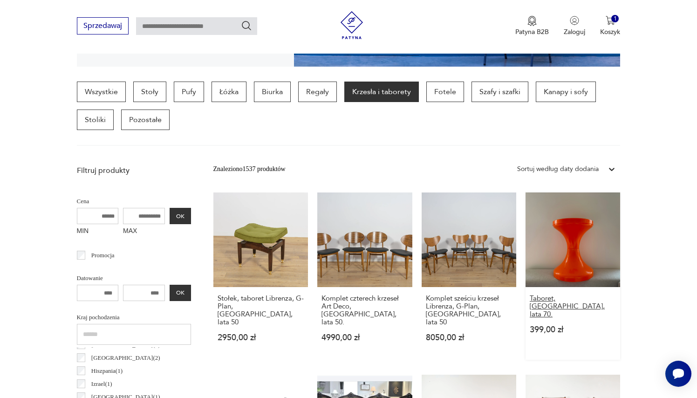
click at [546, 305] on h3 "Taboret, Niemcy, lata 70." at bounding box center [573, 306] width 86 height 24
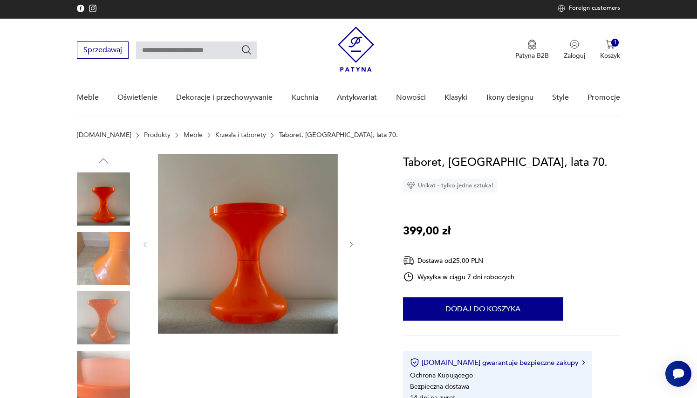
click at [108, 254] on img at bounding box center [103, 258] width 53 height 53
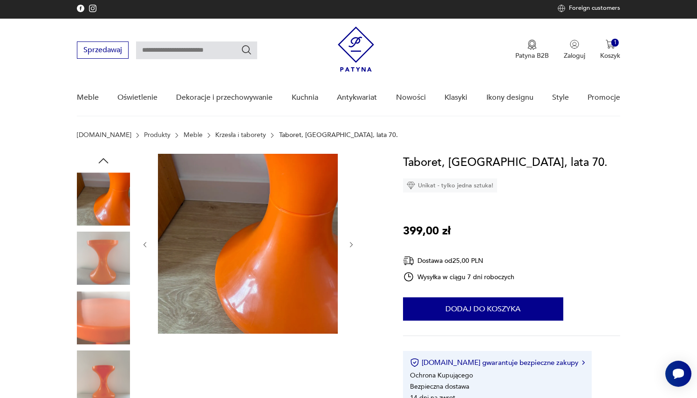
click at [108, 282] on img at bounding box center [103, 258] width 53 height 53
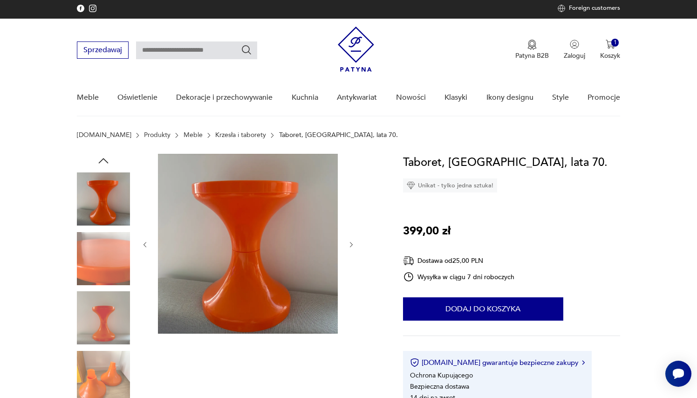
click at [105, 305] on img at bounding box center [103, 317] width 53 height 53
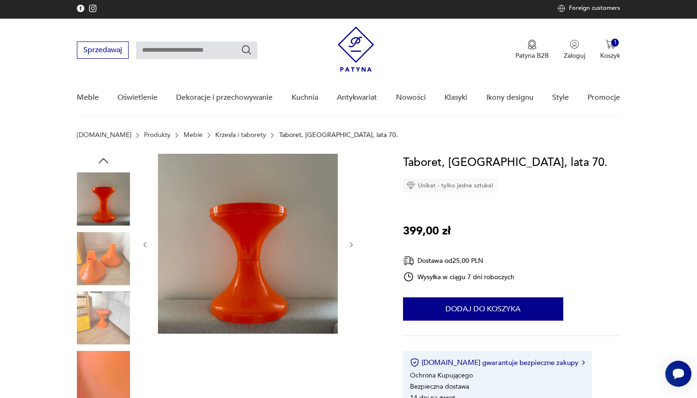
click at [105, 305] on img at bounding box center [103, 317] width 53 height 53
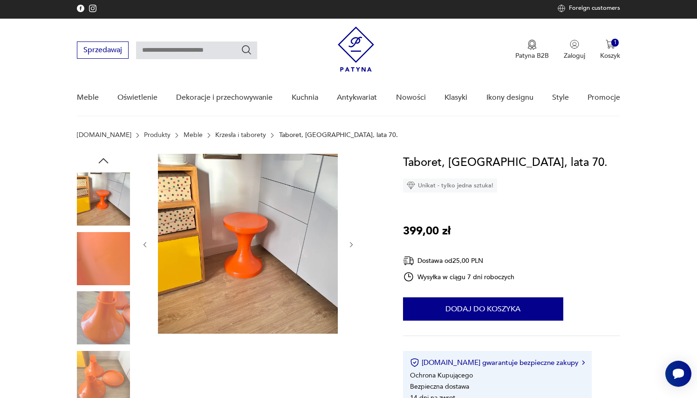
click at [105, 305] on img at bounding box center [103, 317] width 53 height 53
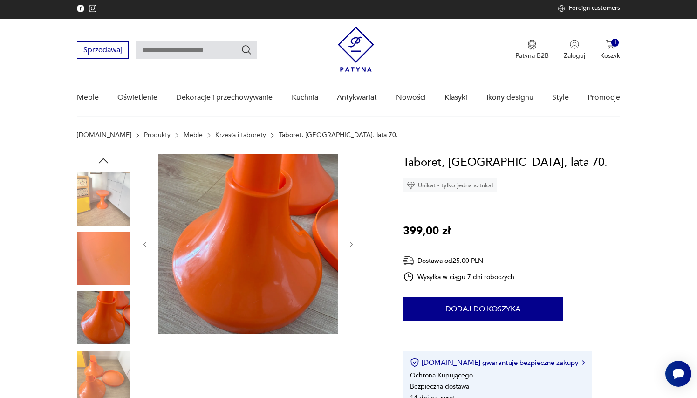
click at [104, 373] on img at bounding box center [103, 377] width 53 height 53
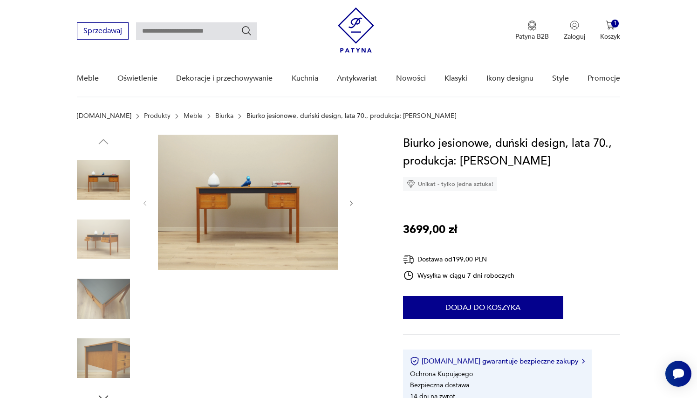
scroll to position [51, 0]
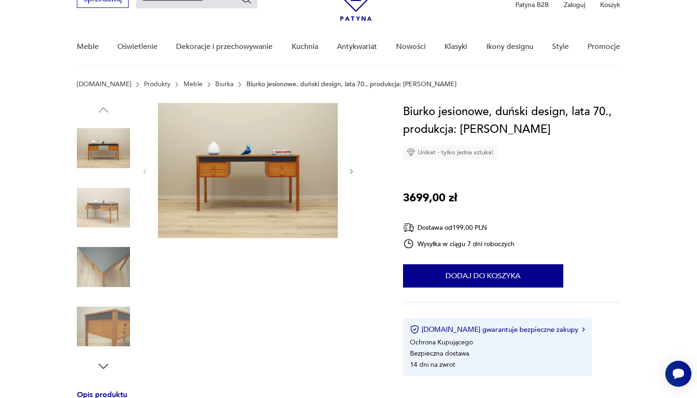
click at [103, 324] on img at bounding box center [103, 326] width 53 height 53
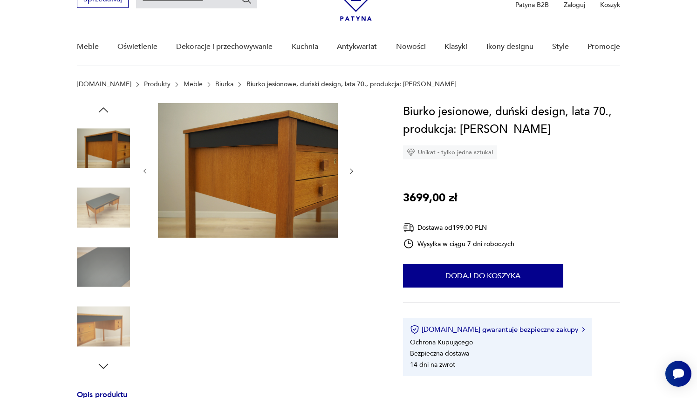
click at [110, 156] on img at bounding box center [103, 148] width 53 height 53
click at [103, 207] on img at bounding box center [103, 207] width 53 height 53
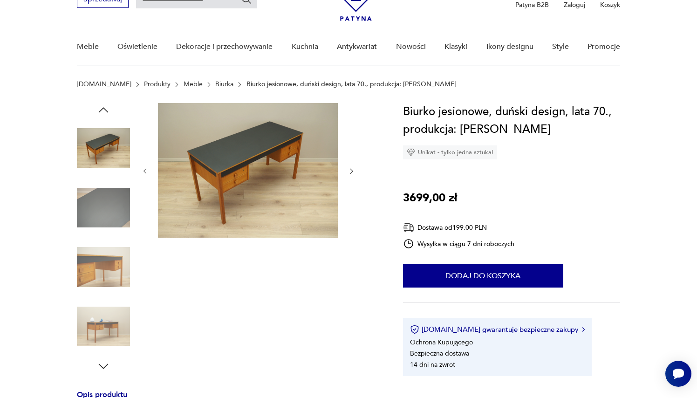
click at [103, 233] on img at bounding box center [103, 207] width 53 height 53
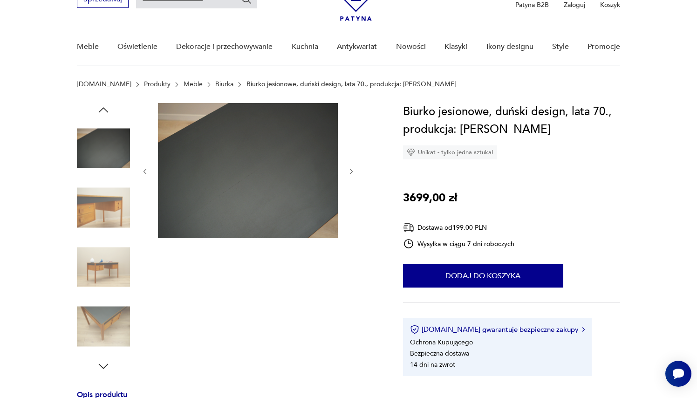
click at [103, 216] on img at bounding box center [103, 207] width 53 height 53
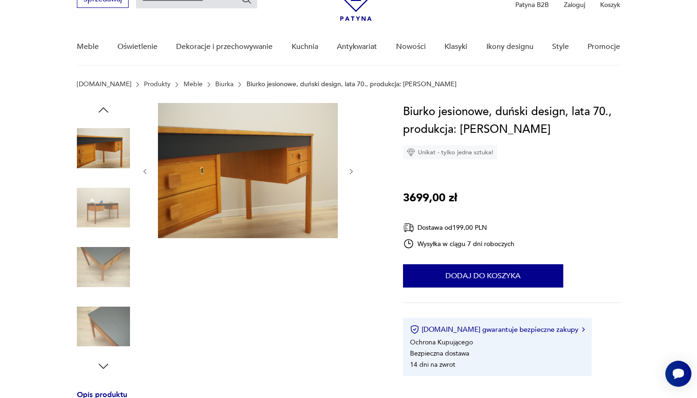
click at [103, 229] on img at bounding box center [103, 207] width 53 height 53
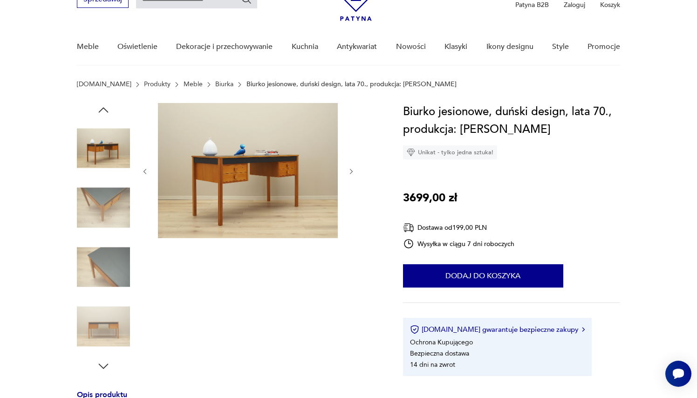
click at [99, 253] on img at bounding box center [103, 266] width 53 height 53
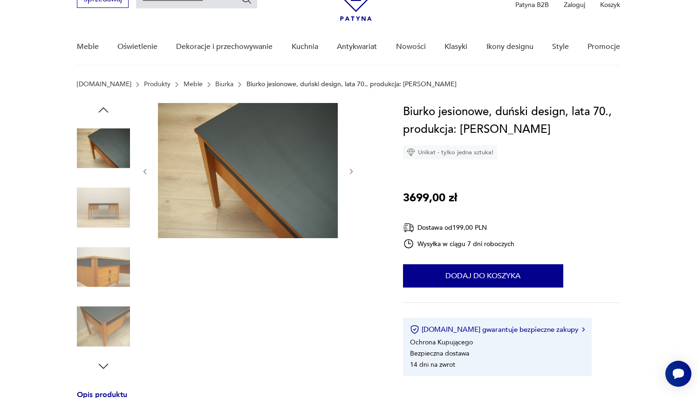
click at [99, 253] on img at bounding box center [103, 266] width 53 height 53
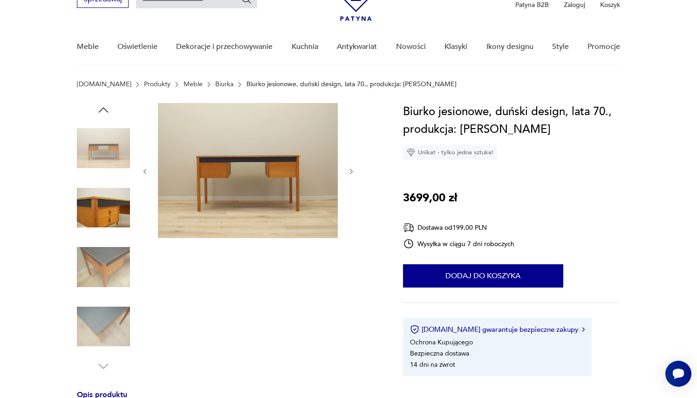
click at [99, 253] on img at bounding box center [103, 266] width 53 height 53
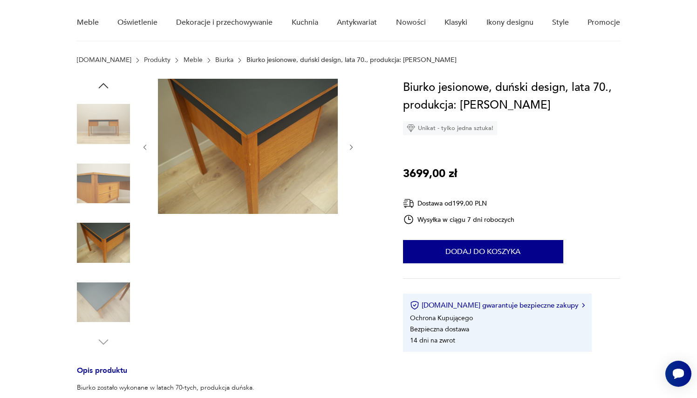
scroll to position [77, 0]
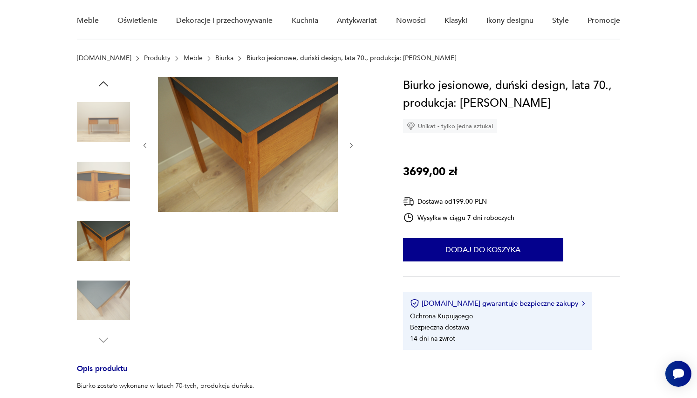
click at [99, 253] on img at bounding box center [103, 240] width 53 height 53
click at [98, 293] on img at bounding box center [103, 300] width 53 height 53
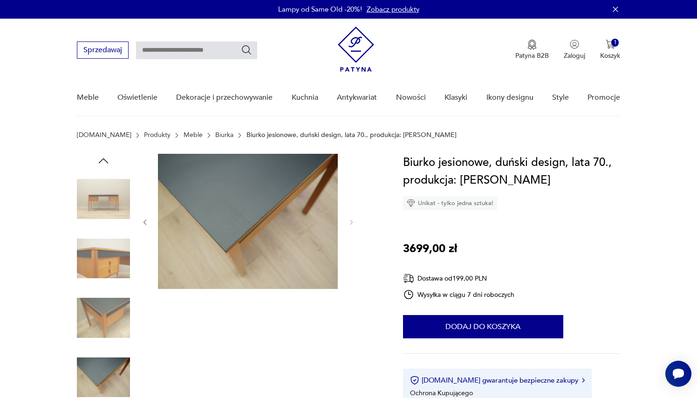
scroll to position [0, 0]
click at [104, 196] on img at bounding box center [103, 198] width 53 height 53
